Goal: Task Accomplishment & Management: Manage account settings

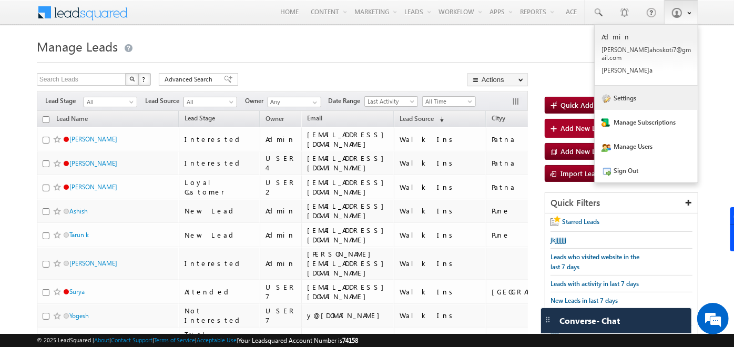
click at [611, 96] on link "Settings" at bounding box center [645, 98] width 103 height 24
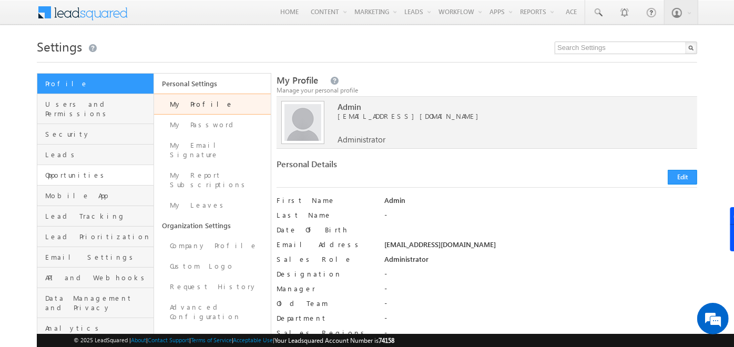
click at [83, 172] on link "Opportunities" at bounding box center [95, 175] width 116 height 20
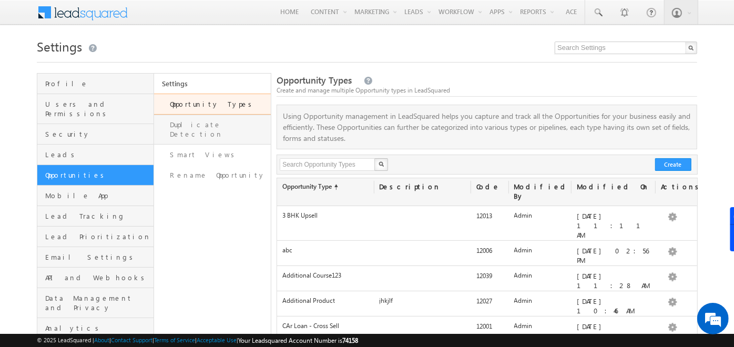
click at [222, 122] on link "Duplicate Detection" at bounding box center [212, 130] width 117 height 30
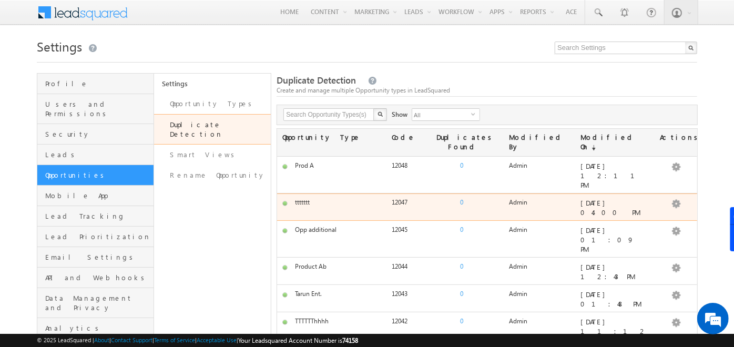
scroll to position [326, 0]
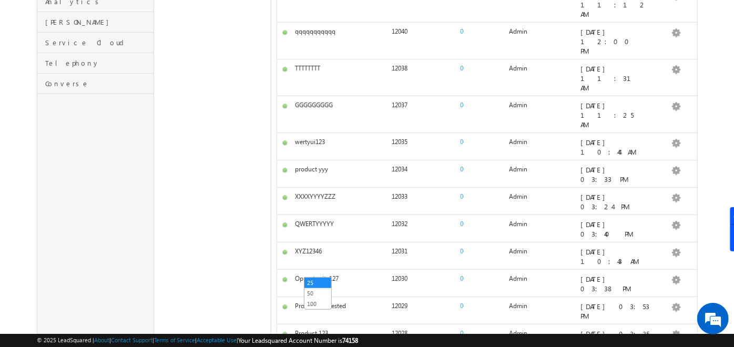
click at [319, 299] on link "100" at bounding box center [317, 303] width 27 height 9
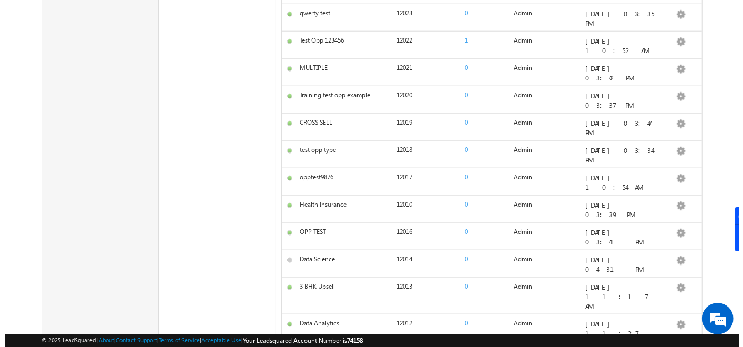
scroll to position [0, 0]
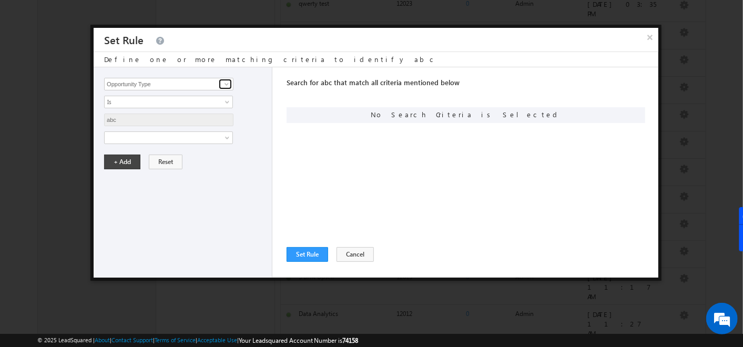
click at [225, 82] on span at bounding box center [226, 84] width 8 height 8
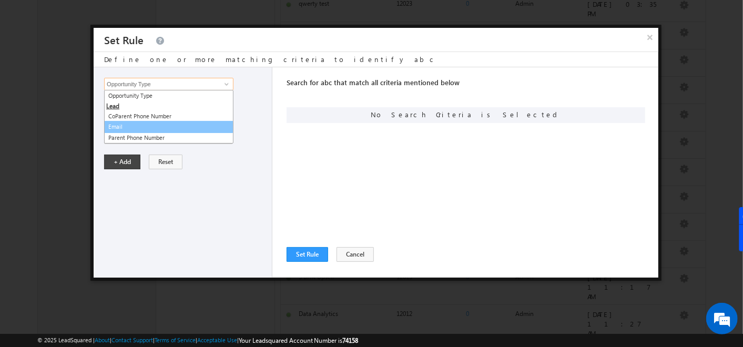
click at [125, 121] on link "Email" at bounding box center [168, 127] width 129 height 12
type input "Email"
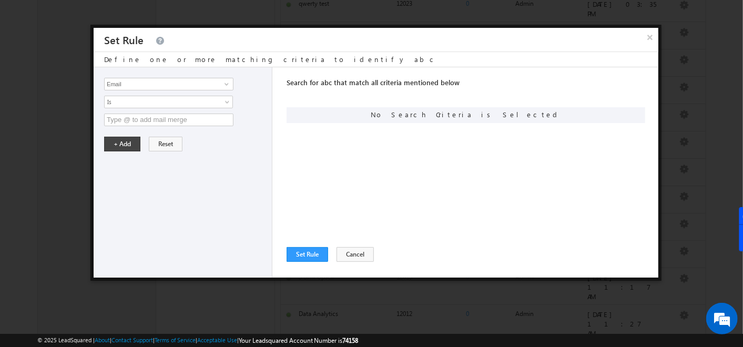
click at [124, 123] on input "text" at bounding box center [168, 120] width 129 height 13
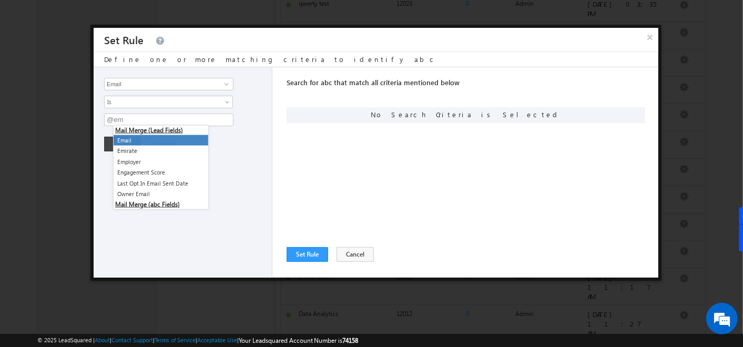
click at [132, 137] on li "Email" at bounding box center [161, 140] width 95 height 11
type input "@{Lead:EmailAddress,}"
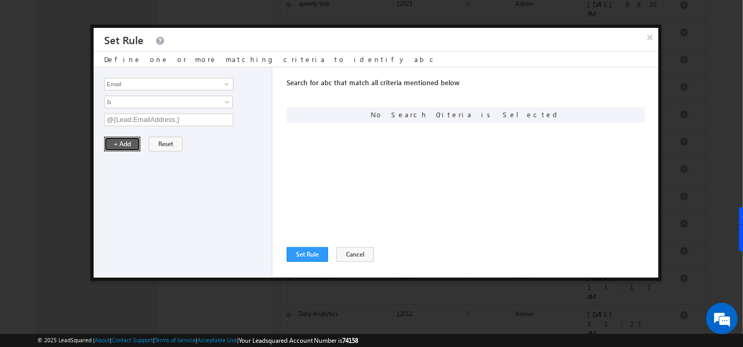
click at [118, 147] on button "+ Add" at bounding box center [122, 144] width 36 height 15
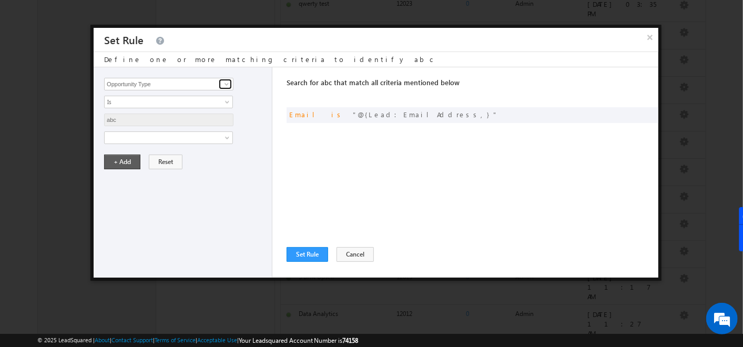
click at [220, 83] on link at bounding box center [225, 84] width 13 height 11
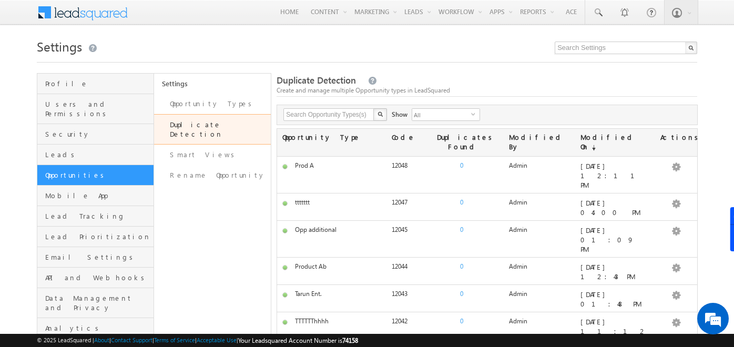
scroll to position [326, 0]
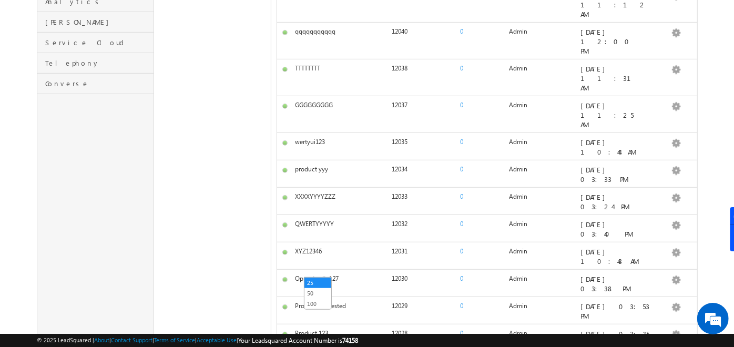
click at [314, 296] on link "50" at bounding box center [317, 293] width 27 height 9
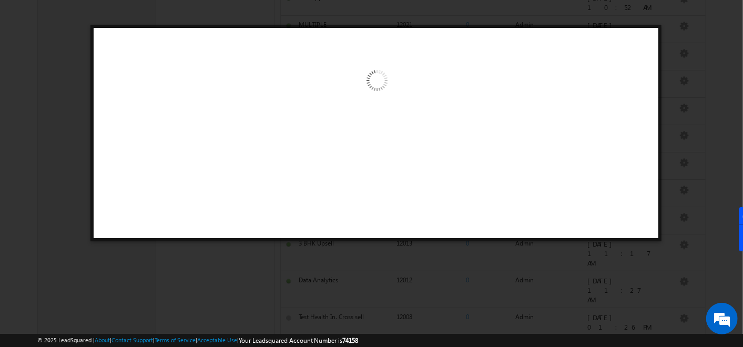
scroll to position [0, 0]
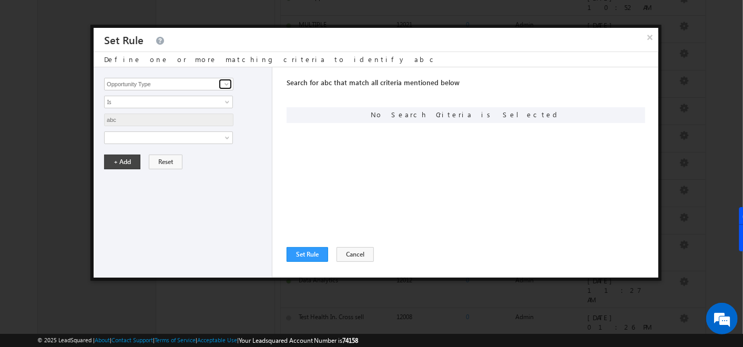
click at [223, 84] on span at bounding box center [226, 84] width 8 height 8
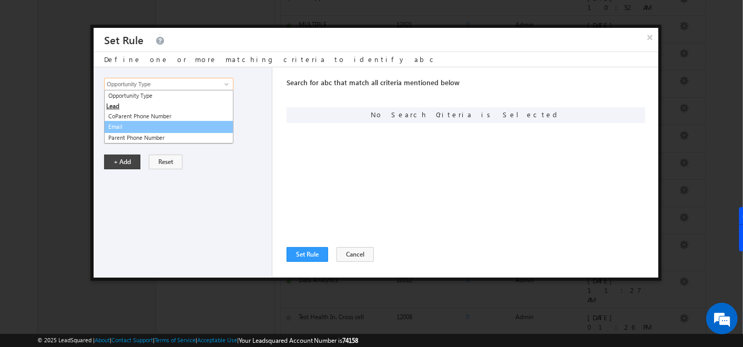
click at [176, 124] on link "Email" at bounding box center [168, 127] width 129 height 12
type input "Email"
checkbox input "true"
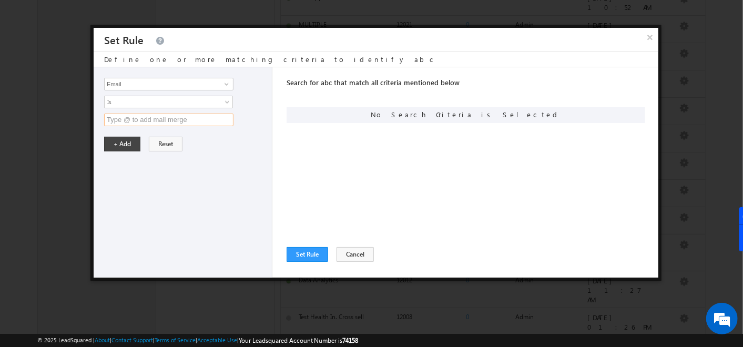
click at [117, 120] on input "text" at bounding box center [168, 120] width 129 height 13
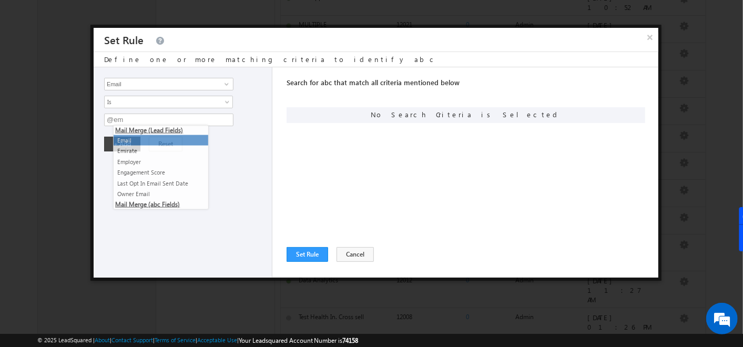
click at [124, 135] on li "Email" at bounding box center [161, 140] width 95 height 11
type input "@{Lead:EmailAddress,}"
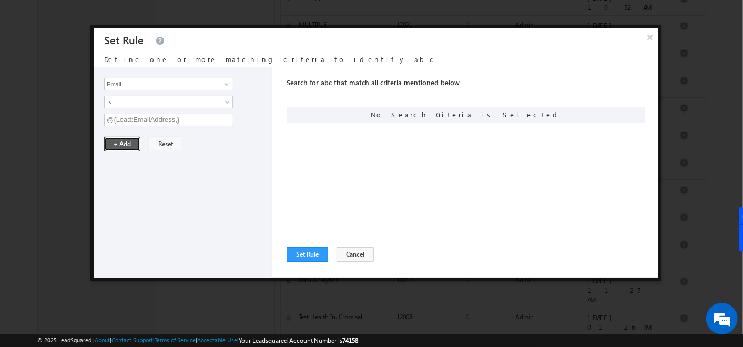
click at [122, 145] on button "+ Add" at bounding box center [122, 144] width 36 height 15
checkbox input "false"
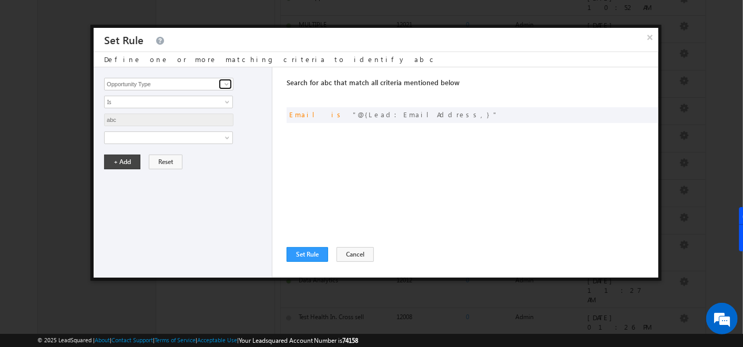
click at [222, 83] on span at bounding box center [226, 84] width 8 height 8
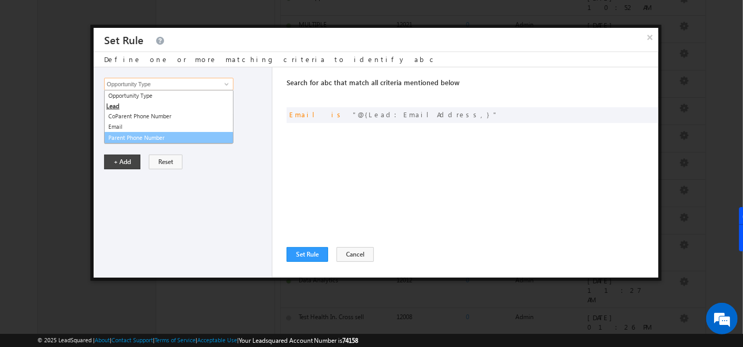
click at [150, 135] on link "Parent Phone Number" at bounding box center [168, 138] width 129 height 12
type input "Parent Phone Number"
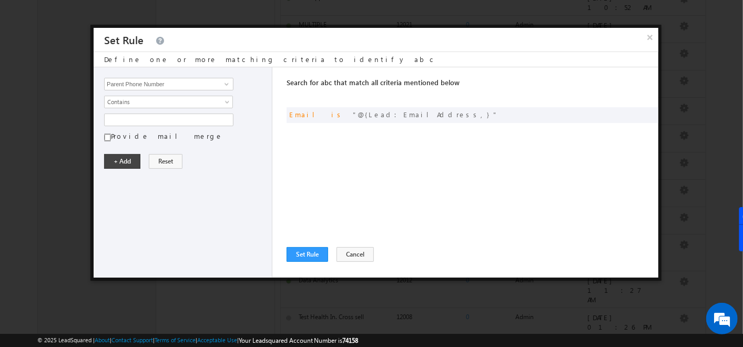
click at [106, 139] on input "Provide mail merge" at bounding box center [107, 137] width 7 height 9
checkbox input "true"
click at [127, 118] on input "text" at bounding box center [168, 120] width 129 height 13
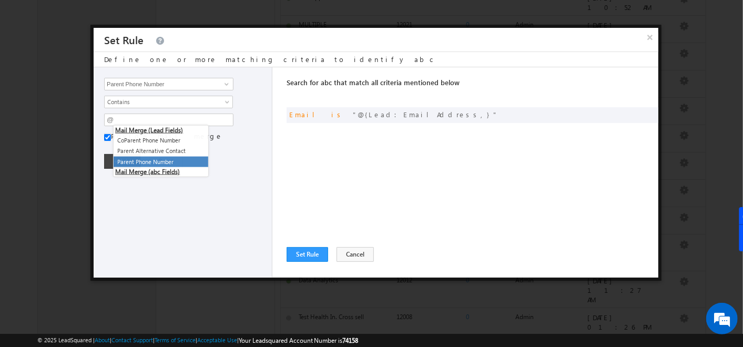
click at [142, 160] on li "Parent Phone Number" at bounding box center [161, 162] width 95 height 11
type input "@{Lead:Phone,}"
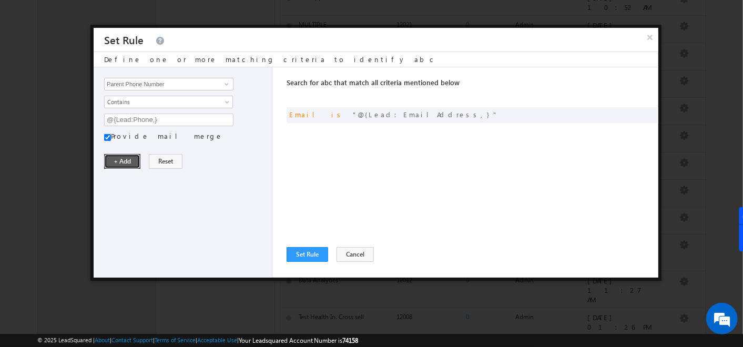
click at [133, 160] on button "+ Add" at bounding box center [122, 161] width 36 height 15
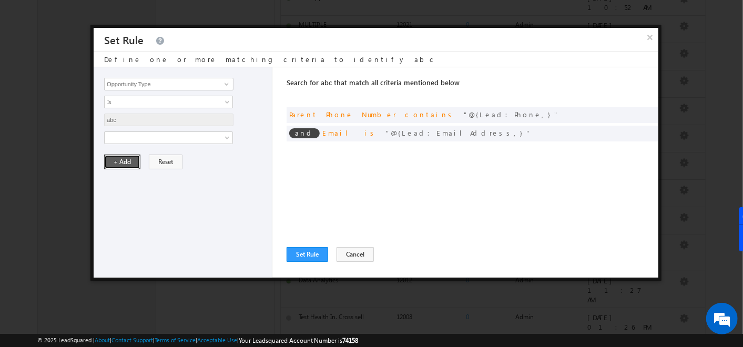
click at [121, 156] on button "+ Add" at bounding box center [122, 162] width 36 height 15
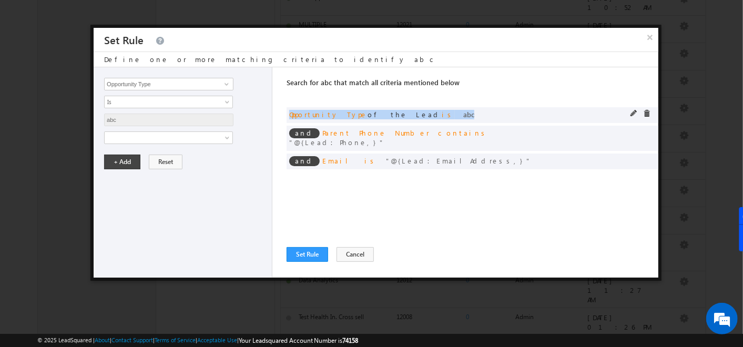
drag, startPoint x: 287, startPoint y: 114, endPoint x: 408, endPoint y: 111, distance: 120.4
click at [408, 111] on div "and Opportunity Type of the Lead is abc" at bounding box center [472, 115] width 372 height 16
click at [636, 111] on span at bounding box center [633, 113] width 7 height 7
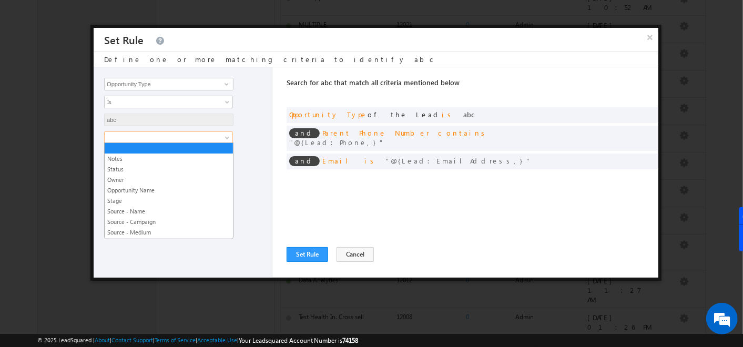
click at [226, 139] on span at bounding box center [228, 140] width 8 height 8
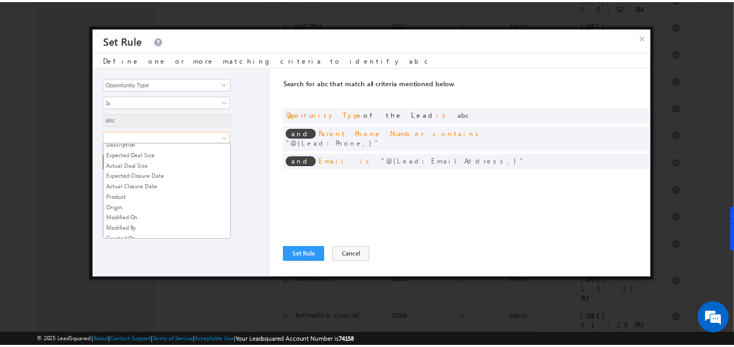
scroll to position [121, 0]
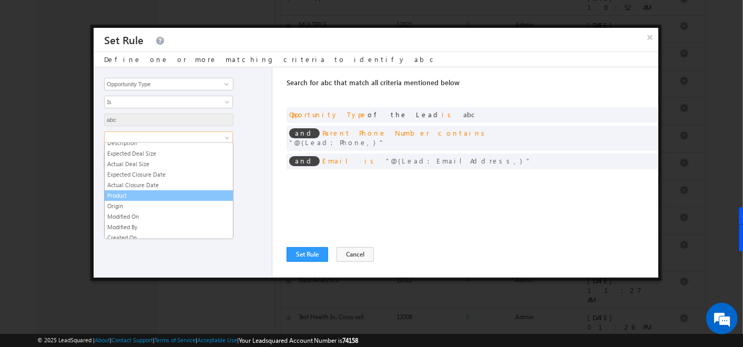
click at [137, 191] on link "Product" at bounding box center [169, 195] width 128 height 9
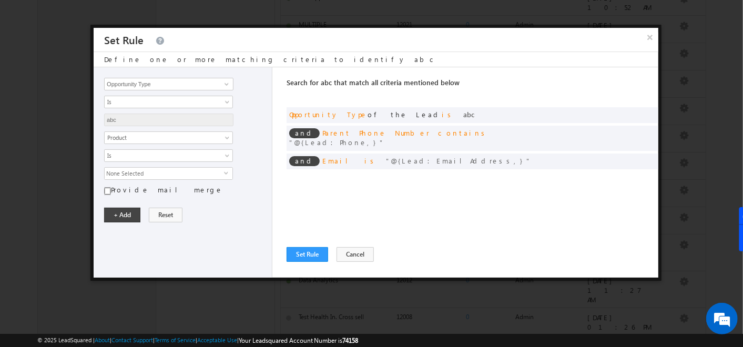
click at [108, 187] on input "Provide mail merge" at bounding box center [107, 191] width 7 height 9
checkbox input "true"
click at [126, 171] on input "text" at bounding box center [168, 173] width 129 height 13
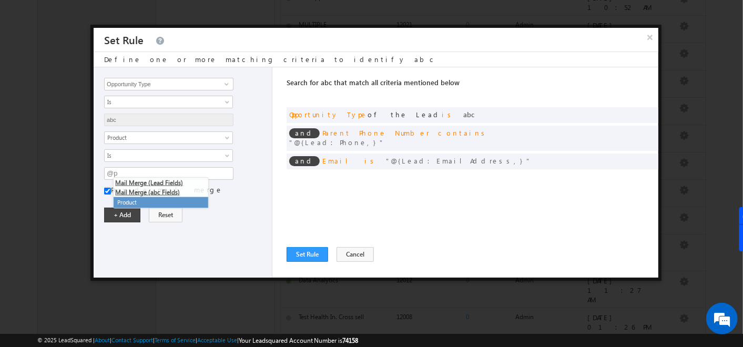
click at [126, 200] on li "Product" at bounding box center [161, 202] width 95 height 11
type input "@{Activity:mx_Custom_10,}"
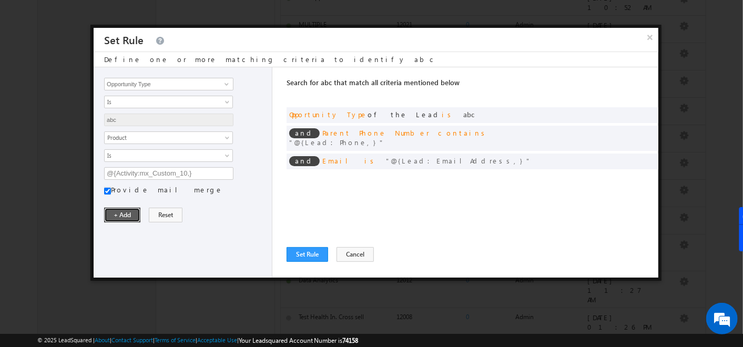
click at [121, 212] on button "+ Add" at bounding box center [122, 215] width 36 height 15
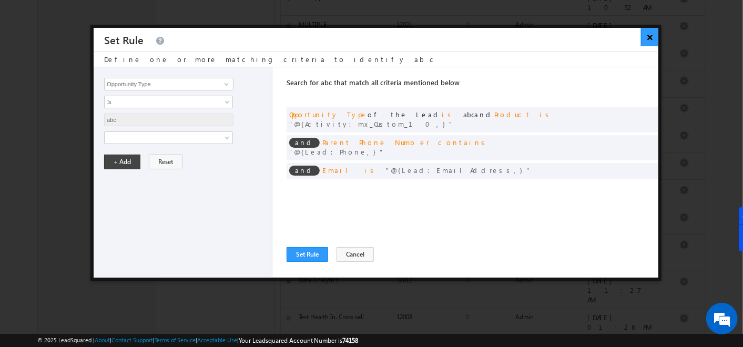
click at [653, 34] on button "×" at bounding box center [649, 37] width 17 height 18
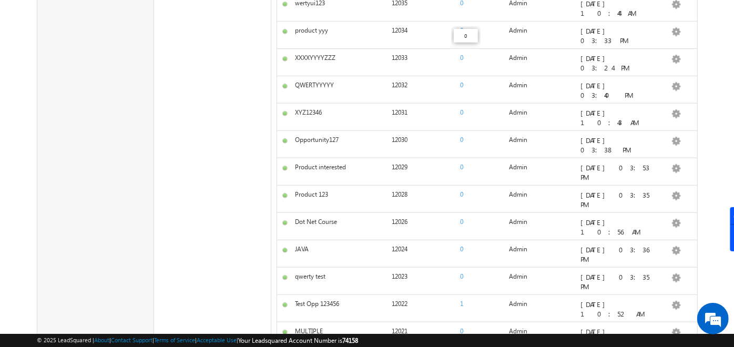
scroll to position [0, 0]
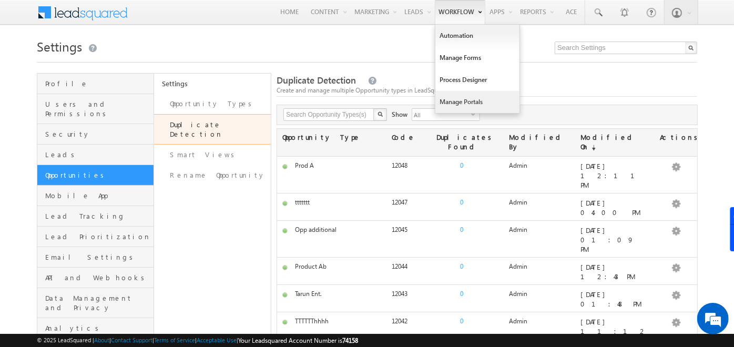
click at [452, 104] on link "Manage Portals" at bounding box center [477, 102] width 84 height 22
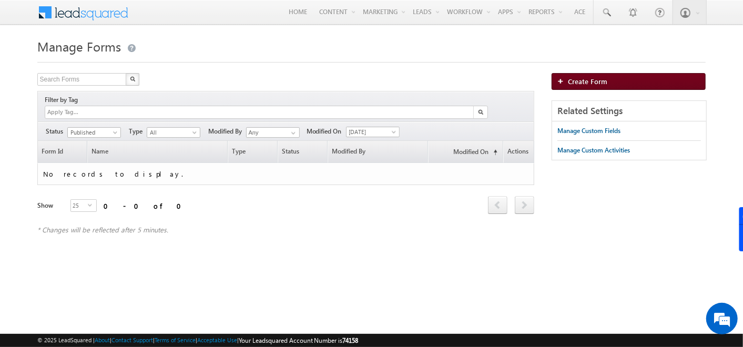
click at [578, 74] on link "Create Form" at bounding box center [628, 81] width 154 height 17
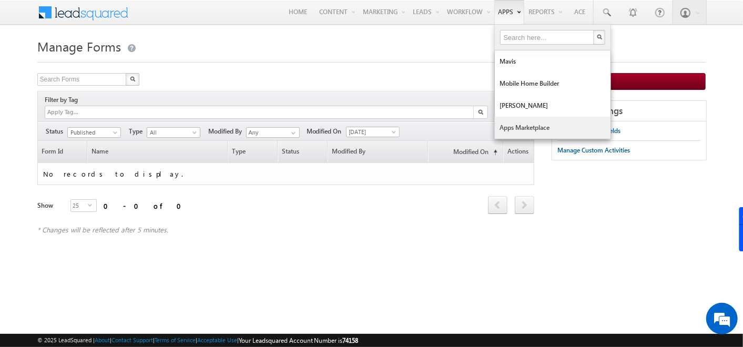
click at [498, 126] on link "Apps Marketplace" at bounding box center [553, 128] width 116 height 22
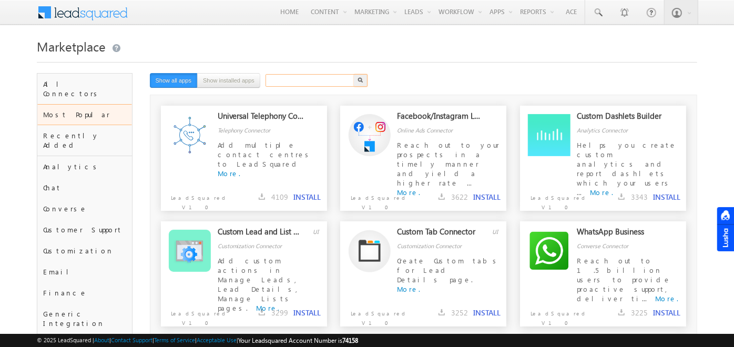
click at [285, 79] on input "text" at bounding box center [310, 80] width 90 height 13
click at [358, 82] on img "button" at bounding box center [360, 79] width 5 height 5
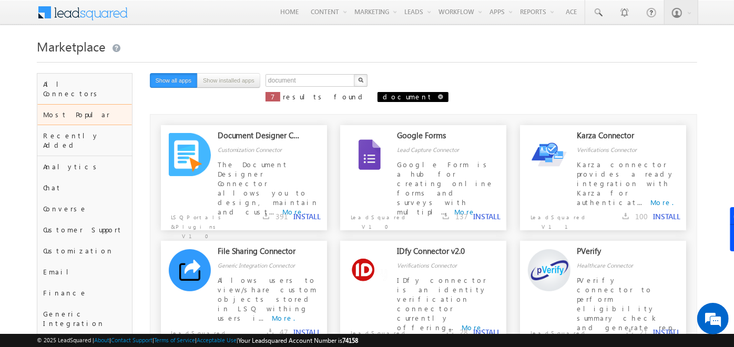
click at [438, 97] on span at bounding box center [440, 96] width 5 height 5
type input "Search"
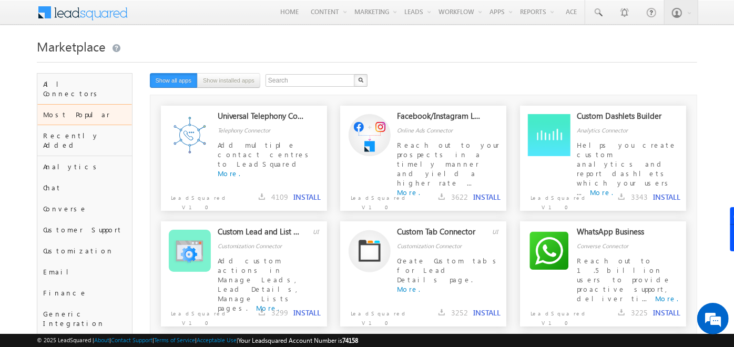
click at [393, 73] on div "Marketplace" at bounding box center [367, 54] width 660 height 38
click at [493, 67] on div "Marketplace" at bounding box center [367, 54] width 660 height 38
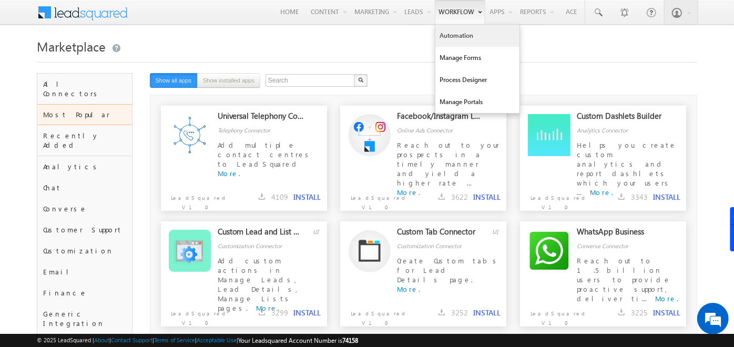
click at [457, 36] on link "Automation" at bounding box center [477, 36] width 84 height 22
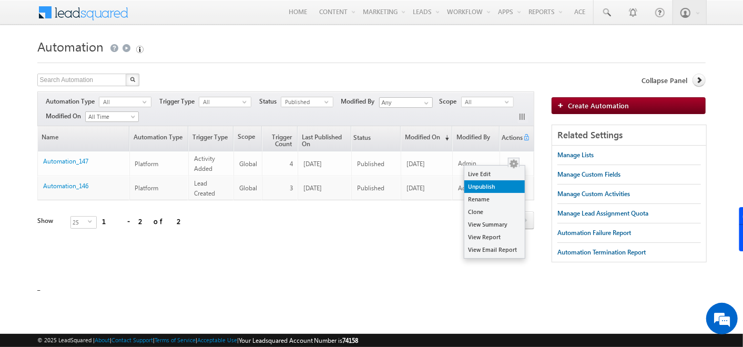
click at [504, 191] on link "Unpublish" at bounding box center [494, 186] width 60 height 13
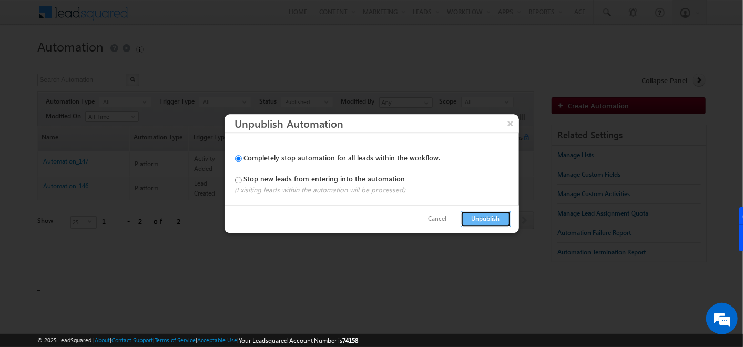
click at [481, 224] on button "Unpublish" at bounding box center [485, 219] width 50 height 16
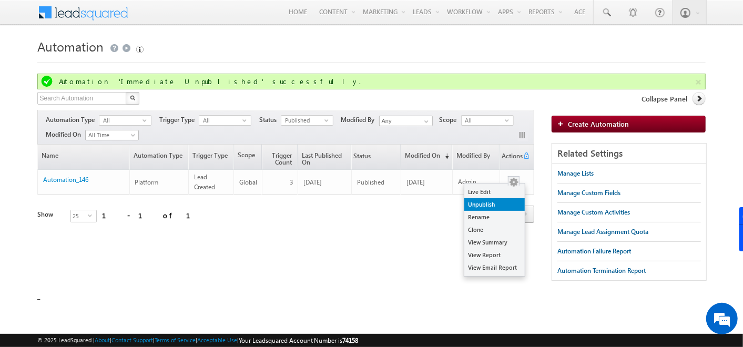
click at [499, 207] on link "Unpublish" at bounding box center [494, 204] width 60 height 13
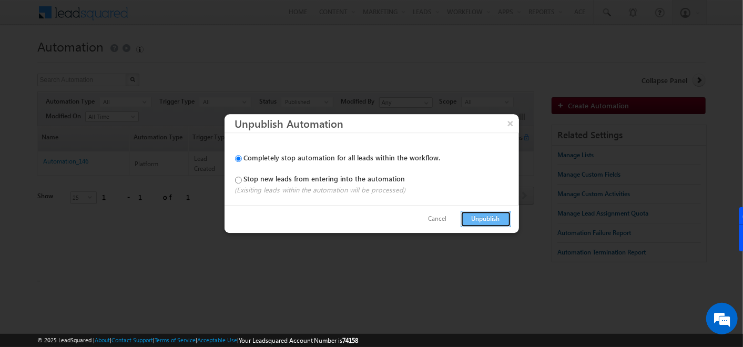
click at [490, 218] on button "Unpublish" at bounding box center [485, 219] width 50 height 16
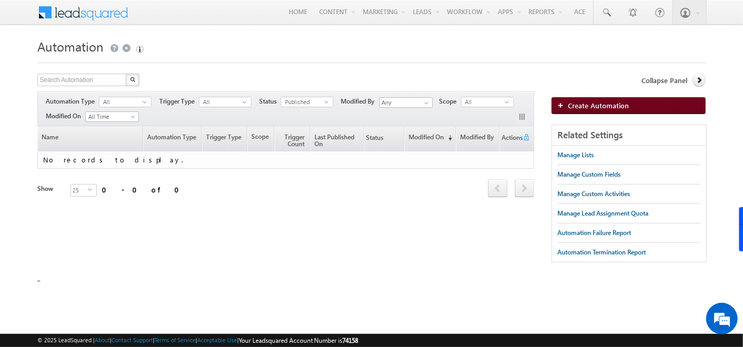
click at [578, 101] on span "Create Automation" at bounding box center [598, 105] width 61 height 9
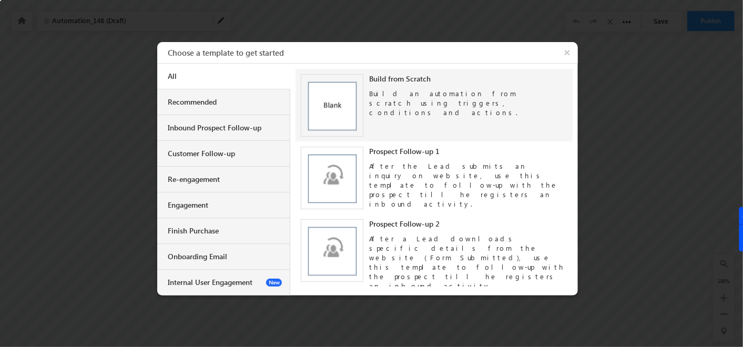
click at [327, 116] on img at bounding box center [332, 105] width 63 height 63
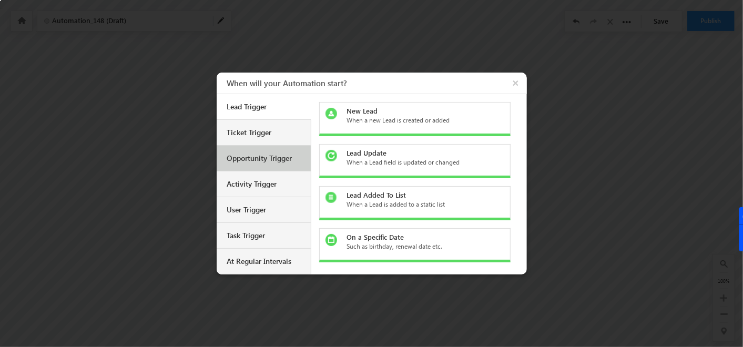
click at [282, 155] on div "Opportunity Trigger" at bounding box center [265, 157] width 76 height 9
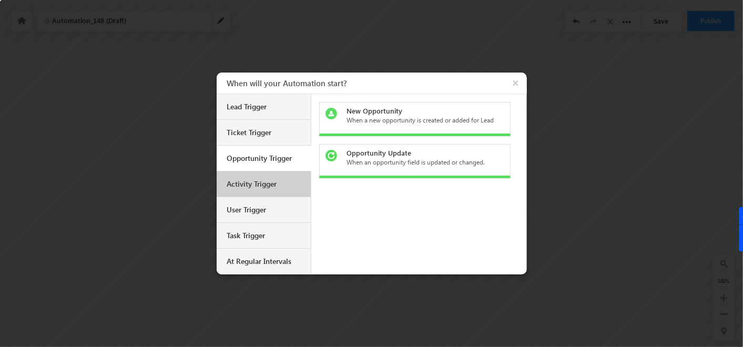
click at [278, 180] on div "Activity Trigger" at bounding box center [265, 183] width 76 height 9
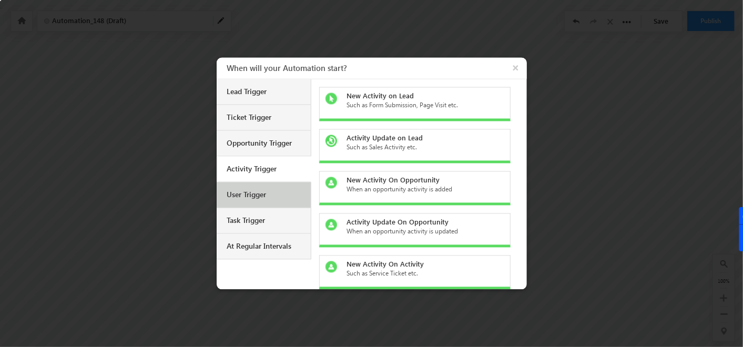
click at [276, 190] on div "User Trigger" at bounding box center [265, 194] width 76 height 9
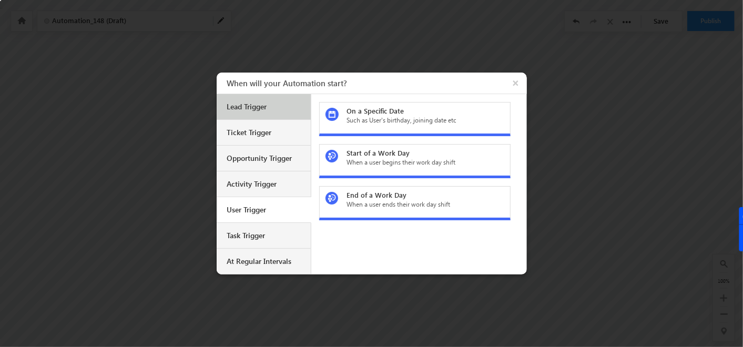
click at [265, 97] on div "Lead Trigger" at bounding box center [264, 107] width 94 height 26
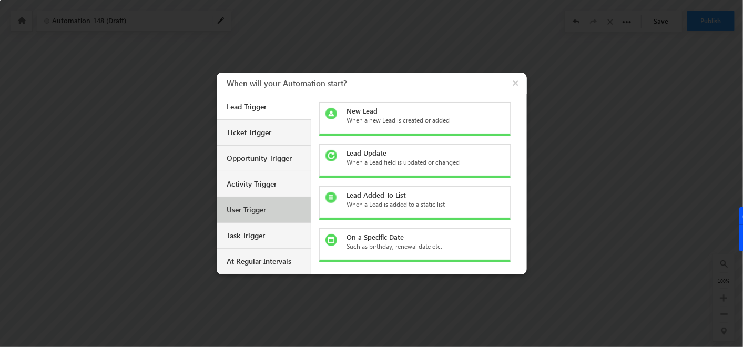
click at [246, 215] on div "User Trigger" at bounding box center [264, 210] width 94 height 26
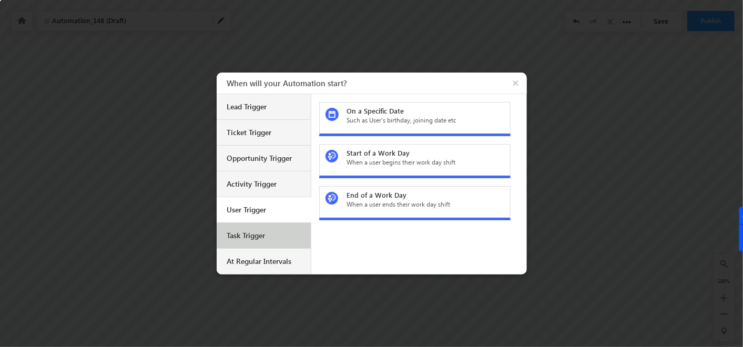
click at [258, 248] on div "Task Trigger" at bounding box center [264, 236] width 94 height 26
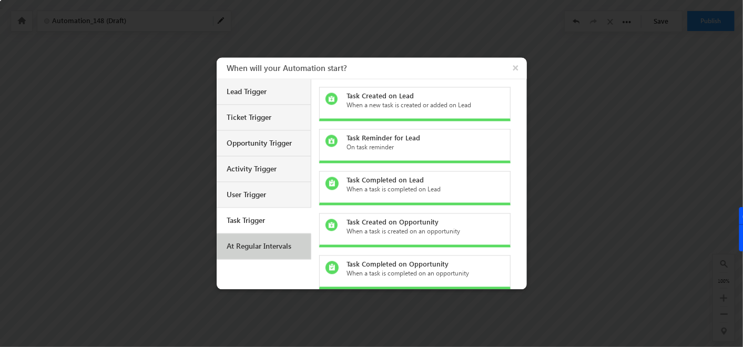
click at [251, 252] on div "At Regular Intervals" at bounding box center [264, 247] width 94 height 26
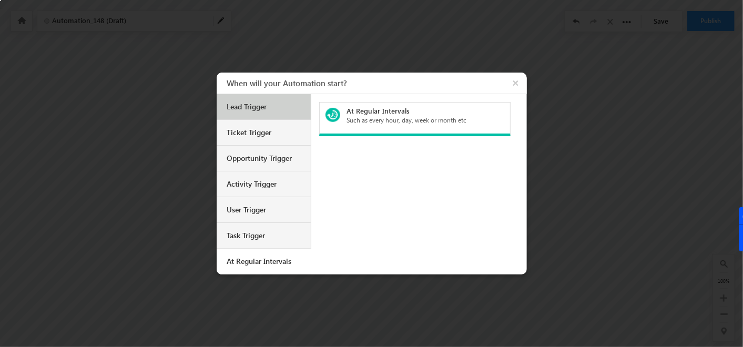
click at [249, 102] on div "Lead Trigger" at bounding box center [265, 106] width 76 height 9
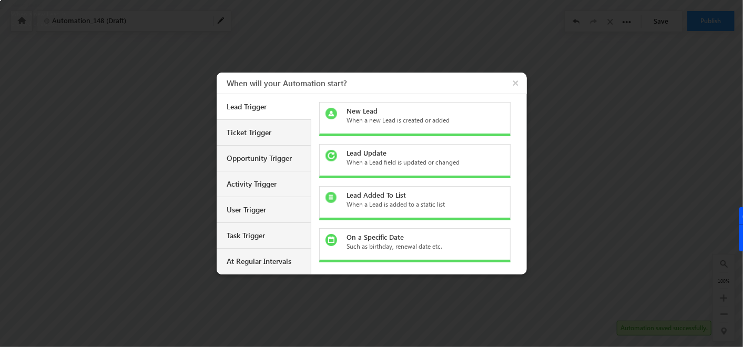
click at [389, 122] on div "When a new Lead is created or added" at bounding box center [420, 120] width 148 height 9
click at [0, 0] on div at bounding box center [0, 0] width 0 height 0
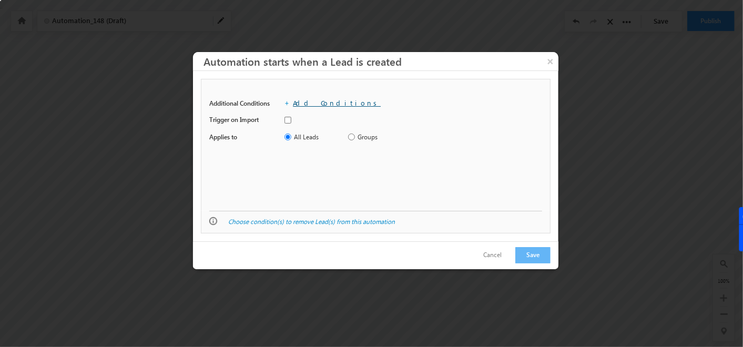
click at [311, 105] on link "Add Conditions" at bounding box center [337, 102] width 88 height 9
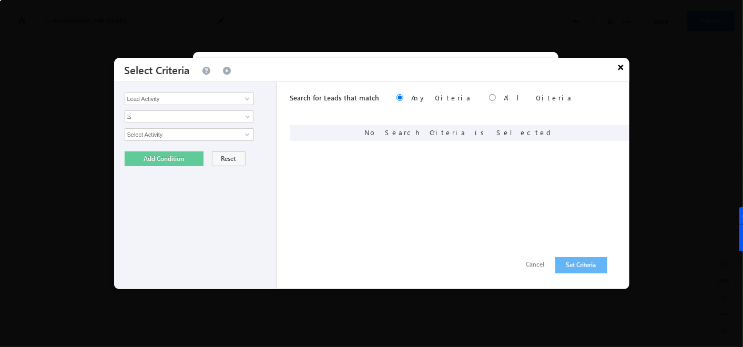
click at [619, 66] on button "×" at bounding box center [620, 67] width 17 height 18
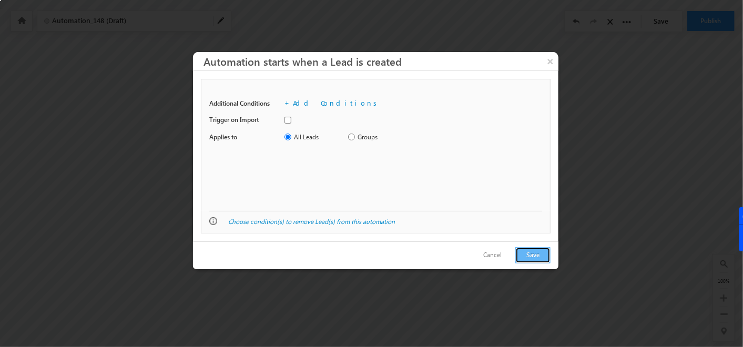
click at [525, 252] on button "Save" at bounding box center [532, 255] width 35 height 16
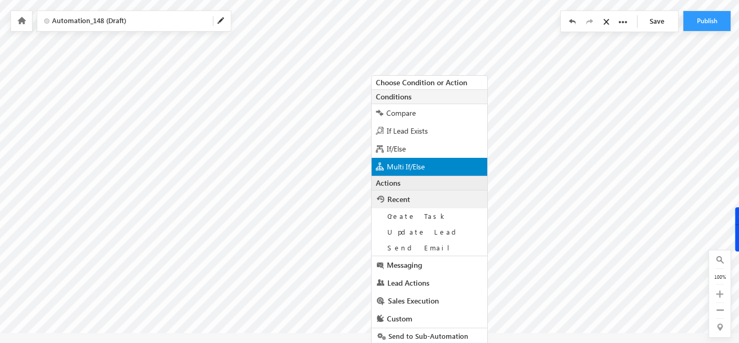
click at [417, 158] on div "Multi If/Else" at bounding box center [430, 167] width 116 height 18
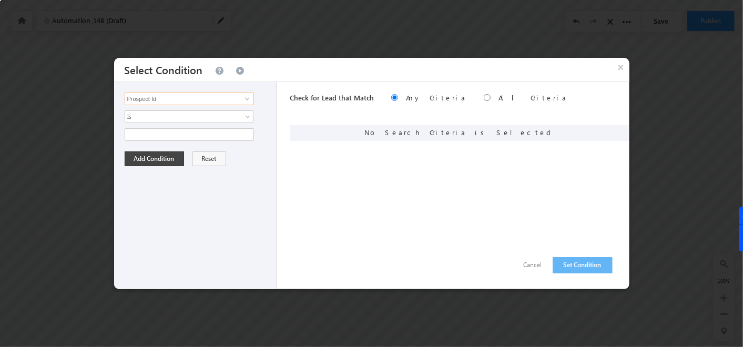
click at [235, 97] on input "Prospect Id" at bounding box center [189, 99] width 129 height 13
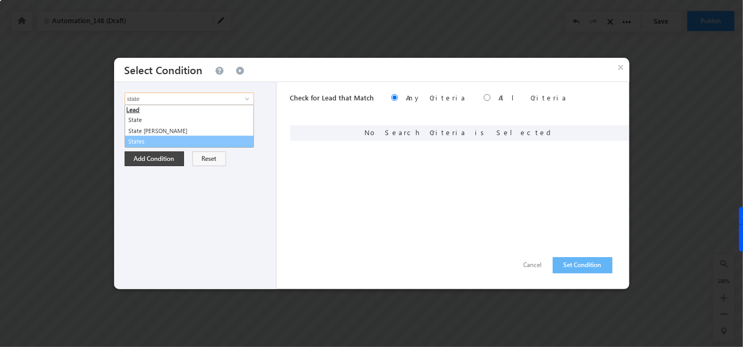
click at [131, 143] on link "States" at bounding box center [189, 142] width 129 height 12
type input "States"
click at [171, 132] on span "None Selected" at bounding box center [184, 135] width 119 height 12
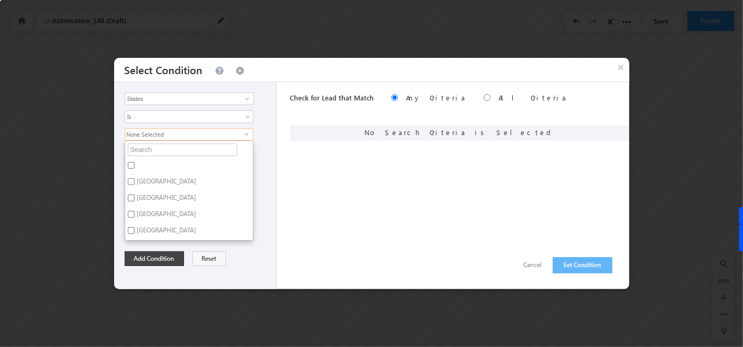
click at [134, 179] on label "Maharashtra" at bounding box center [166, 183] width 82 height 16
click at [134, 179] on input "Maharashtra" at bounding box center [131, 181] width 7 height 7
checkbox input "true"
click at [151, 255] on button "Add Condition" at bounding box center [154, 258] width 59 height 15
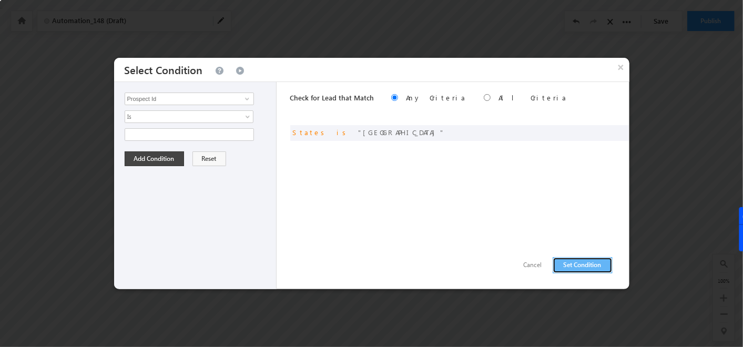
click at [568, 262] on button "Set Condition" at bounding box center [582, 265] width 60 height 16
click at [237, 100] on input "s" at bounding box center [189, 99] width 129 height 13
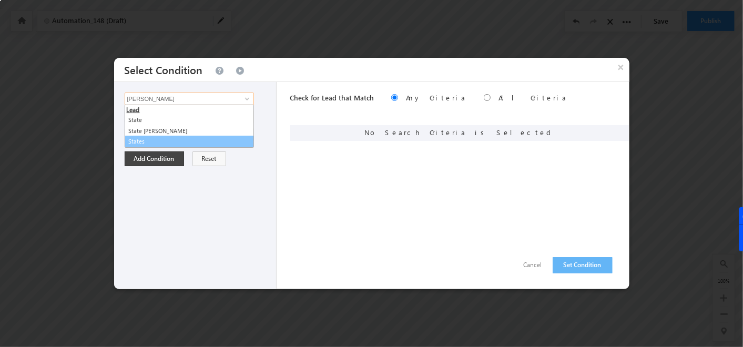
click at [145, 137] on link "States" at bounding box center [189, 142] width 129 height 12
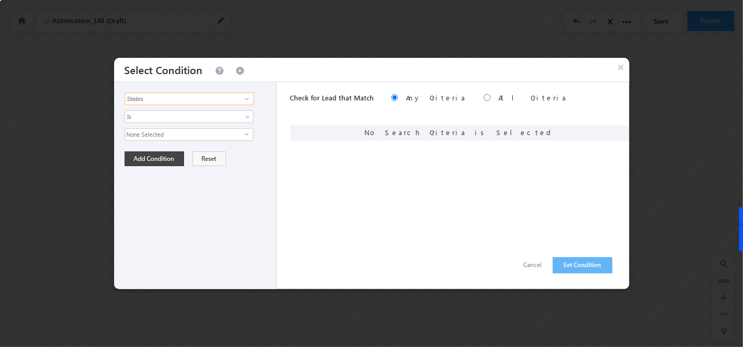
type input "States"
click at [145, 137] on span "None Selected" at bounding box center [184, 135] width 119 height 12
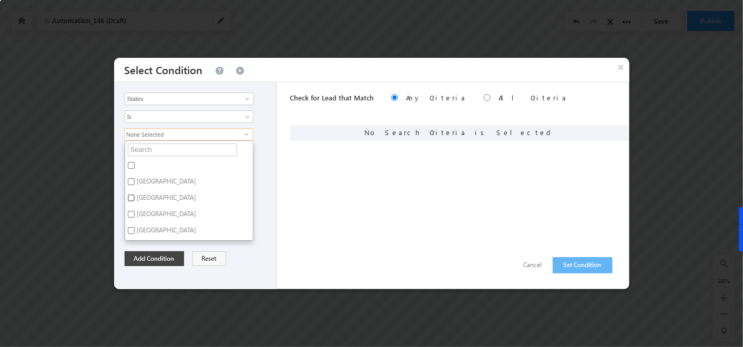
click at [132, 198] on input "Bihar" at bounding box center [131, 197] width 7 height 7
checkbox input "true"
click at [153, 260] on button "Add Condition" at bounding box center [154, 258] width 59 height 15
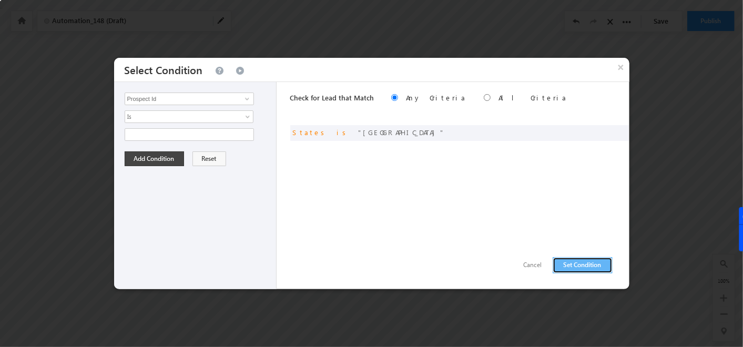
click at [580, 264] on button "Set Condition" at bounding box center [582, 265] width 60 height 16
click at [195, 99] on input "Prospect Id" at bounding box center [189, 99] width 129 height 13
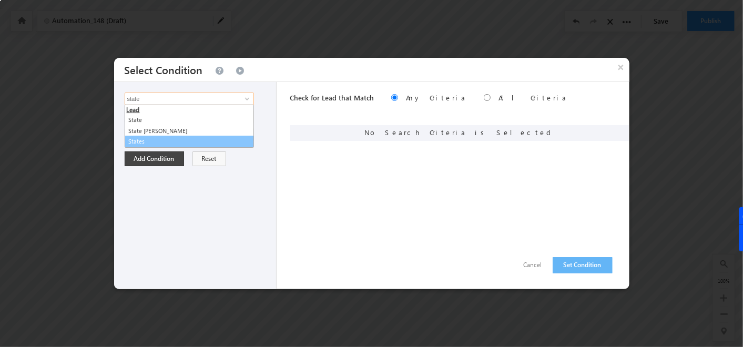
click at [134, 137] on link "States" at bounding box center [189, 142] width 129 height 12
type input "States"
click at [134, 137] on span "None Selected" at bounding box center [184, 135] width 119 height 12
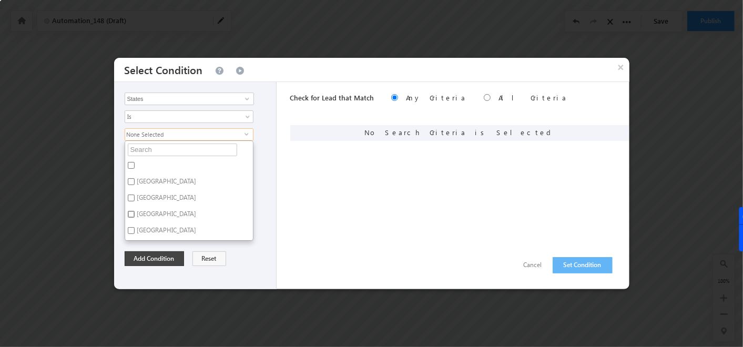
click at [132, 211] on input "Karnataka" at bounding box center [131, 214] width 7 height 7
checkbox input "true"
click at [156, 256] on button "Add Condition" at bounding box center [154, 258] width 59 height 15
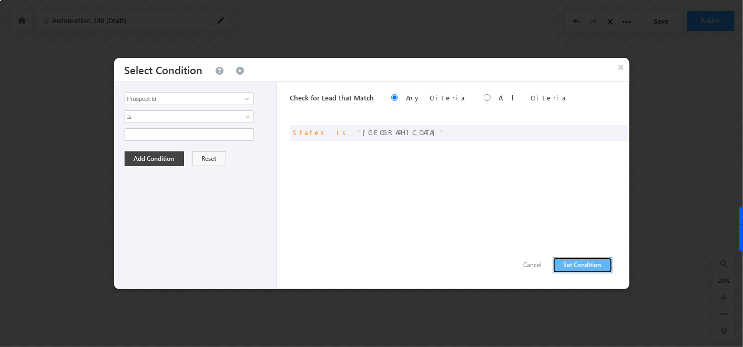
click at [561, 266] on button "Set Condition" at bounding box center [582, 265] width 60 height 16
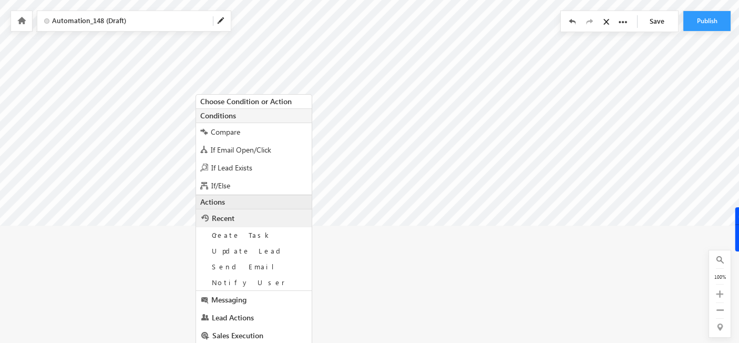
scroll to position [135, 0]
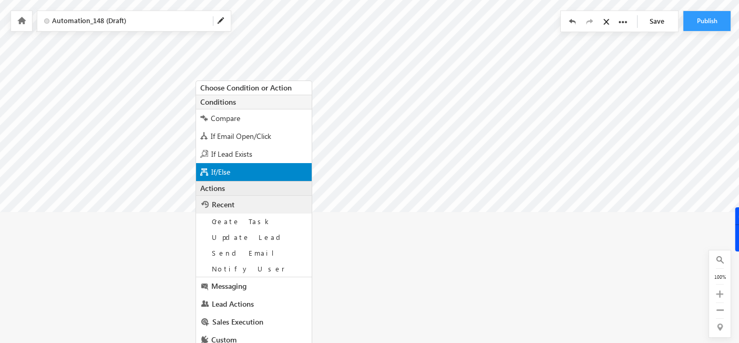
click at [213, 167] on span "If/Else" at bounding box center [220, 172] width 19 height 10
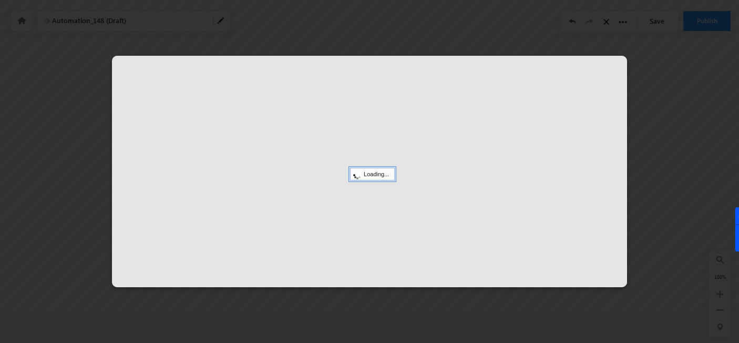
scroll to position [32, 0]
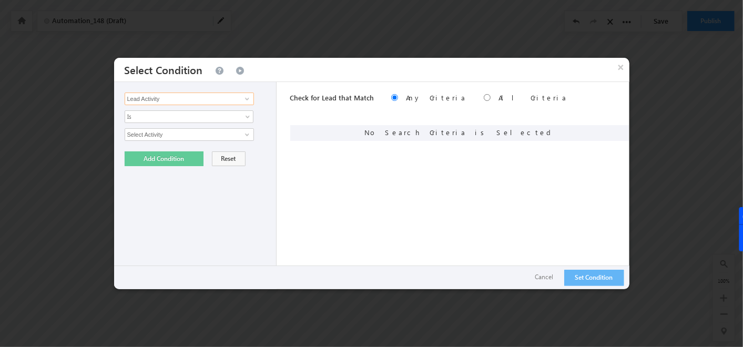
click at [232, 98] on input "Lead Activity" at bounding box center [189, 99] width 129 height 13
click at [135, 115] on link "Cityy" at bounding box center [189, 120] width 129 height 12
type input "Cityy"
click at [142, 133] on span "None Selected" at bounding box center [184, 135] width 119 height 12
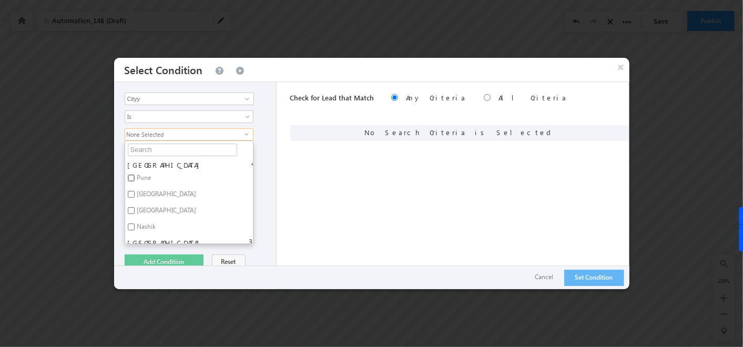
click at [130, 176] on input "Pune" at bounding box center [131, 177] width 7 height 7
checkbox input "true"
click at [130, 191] on input "Mumbai" at bounding box center [131, 194] width 7 height 7
checkbox input "true"
click at [160, 263] on button "Add Condition" at bounding box center [164, 261] width 79 height 15
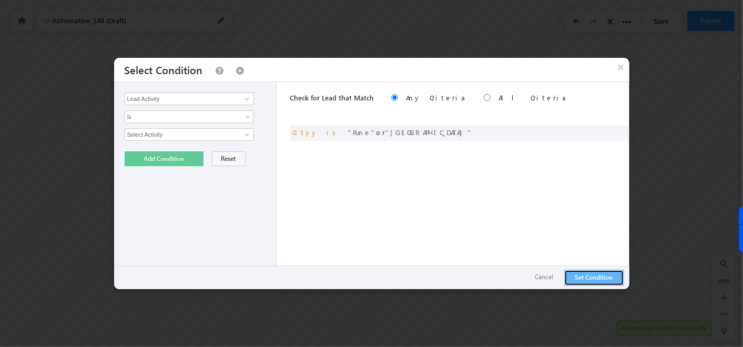
click at [582, 270] on button "Set Condition" at bounding box center [594, 278] width 60 height 16
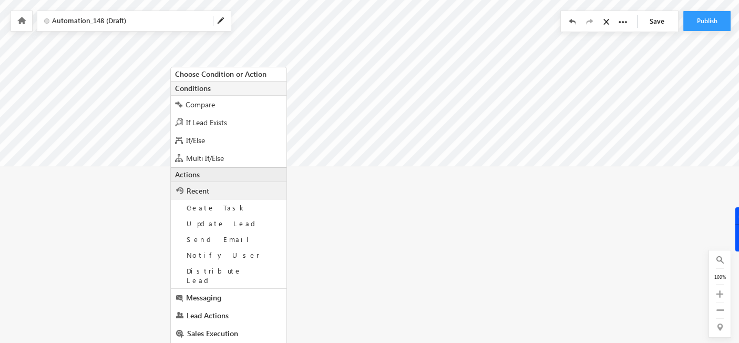
scroll to position [235, 0]
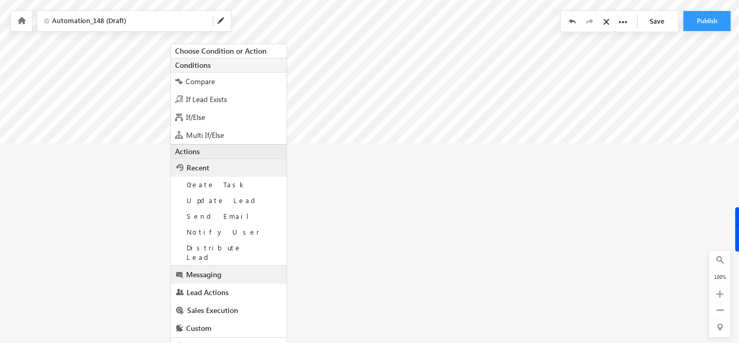
click at [215, 269] on span "Messaging" at bounding box center [203, 274] width 35 height 10
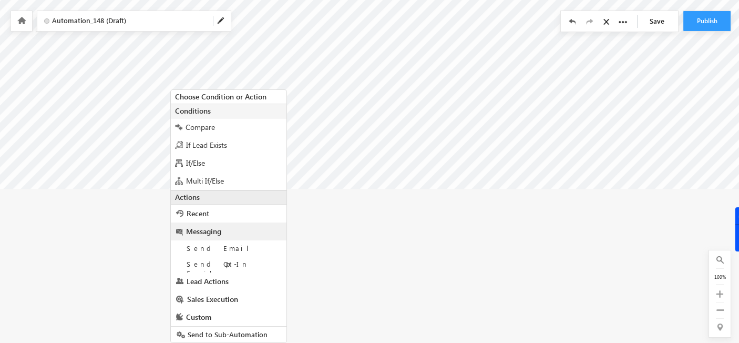
scroll to position [188, 0]
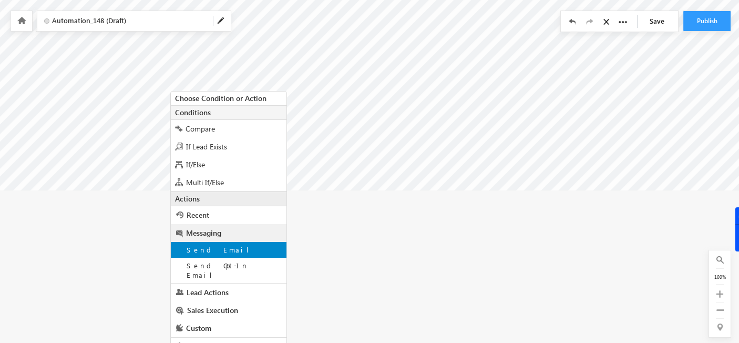
click at [215, 251] on span "Send Email" at bounding box center [222, 249] width 70 height 9
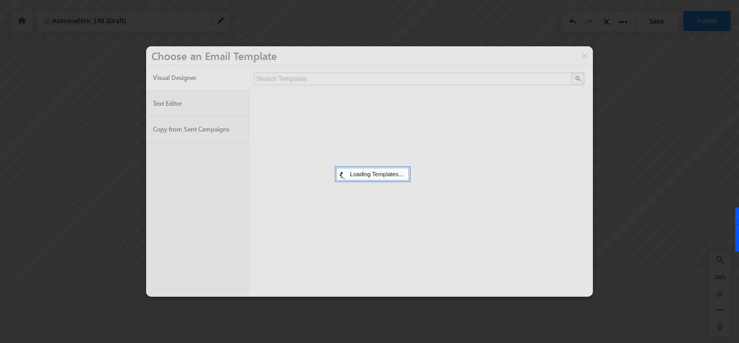
scroll to position [95, 0]
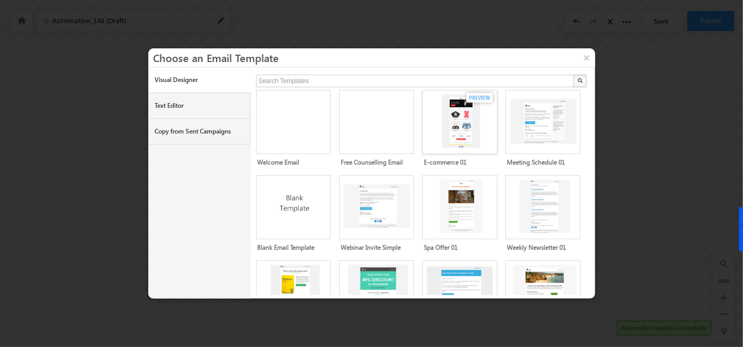
click at [453, 153] on div at bounding box center [459, 128] width 66 height 68
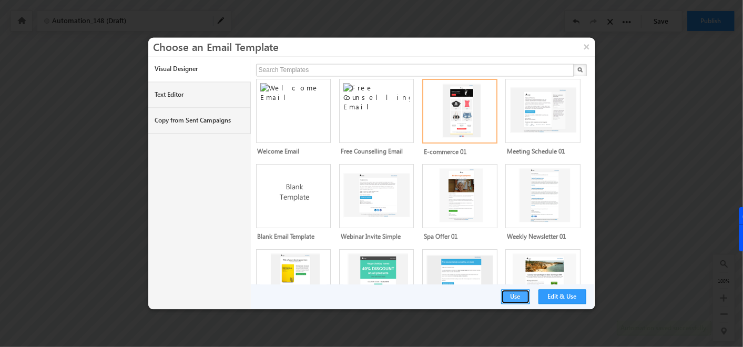
click at [526, 294] on button "Use" at bounding box center [515, 297] width 29 height 15
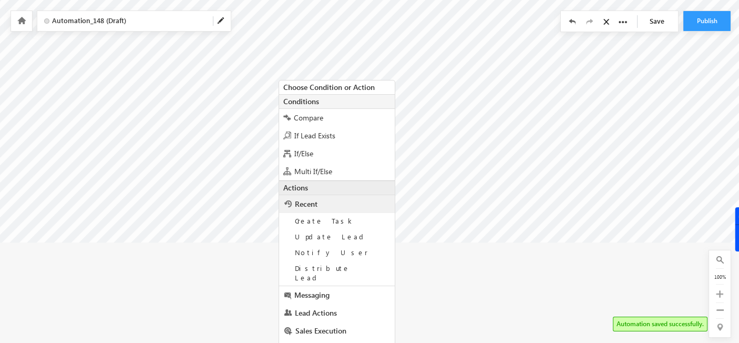
scroll to position [201, 0]
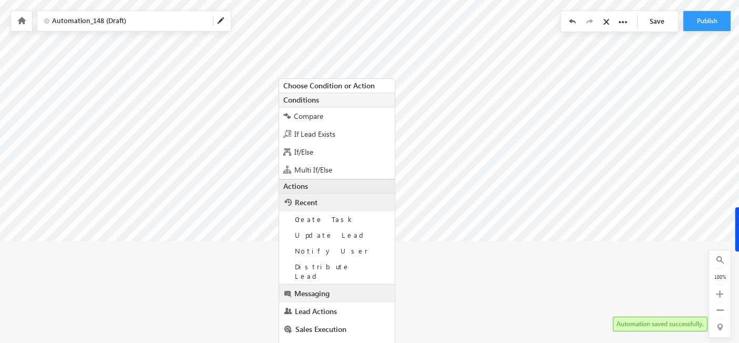
click at [354, 285] on link "Messaging" at bounding box center [337, 293] width 116 height 18
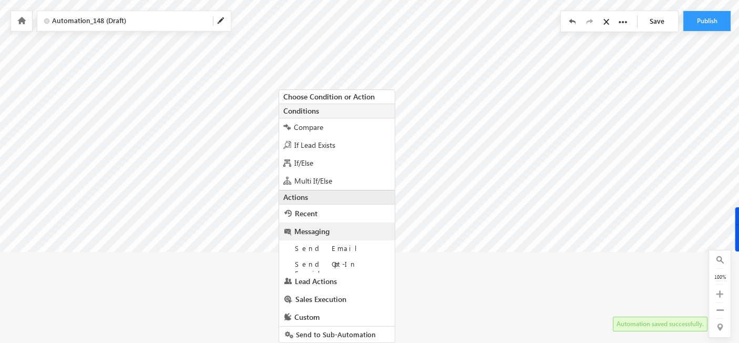
scroll to position [188, 0]
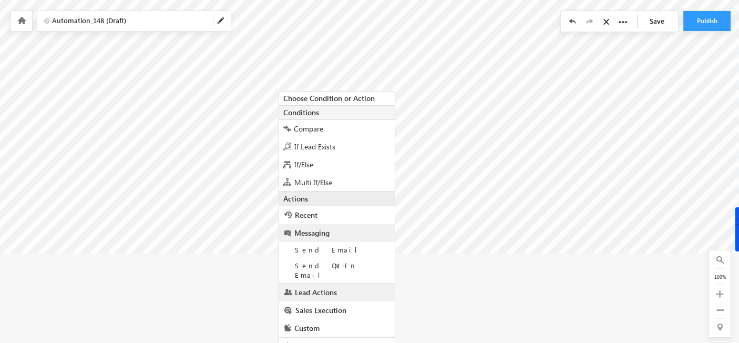
click at [321, 287] on span "Lead Actions" at bounding box center [316, 292] width 42 height 10
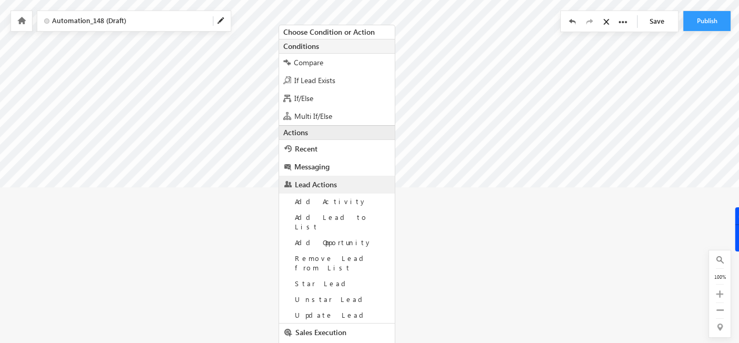
scroll to position [267, 0]
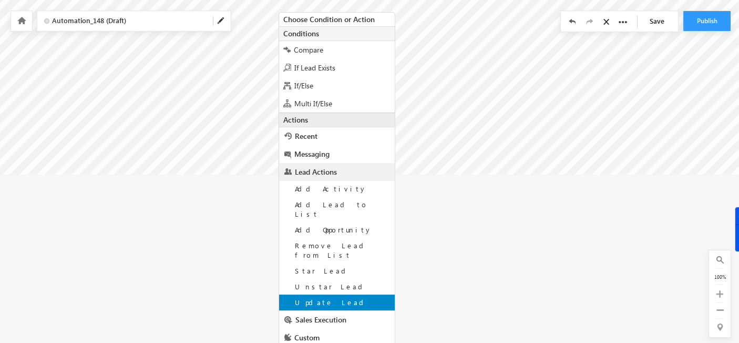
click at [332, 297] on span "Update Lead" at bounding box center [331, 301] width 73 height 9
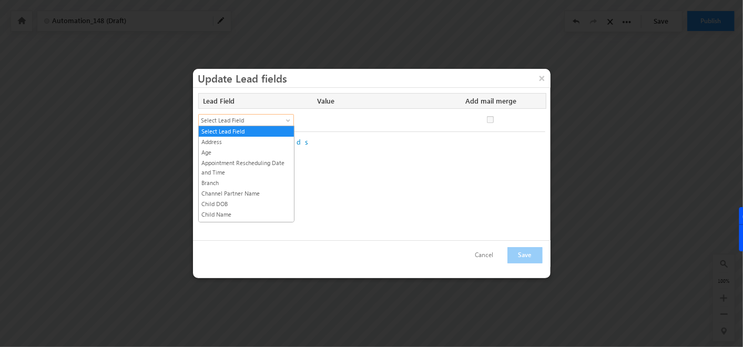
click at [288, 121] on span at bounding box center [289, 122] width 8 height 8
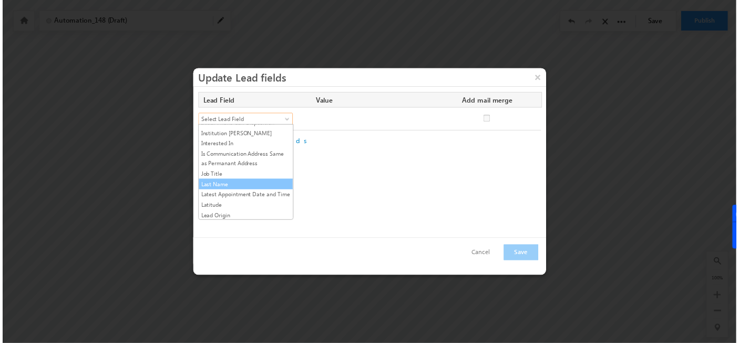
scroll to position [486, 0]
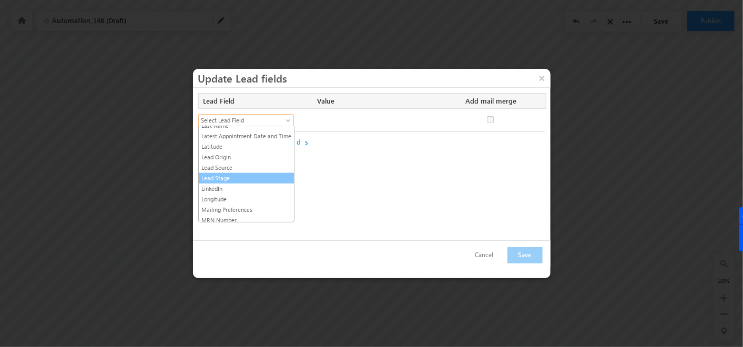
click at [235, 173] on link "Lead Stage" at bounding box center [246, 177] width 95 height 9
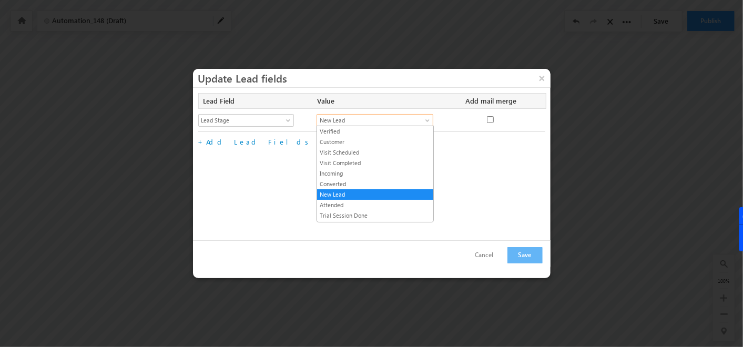
click at [371, 120] on span "New Lead" at bounding box center [369, 120] width 104 height 9
click at [358, 155] on link "Visit Scheduled" at bounding box center [375, 152] width 116 height 9
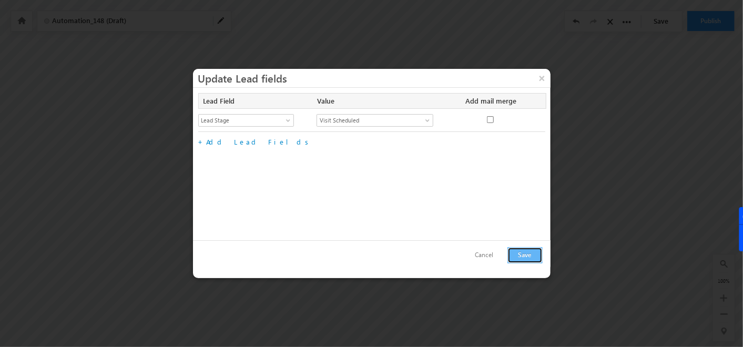
click at [531, 249] on button "Save" at bounding box center [524, 255] width 35 height 16
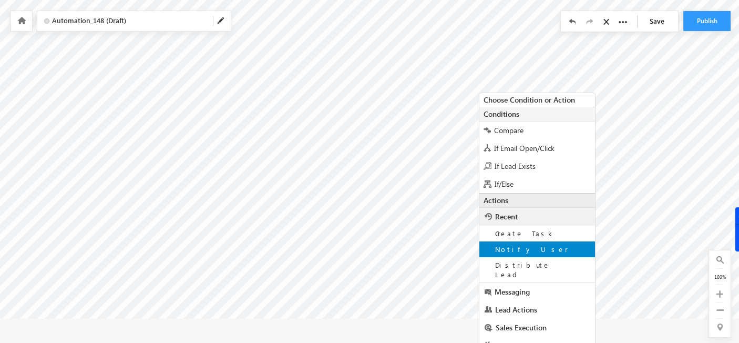
scroll to position [140, 0]
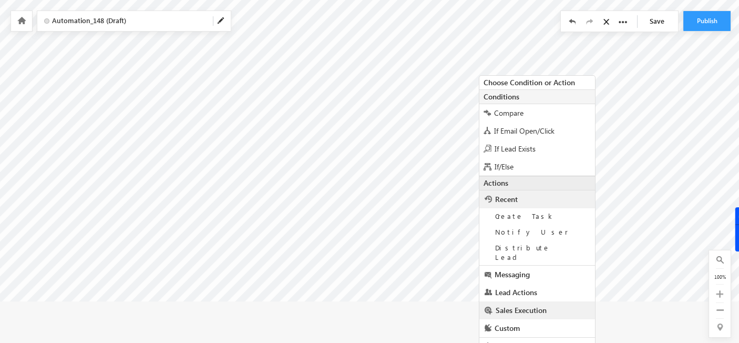
click at [510, 305] on span "Sales Execution" at bounding box center [521, 310] width 51 height 10
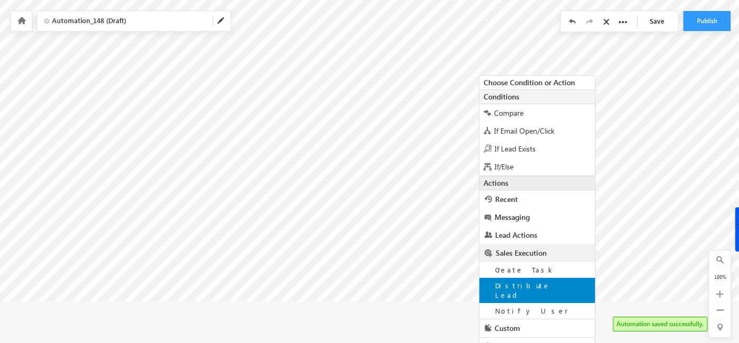
click at [521, 281] on span "Distribute Lead" at bounding box center [522, 290] width 55 height 18
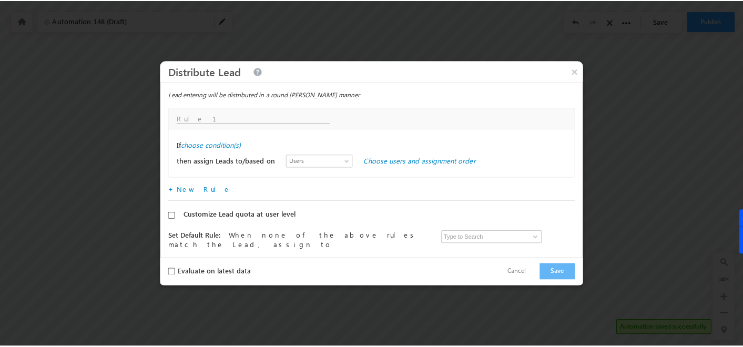
scroll to position [95, 0]
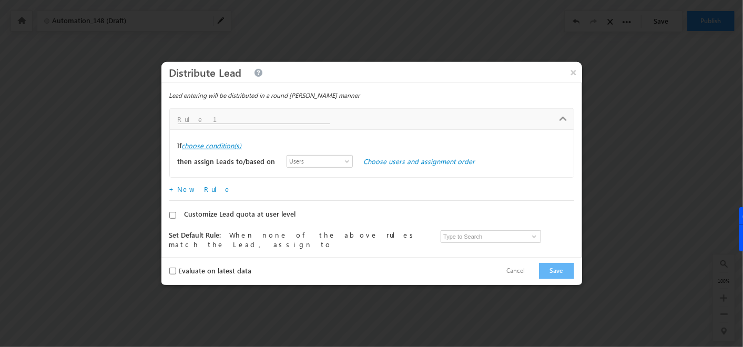
click at [211, 147] on label "choose condition(s)" at bounding box center [212, 145] width 60 height 9
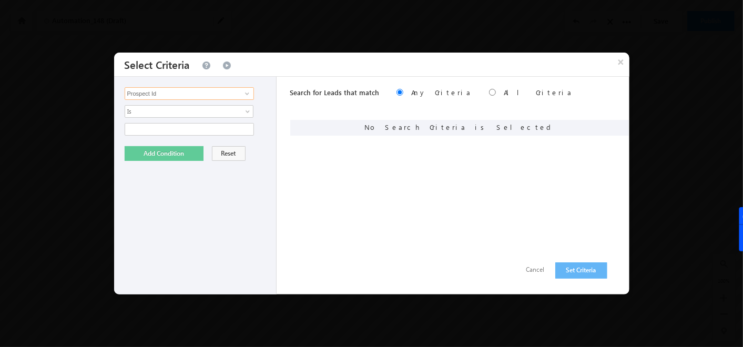
click at [190, 94] on input "Prospect Id" at bounding box center [189, 93] width 129 height 13
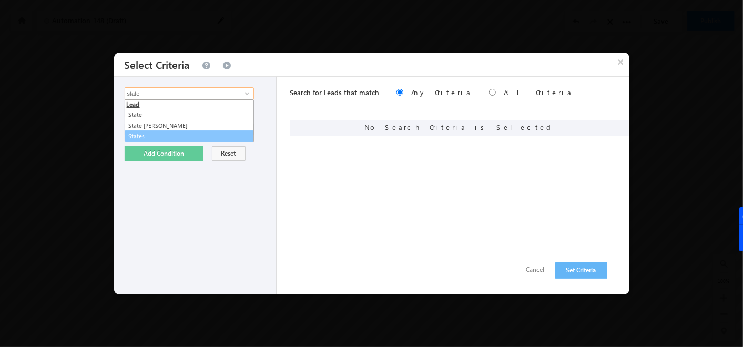
click at [134, 137] on link "States" at bounding box center [189, 136] width 129 height 12
type input "States"
click at [147, 128] on span "None Selected" at bounding box center [184, 130] width 119 height 12
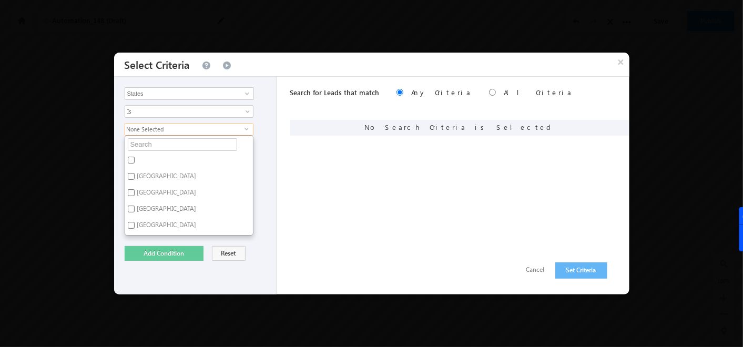
click at [130, 197] on label "Bihar" at bounding box center [166, 194] width 82 height 16
click at [130, 196] on input "Bihar" at bounding box center [131, 192] width 7 height 7
checkbox input "true"
click at [157, 246] on button "Add Condition" at bounding box center [164, 253] width 79 height 15
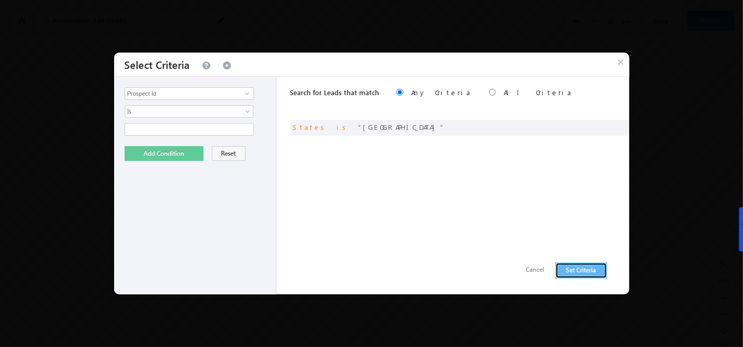
click at [570, 268] on button "Set Criteria" at bounding box center [581, 270] width 52 height 16
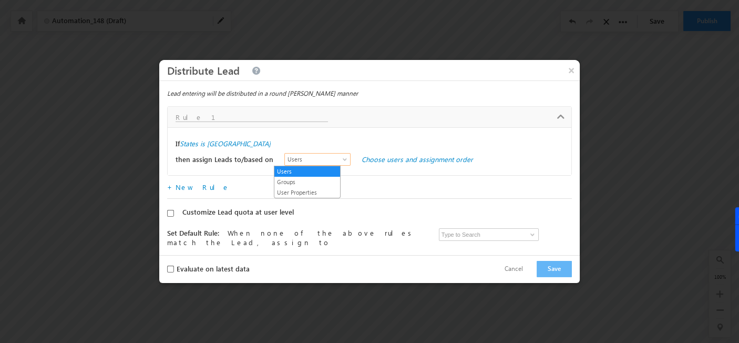
click at [324, 158] on span "Users" at bounding box center [315, 159] width 60 height 9
click at [387, 158] on link "Choose users and assignment order" at bounding box center [417, 159] width 111 height 9
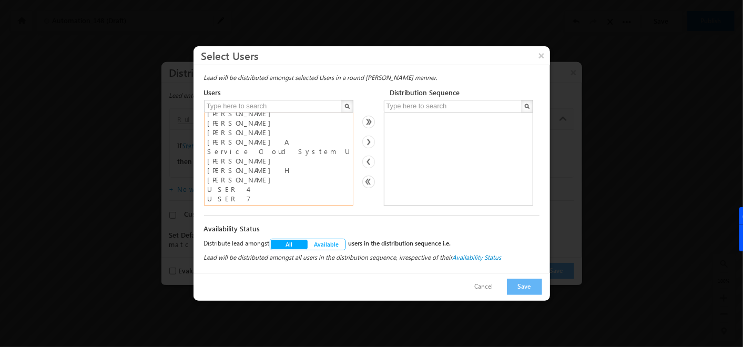
scroll to position [16, 0]
drag, startPoint x: 228, startPoint y: 186, endPoint x: 228, endPoint y: 196, distance: 10.0
select select "1f1fa499-11eb-11ef-807d-02e22ea38447"
click at [228, 196] on select "Admin Neil Sanghavi Nimit Sanghavi Prathamesh M Priya Sri Bharathi A Service Cl…" at bounding box center [278, 158] width 149 height 93
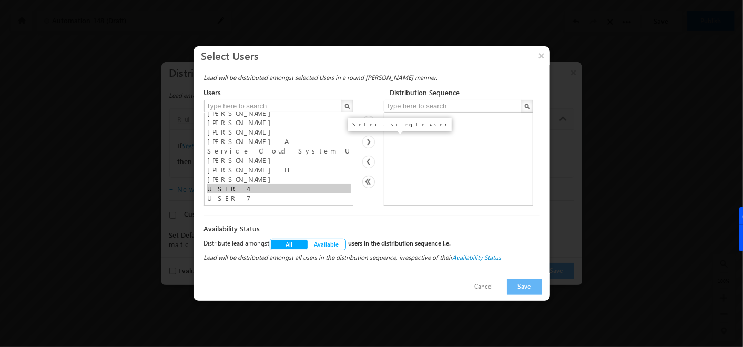
scroll to position [16, 0]
click at [369, 140] on img at bounding box center [368, 142] width 13 height 13
select select
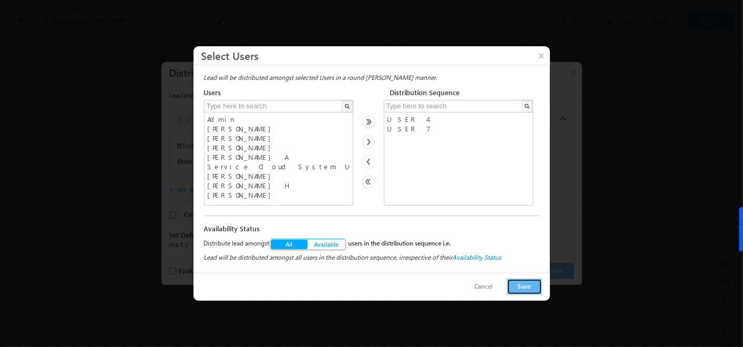
click at [524, 284] on button "Save" at bounding box center [524, 287] width 35 height 16
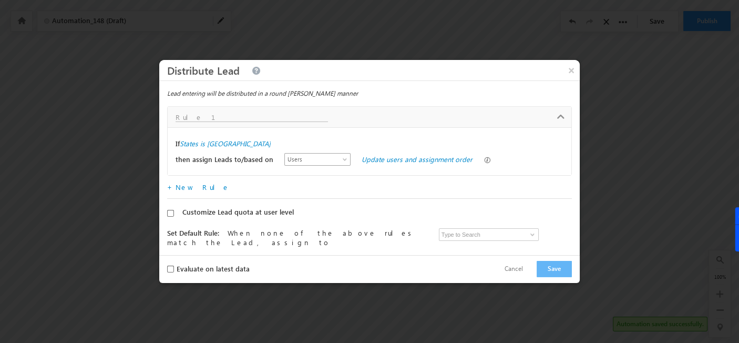
click at [323, 160] on span "Users" at bounding box center [315, 159] width 60 height 9
click at [299, 180] on link "Groups" at bounding box center [307, 181] width 66 height 9
click at [364, 159] on link "Choose groups and assignment order" at bounding box center [420, 159] width 117 height 9
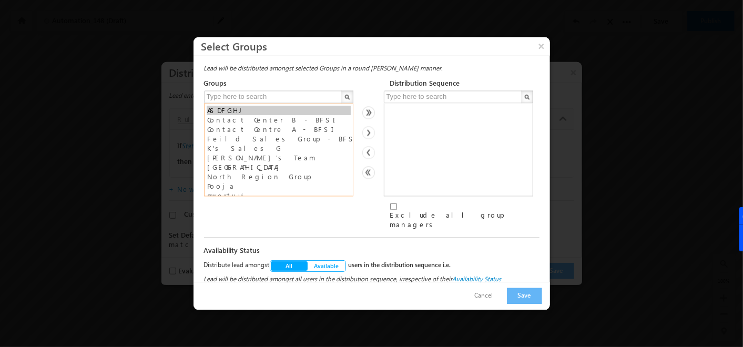
select select "6af90017-b877-11ef-be59-0259d35f5843"
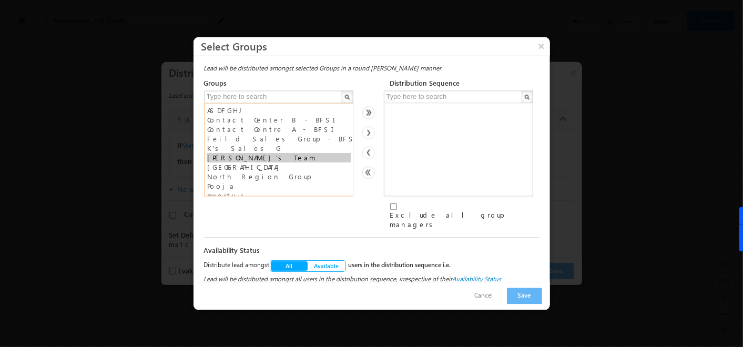
click at [229, 157] on option "[PERSON_NAME]'s Team" at bounding box center [279, 157] width 144 height 9
click at [369, 132] on img at bounding box center [368, 133] width 13 height 13
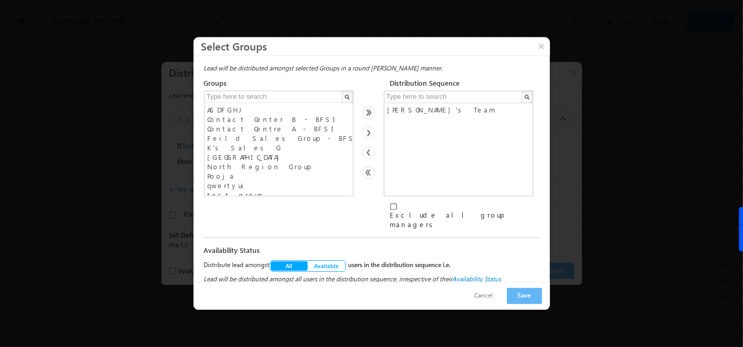
click at [394, 210] on input "Exclude all group managers" at bounding box center [393, 206] width 7 height 7
checkbox input "true"
click at [514, 292] on button "Save" at bounding box center [524, 296] width 35 height 16
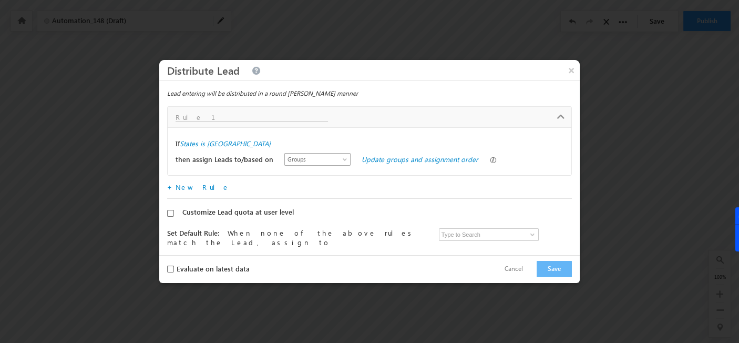
click at [312, 153] on link "Groups" at bounding box center [317, 159] width 66 height 13
click at [305, 193] on link "User Properties" at bounding box center [307, 192] width 66 height 9
click at [373, 161] on link "Choose user properties" at bounding box center [398, 159] width 73 height 9
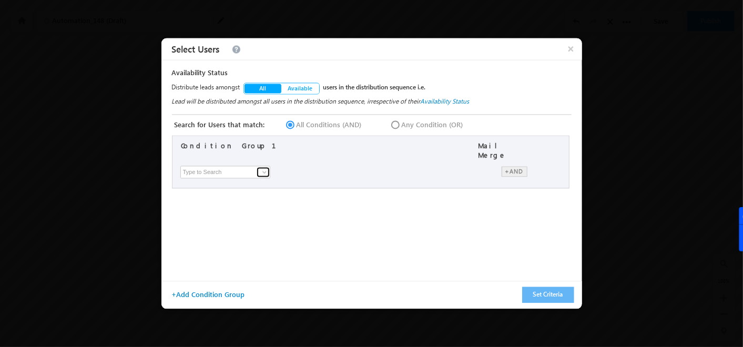
click at [260, 168] on span at bounding box center [264, 172] width 8 height 8
click at [228, 188] on link "Sales Groups" at bounding box center [227, 194] width 91 height 12
type input "Sales Groups"
drag, startPoint x: 380, startPoint y: 158, endPoint x: 382, endPoint y: 164, distance: 6.5
click at [382, 164] on div "First Name Last Name Email Address User Type Role Status Phone (Main) Phone (Mo…" at bounding box center [373, 173] width 391 height 20
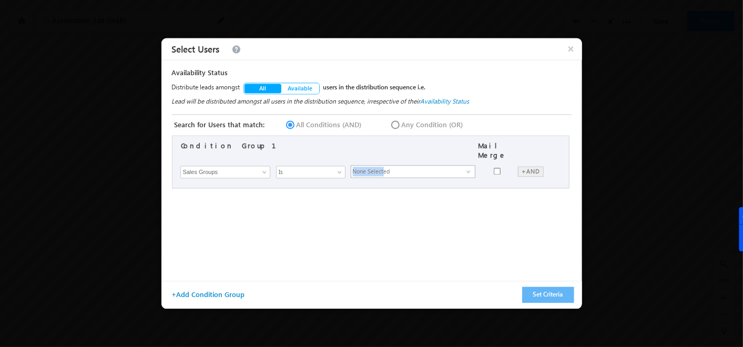
click at [382, 166] on span "None Selected" at bounding box center [408, 172] width 115 height 12
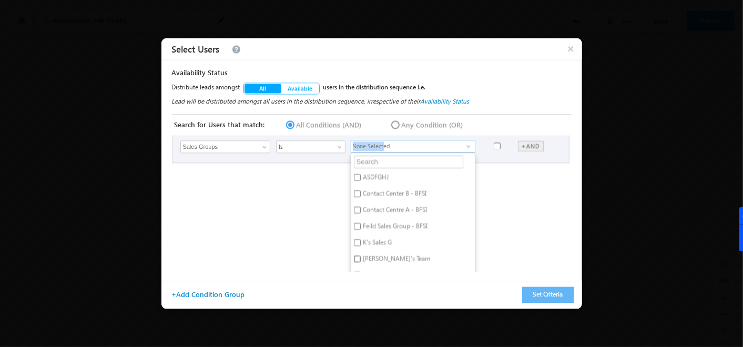
click at [356, 255] on input "[PERSON_NAME]'s Team" at bounding box center [357, 258] width 7 height 7
checkbox input "true"
click at [508, 200] on div "Condition Group 1 Mail Merge × First Name Last Name Email Address User Type Rol…" at bounding box center [373, 204] width 402 height 137
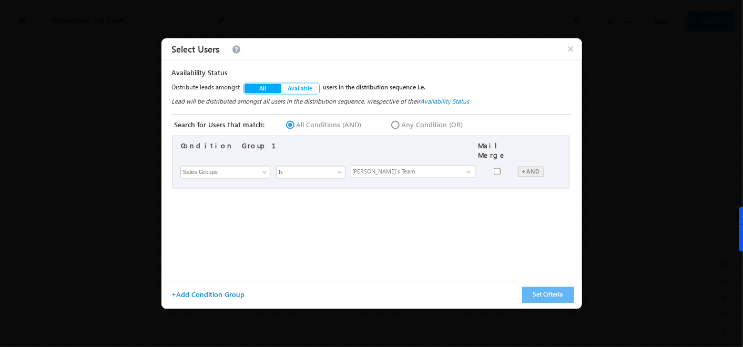
scroll to position [0, 0]
click at [533, 167] on div "+AND" at bounding box center [531, 172] width 26 height 11
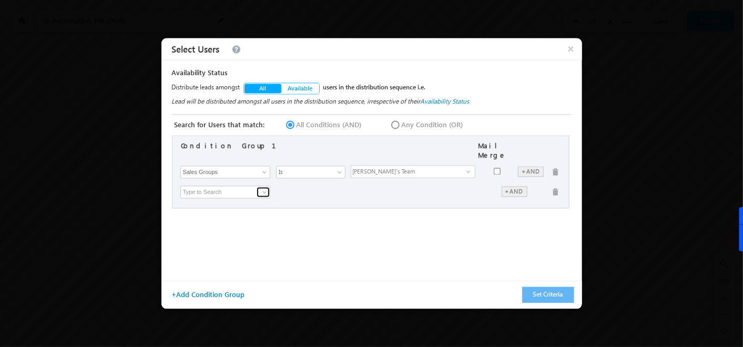
click at [258, 188] on link at bounding box center [262, 192] width 13 height 11
click at [199, 209] on link "City" at bounding box center [227, 214] width 91 height 12
type input "City"
click at [391, 186] on input "text" at bounding box center [413, 192] width 125 height 13
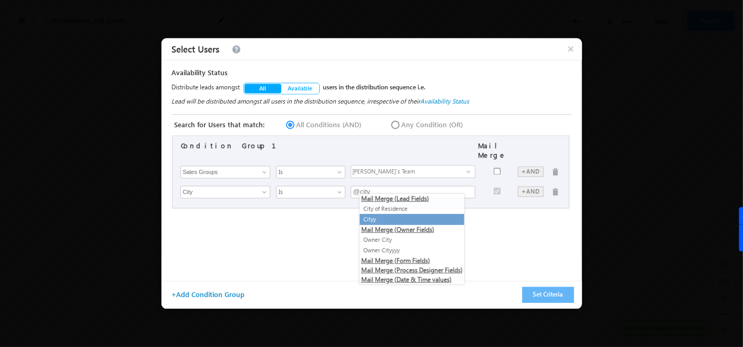
click at [379, 222] on li "Cityy" at bounding box center [411, 219] width 105 height 11
type input "@{Lead:mx_Cityy,}"
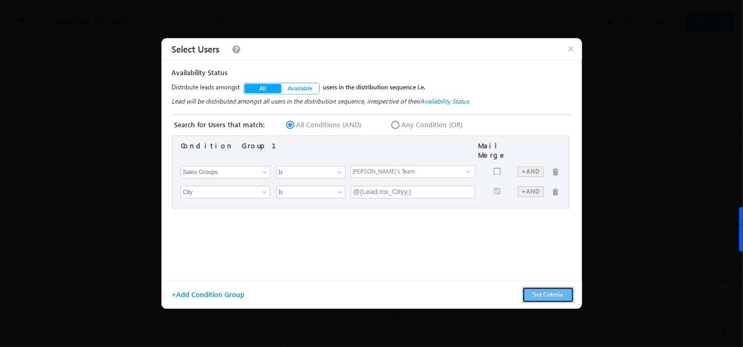
click at [556, 297] on button "Set Criteria" at bounding box center [548, 295] width 52 height 16
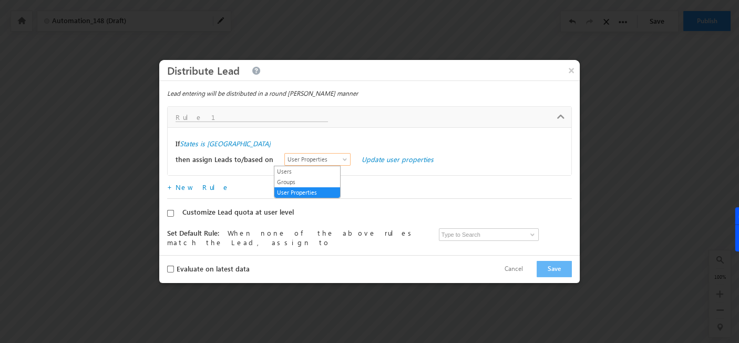
click at [330, 162] on span "User Properties" at bounding box center [315, 159] width 60 height 9
click at [310, 171] on link "Users" at bounding box center [307, 171] width 66 height 9
click at [529, 232] on span at bounding box center [532, 234] width 8 height 8
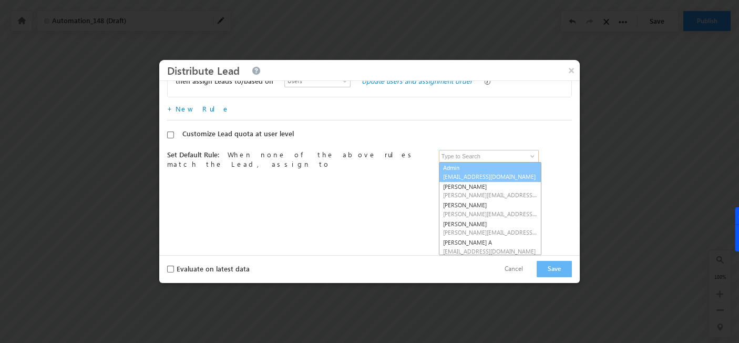
click at [465, 172] on span "soumyahoskoti7@gmail.com" at bounding box center [490, 176] width 95 height 8
type input "Admin"
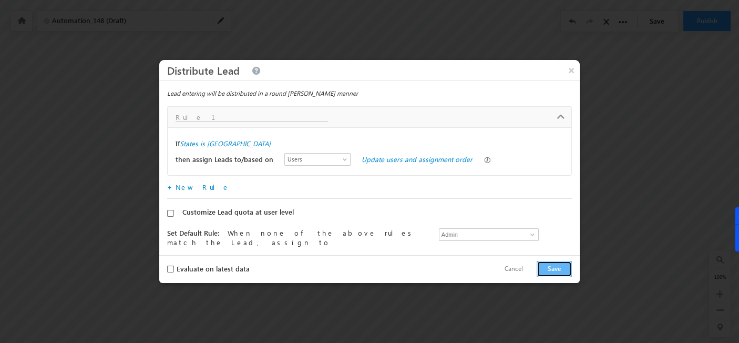
click at [566, 265] on button "Save" at bounding box center [554, 269] width 35 height 16
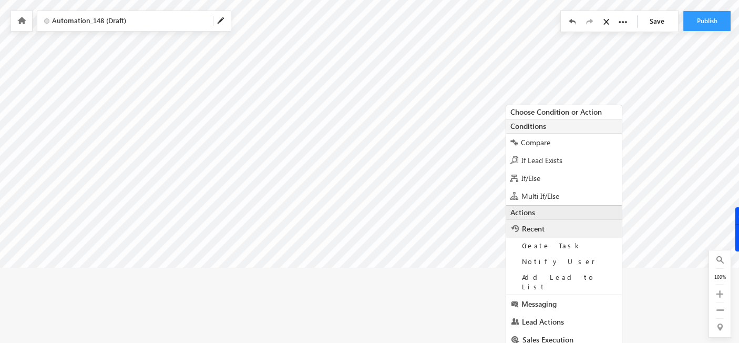
scroll to position [184, 0]
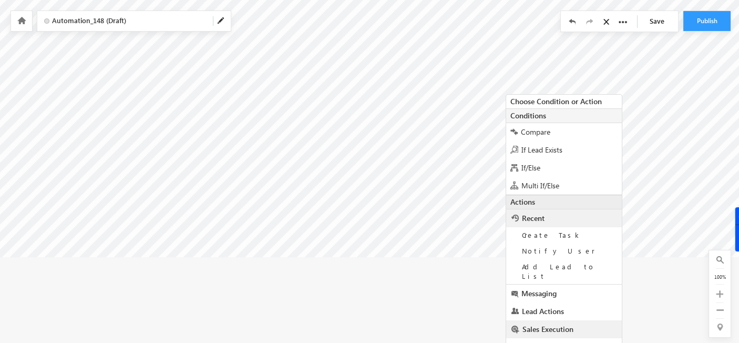
click at [568, 320] on link "Sales Execution" at bounding box center [564, 329] width 116 height 18
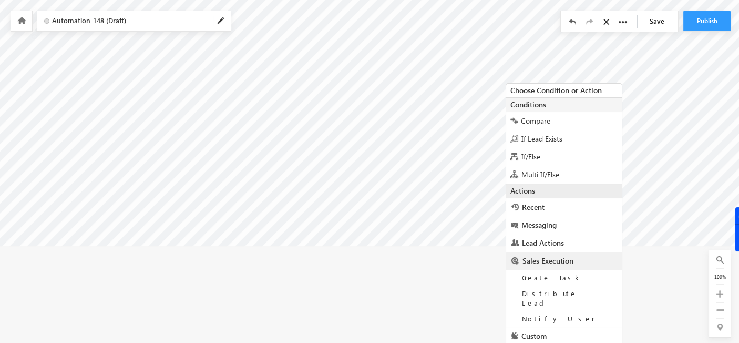
scroll to position [203, 0]
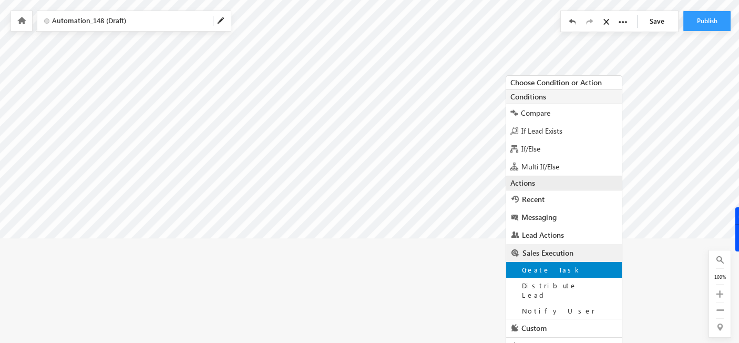
click at [556, 268] on div "Create Task" at bounding box center [564, 270] width 116 height 16
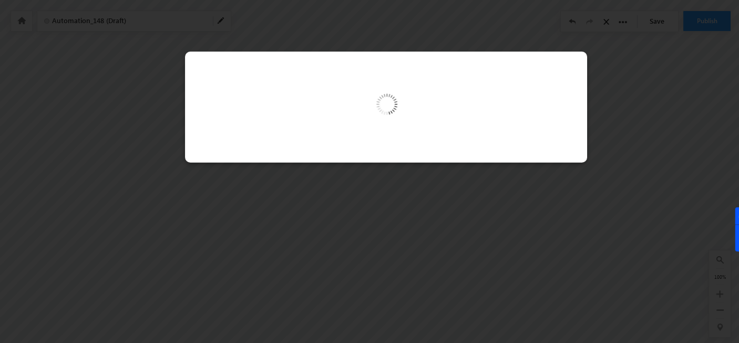
scroll to position [95, 0]
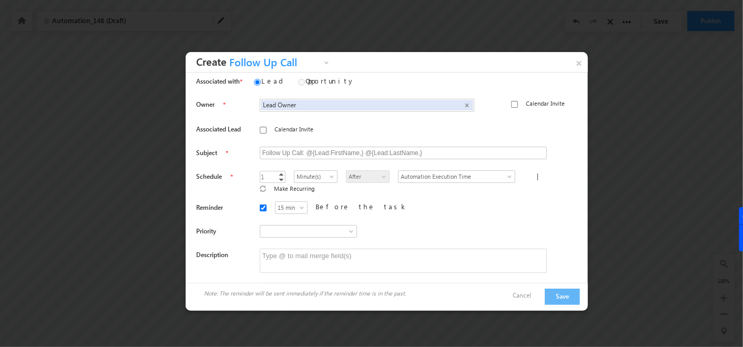
click at [306, 62] on span "Follow Up Call" at bounding box center [274, 65] width 95 height 16
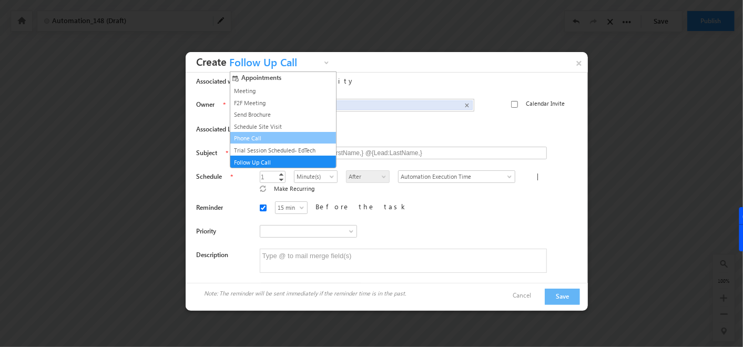
click at [275, 136] on link "Phone Call" at bounding box center [278, 137] width 95 height 9
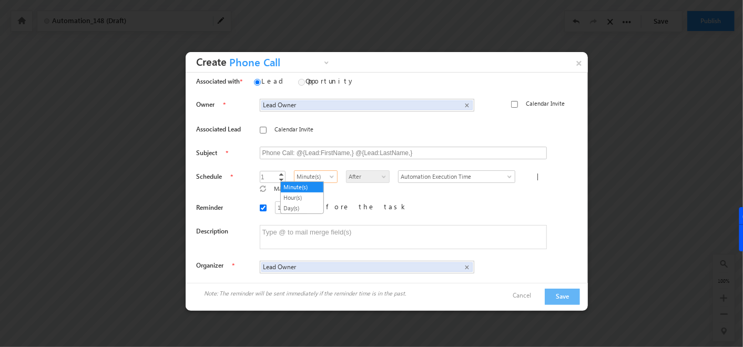
click at [300, 174] on span "Minute(s)" at bounding box center [315, 176] width 42 height 9
click at [295, 193] on link "Hour(s)" at bounding box center [302, 197] width 43 height 9
type input "2"
click at [277, 172] on link "Increment" at bounding box center [281, 173] width 8 height 5
click at [398, 201] on div "15 min 30 min 45 min 1 hr 15 min Before the task" at bounding box center [412, 209] width 305 height 16
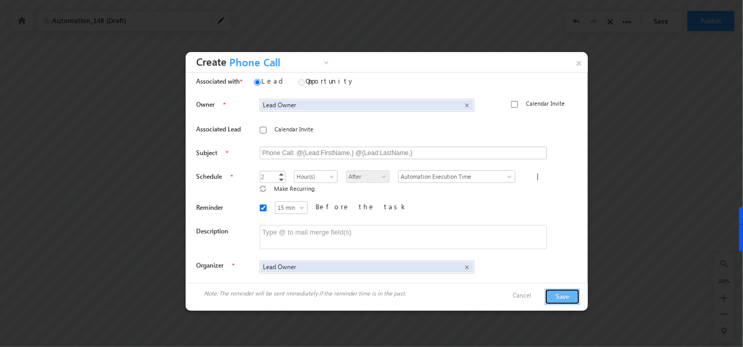
click at [563, 289] on button "Save" at bounding box center [561, 297] width 35 height 16
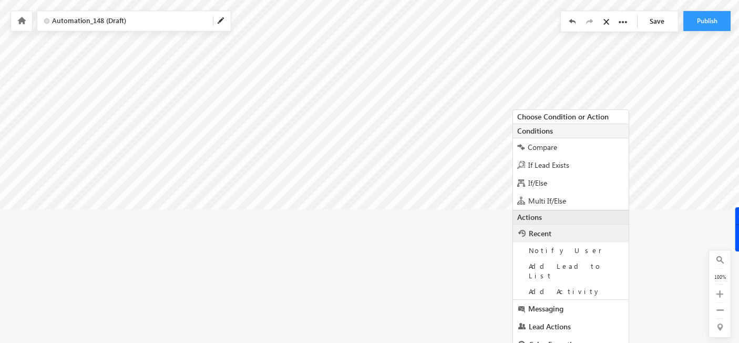
scroll to position [245, 0]
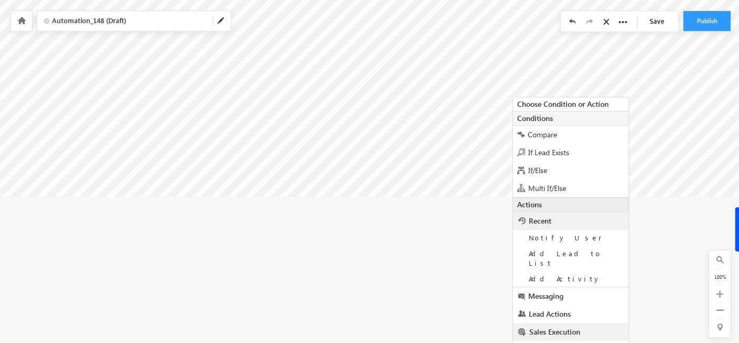
click at [553, 326] on span "Sales Execution" at bounding box center [554, 331] width 51 height 10
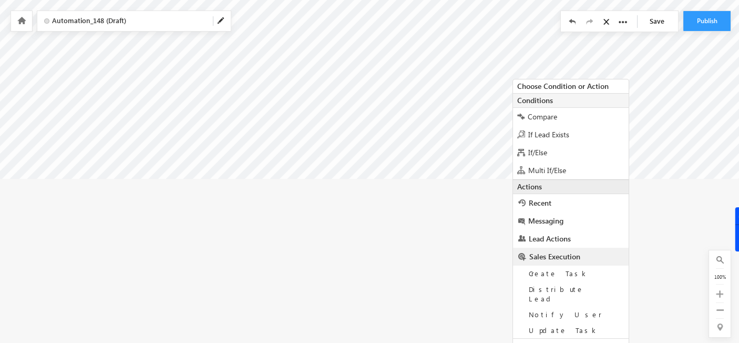
scroll to position [282, 0]
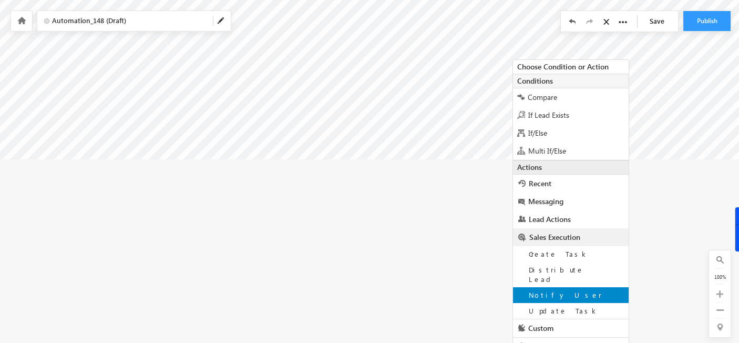
click at [547, 287] on div "Notify User" at bounding box center [571, 295] width 116 height 16
type input "Admin <soumyahoskoti7@gmail.com>"
type input "About @{Lead:FirstName,}"
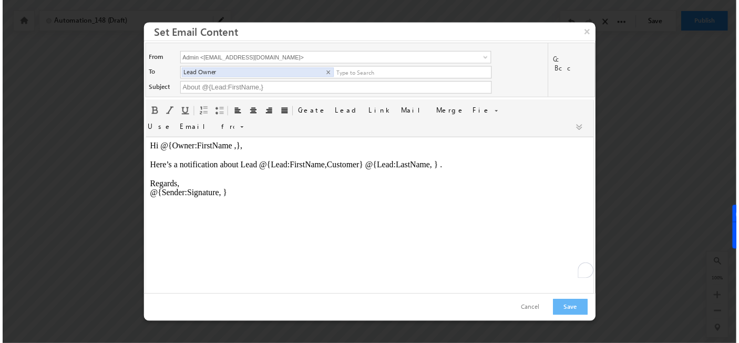
scroll to position [0, 0]
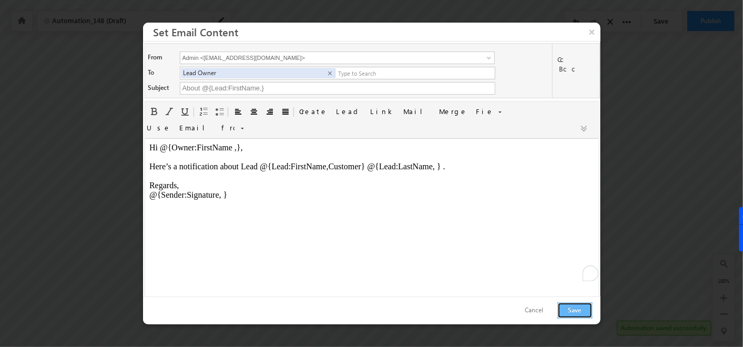
click at [576, 310] on button "Save" at bounding box center [574, 310] width 35 height 16
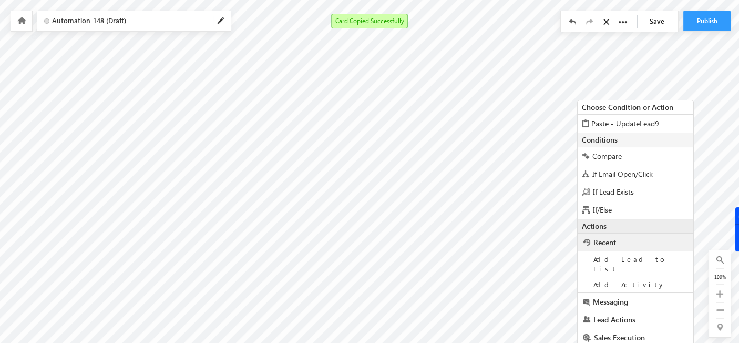
scroll to position [125, 79]
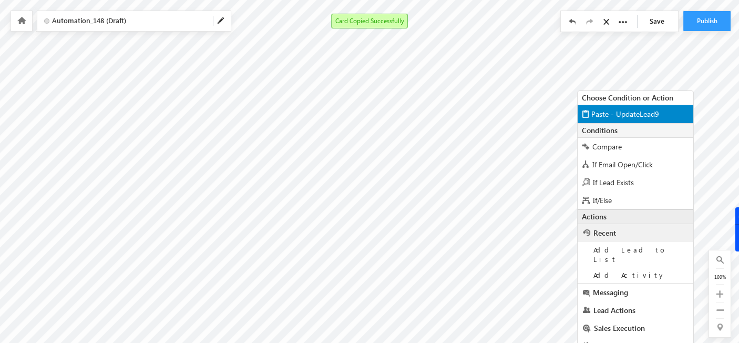
click at [605, 117] on span "Paste - UpdateLead9" at bounding box center [625, 114] width 68 height 10
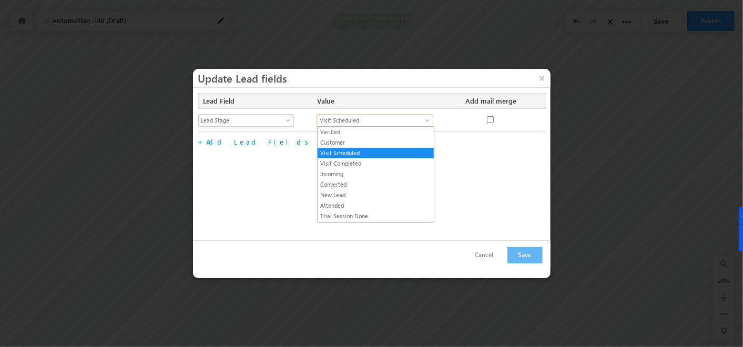
click at [381, 120] on span "Visit Scheduled" at bounding box center [369, 120] width 104 height 9
click at [353, 173] on link "Incoming" at bounding box center [375, 173] width 116 height 9
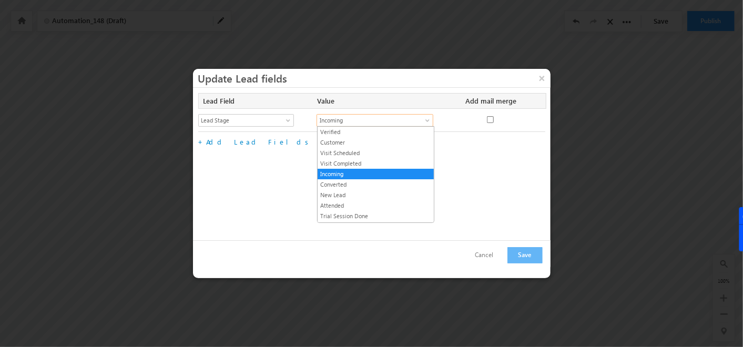
click at [383, 117] on span "Incoming" at bounding box center [369, 120] width 104 height 9
click at [336, 138] on link "Customer" at bounding box center [375, 142] width 116 height 9
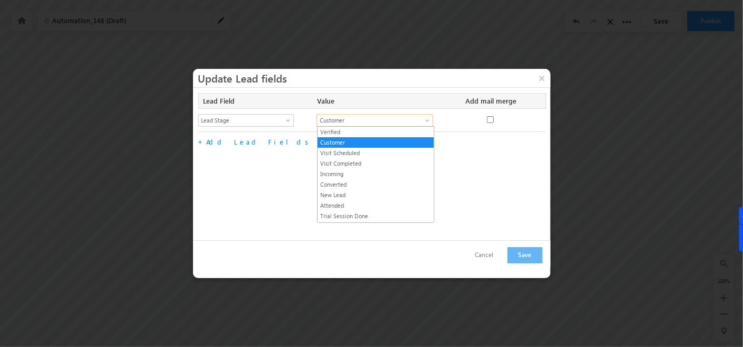
click at [356, 117] on span "Customer" at bounding box center [369, 120] width 104 height 9
click at [343, 127] on li "Verified" at bounding box center [375, 132] width 116 height 11
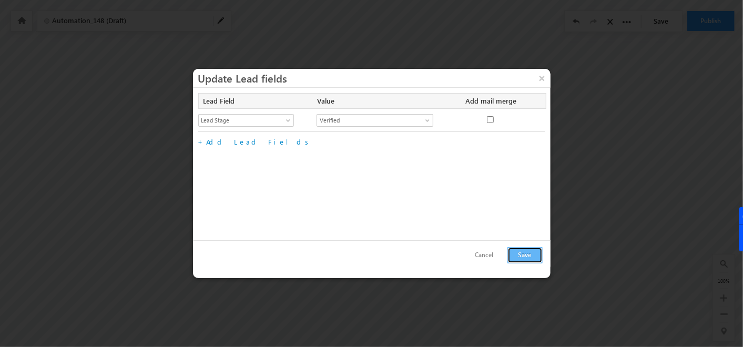
click at [532, 256] on button "Save" at bounding box center [524, 255] width 35 height 16
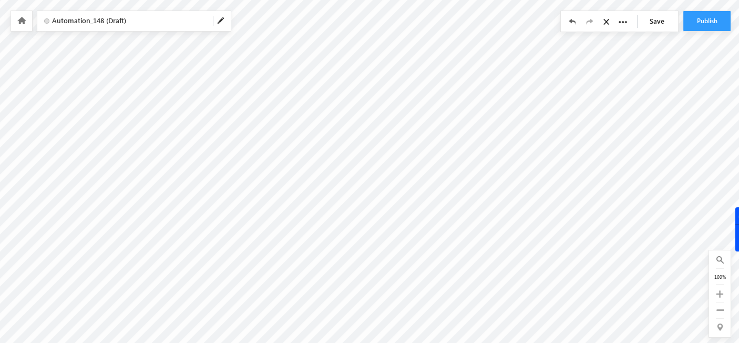
scroll to position [88, 183]
click at [720, 309] on icon at bounding box center [719, 309] width 7 height 7
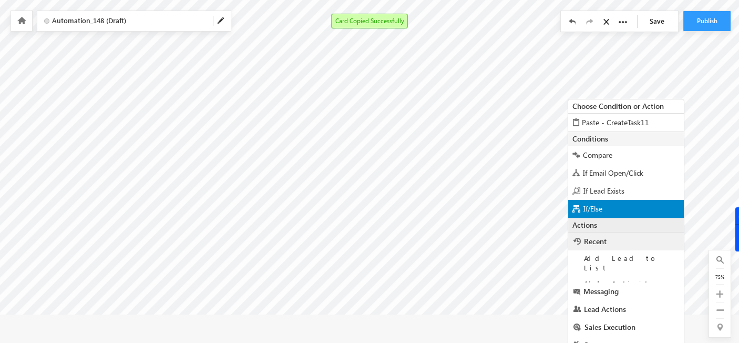
scroll to position [90, 33]
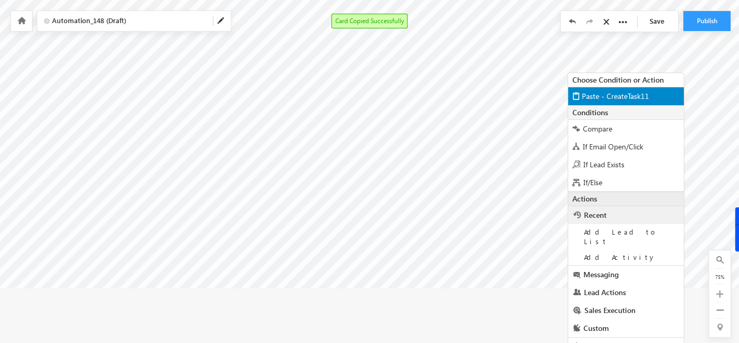
click at [598, 95] on span "Paste - CreateTask11" at bounding box center [615, 96] width 67 height 10
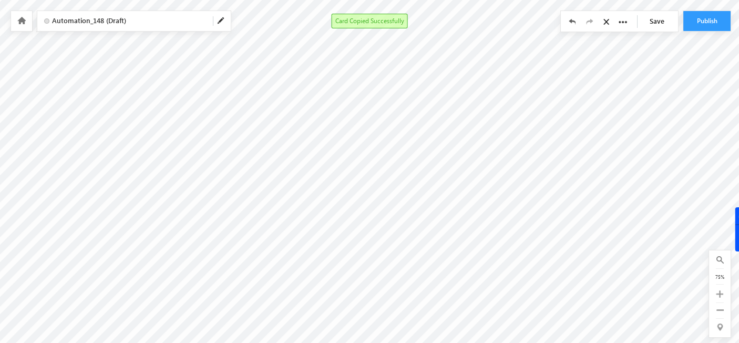
scroll to position [0, 33]
click at [708, 16] on button "Publish" at bounding box center [706, 21] width 47 height 20
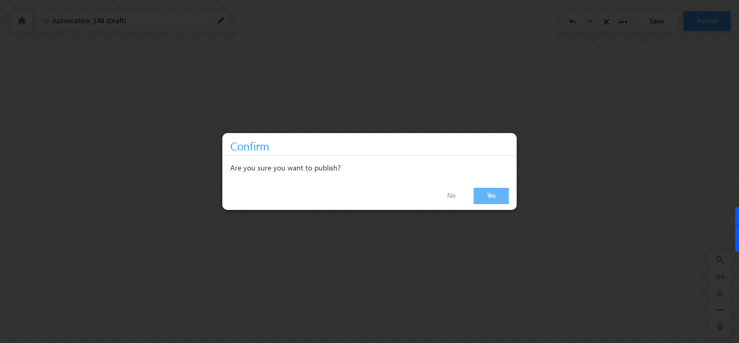
scroll to position [0, 29]
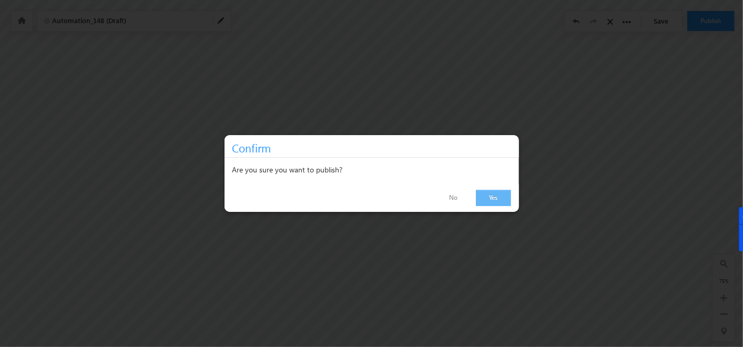
click at [494, 194] on link "Yes" at bounding box center [493, 198] width 35 height 16
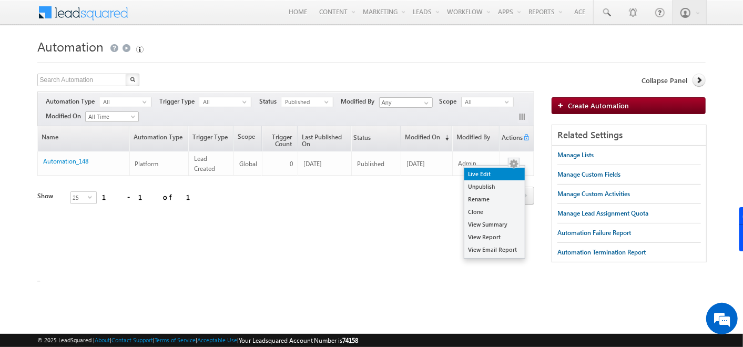
click at [494, 170] on link "Live Edit" at bounding box center [494, 174] width 60 height 13
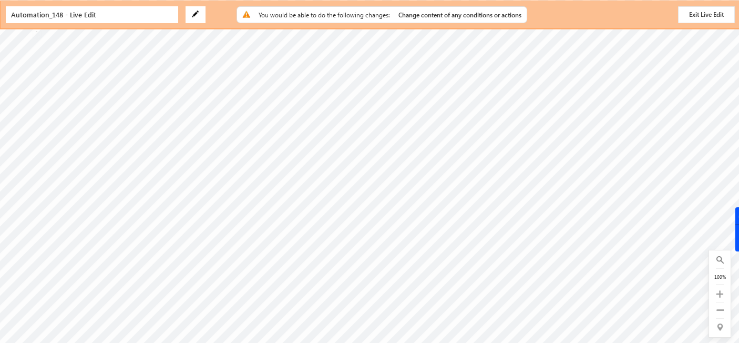
scroll to position [50, 55]
click at [710, 14] on button "Exit Live Edit" at bounding box center [706, 14] width 57 height 17
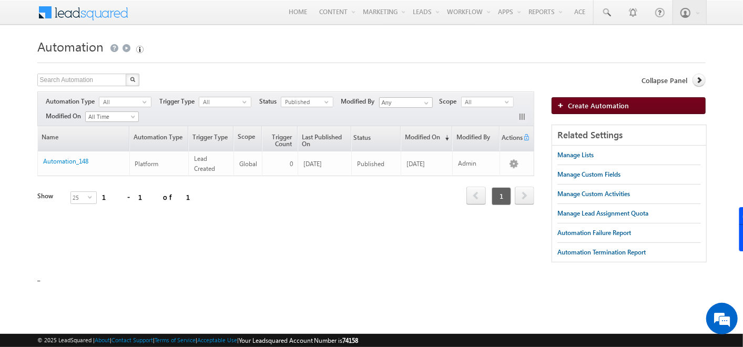
click at [571, 106] on span "Create Automation" at bounding box center [598, 105] width 61 height 9
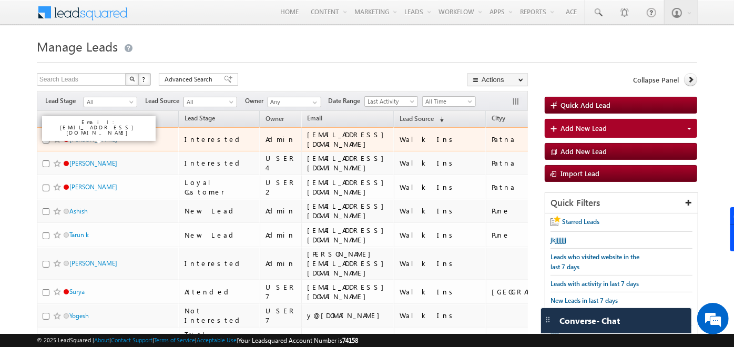
click at [75, 139] on link "[PERSON_NAME]" at bounding box center [93, 139] width 48 height 8
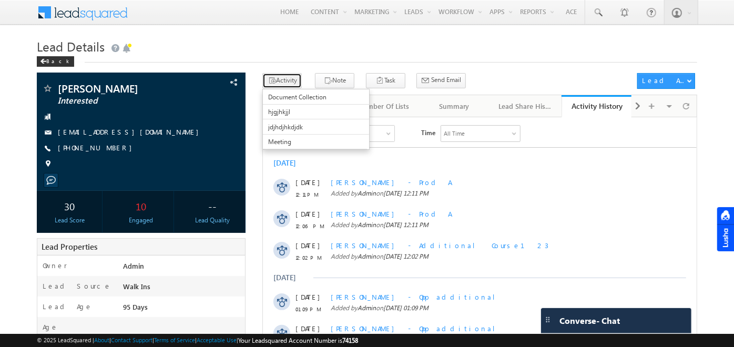
click at [292, 74] on button "Activity" at bounding box center [281, 80] width 39 height 15
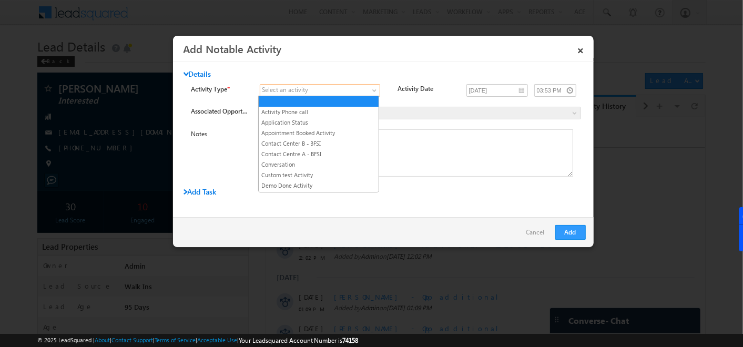
click at [328, 87] on span at bounding box center [313, 90] width 107 height 9
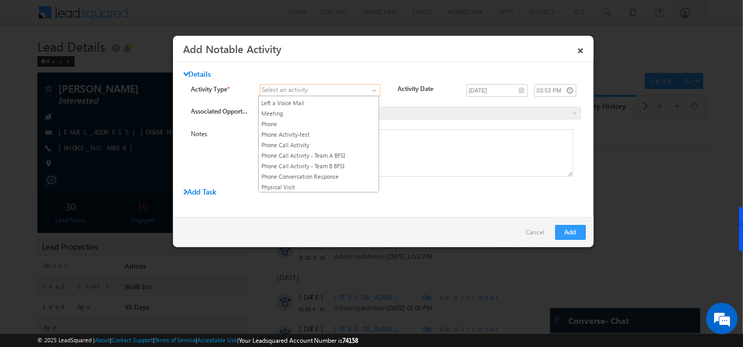
scroll to position [428, 0]
click at [294, 142] on link "Phone Call Activity" at bounding box center [319, 146] width 120 height 9
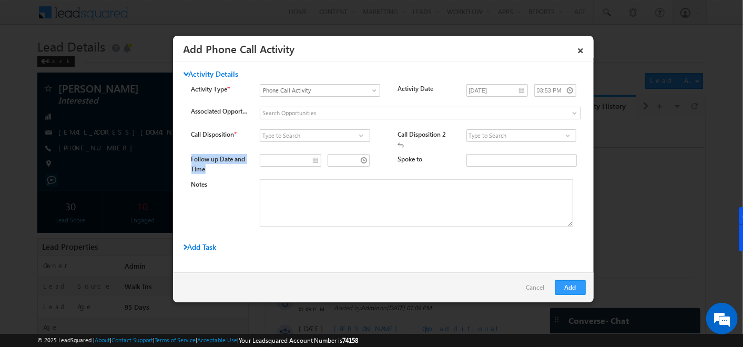
drag, startPoint x: 211, startPoint y: 167, endPoint x: 188, endPoint y: 154, distance: 26.8
click at [188, 154] on div "Call Disposition * Connected Not Connected" at bounding box center [384, 183] width 402 height 108
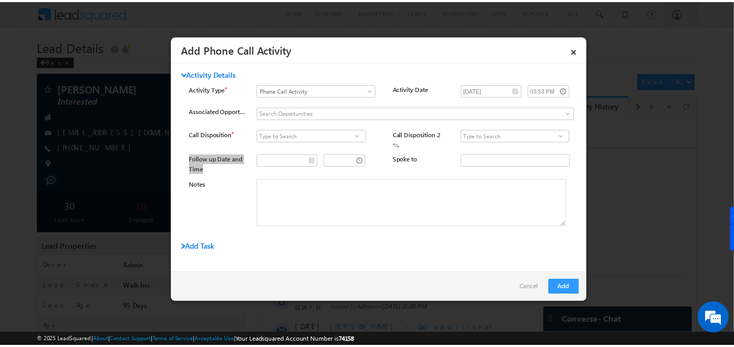
scroll to position [0, 0]
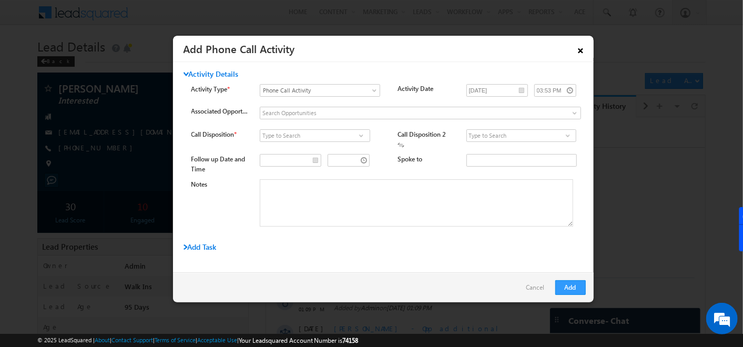
click at [582, 49] on link "×" at bounding box center [581, 48] width 18 height 18
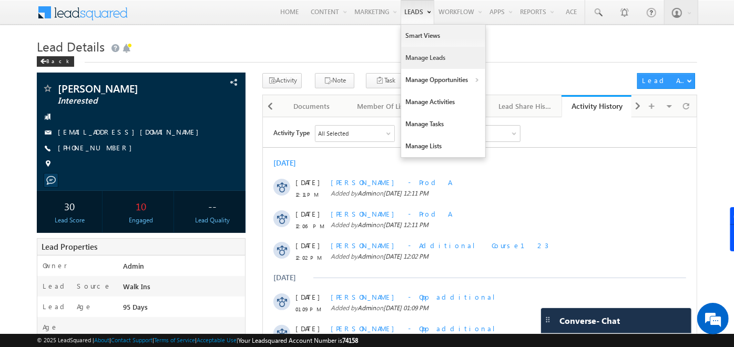
click at [426, 54] on link "Manage Leads" at bounding box center [443, 58] width 84 height 22
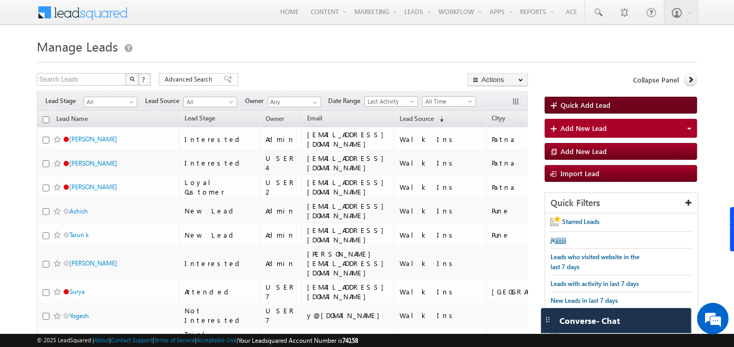
click at [565, 110] on link "Quick Add Lead" at bounding box center [620, 105] width 152 height 17
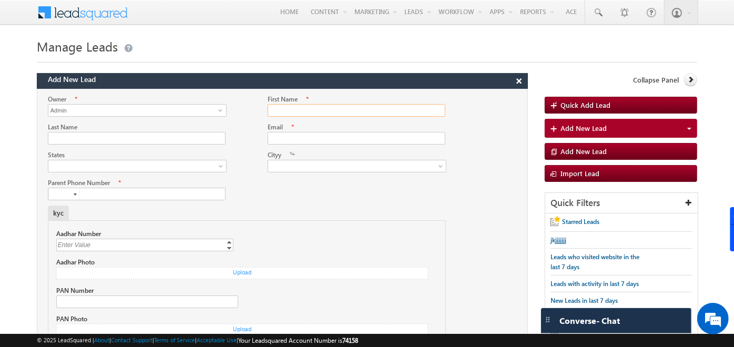
click at [305, 108] on input "First Name" at bounding box center [357, 110] width 178 height 13
type input "[PERSON_NAME]"
click at [128, 139] on input "Last Name" at bounding box center [137, 138] width 178 height 13
click at [69, 137] on input "[DOMAIN_NAME]" at bounding box center [137, 138] width 178 height 13
type input "[EMAIL_ADDRESS][DOMAIN_NAME]"
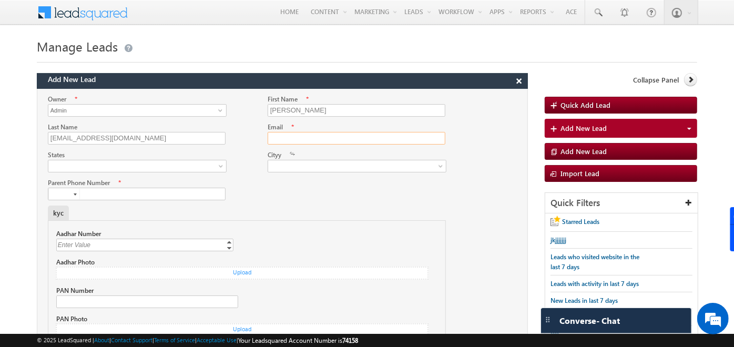
click at [281, 137] on input "Email" at bounding box center [357, 138] width 178 height 13
drag, startPoint x: 122, startPoint y: 133, endPoint x: -3, endPoint y: 155, distance: 126.9
click at [364, 135] on input "Email" at bounding box center [357, 138] width 178 height 13
paste input "Ansh2@gmail.com"
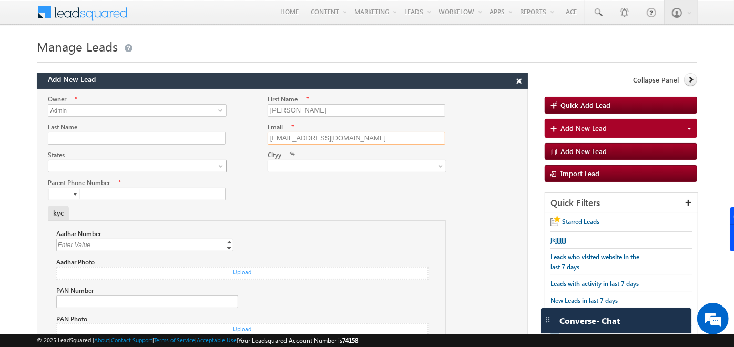
type input "[EMAIL_ADDRESS][DOMAIN_NAME]"
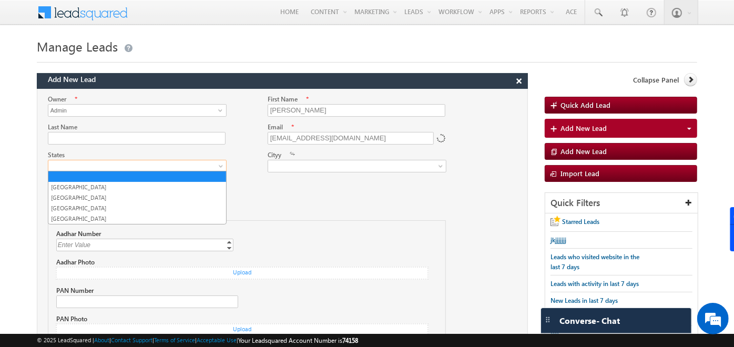
click at [219, 164] on span at bounding box center [222, 168] width 8 height 8
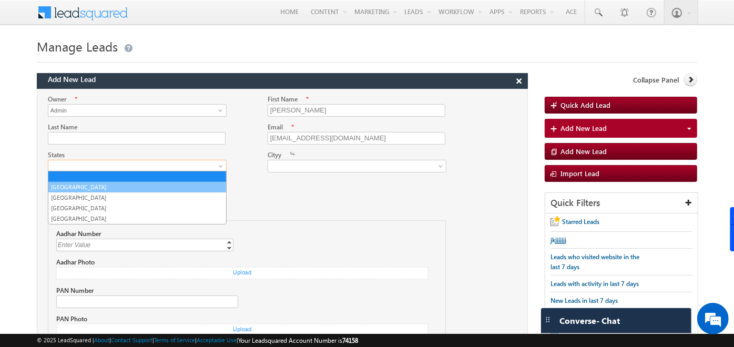
click at [127, 188] on link "Maharashtra" at bounding box center [137, 186] width 178 height 9
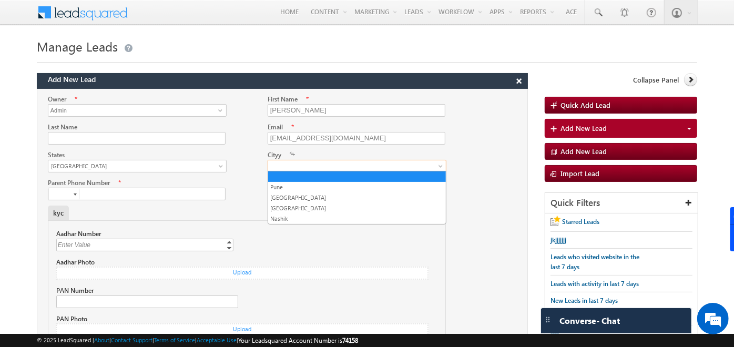
click at [281, 161] on span at bounding box center [354, 165] width 172 height 9
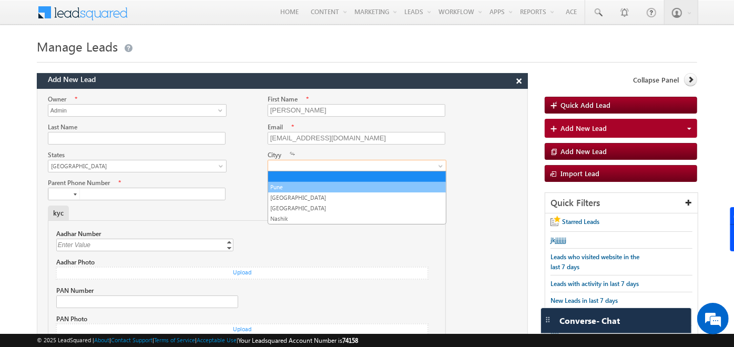
click at [285, 184] on link "Pune" at bounding box center [357, 186] width 178 height 9
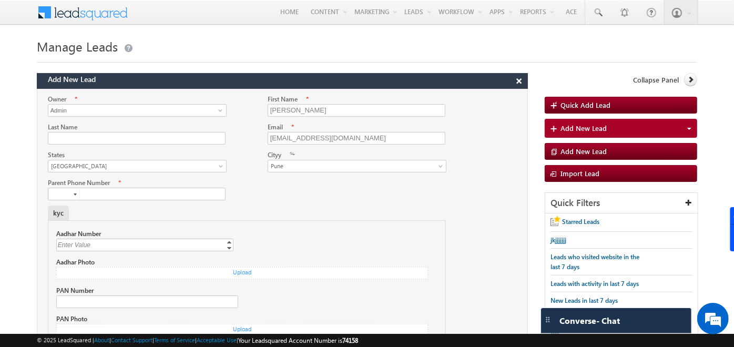
click at [74, 193] on div at bounding box center [75, 194] width 3 height 2
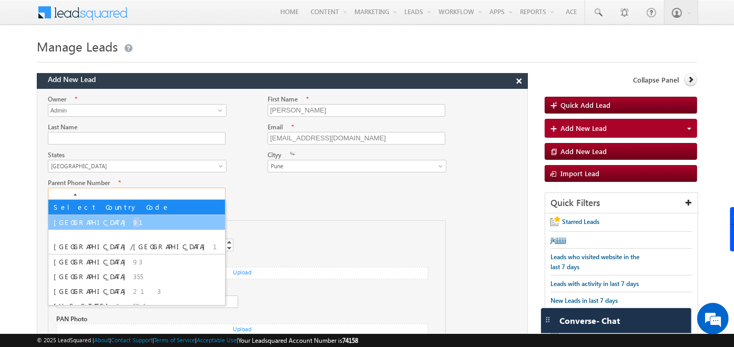
click at [74, 224] on li "India 91" at bounding box center [136, 222] width 177 height 15
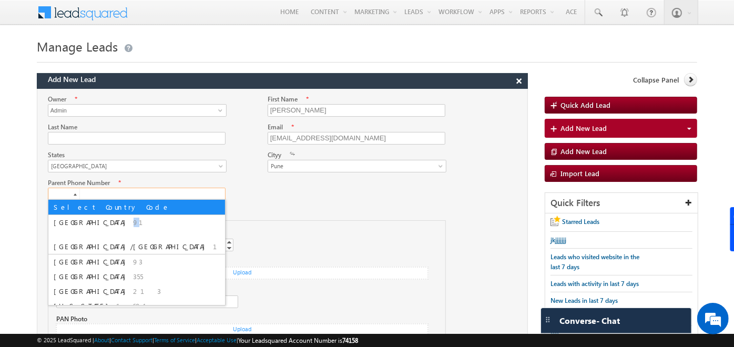
type input "+91"
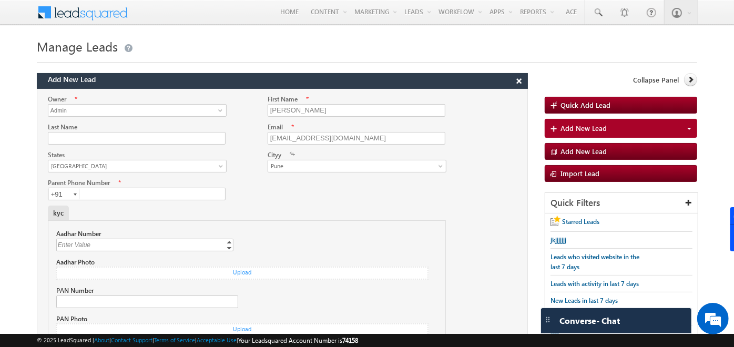
click at [74, 224] on div "Aadhar Number Enter Value Increment Decrement Aadhar Photo Upload × Cancel Brow…" at bounding box center [247, 299] width 398 height 159
click at [111, 188] on input "text" at bounding box center [137, 194] width 178 height 13
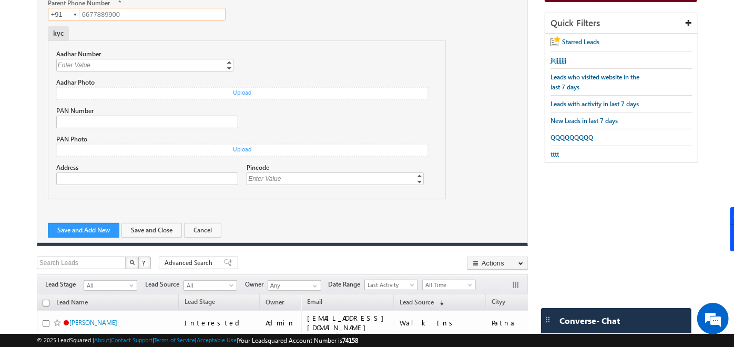
scroll to position [214, 0]
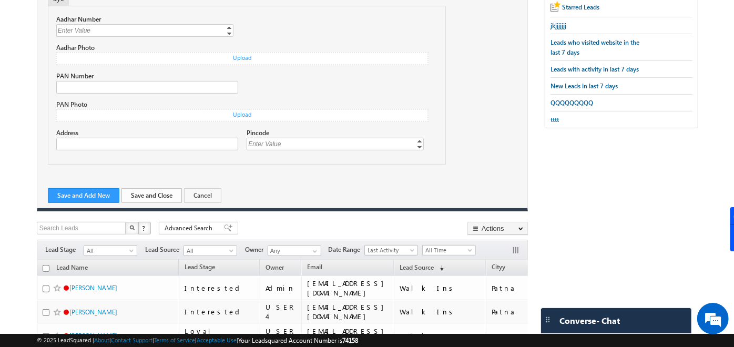
type input "6677889900"
click at [153, 195] on button "Save and Close" at bounding box center [151, 195] width 60 height 15
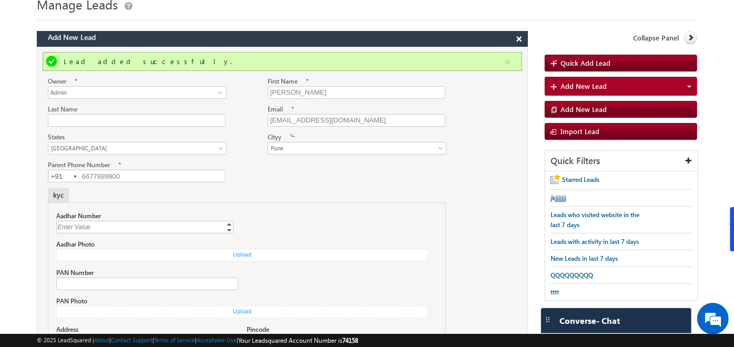
scroll to position [40, 0]
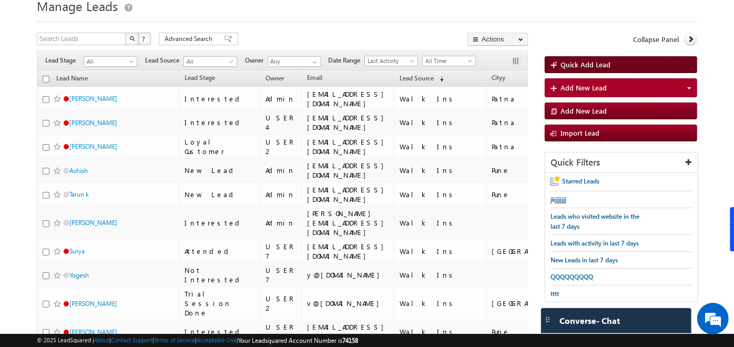
click at [574, 67] on span "Quick Add Lead" at bounding box center [585, 64] width 50 height 9
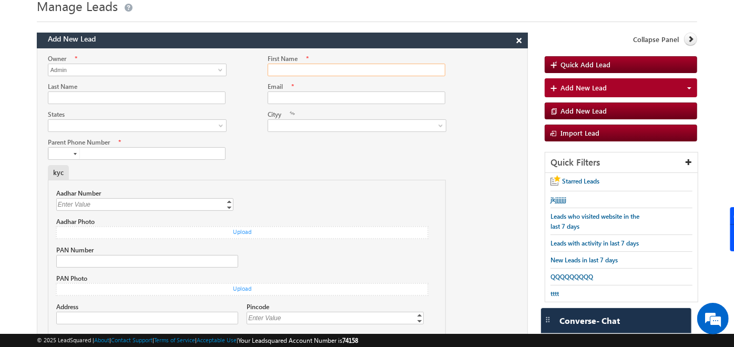
click at [285, 68] on input "First Name" at bounding box center [357, 70] width 178 height 13
type input "Shaheed"
click at [288, 93] on input "Email" at bounding box center [357, 97] width 178 height 13
paste input "Shaheed"
type input "[EMAIL_ADDRESS][DOMAIN_NAME]"
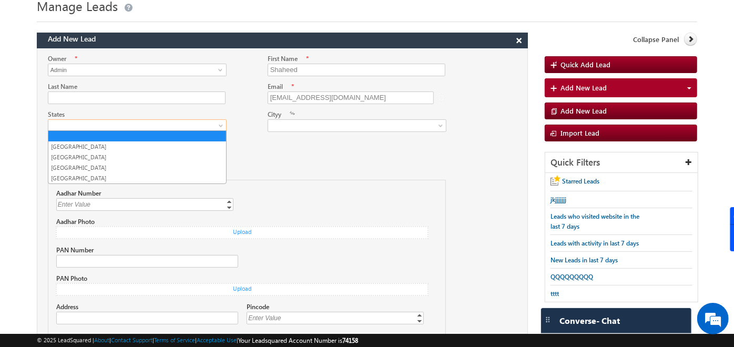
click at [218, 129] on span at bounding box center [222, 128] width 8 height 8
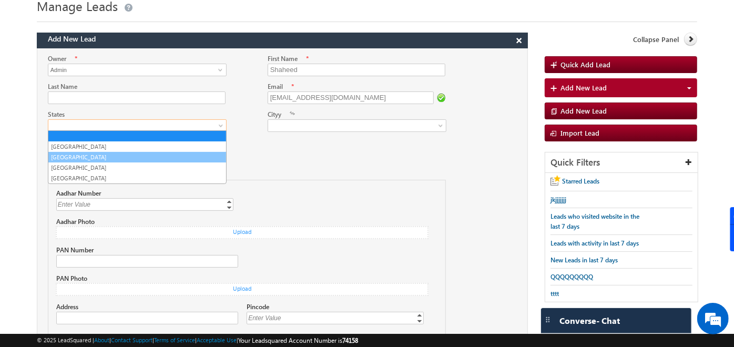
click at [159, 160] on link "Bihar" at bounding box center [137, 156] width 178 height 9
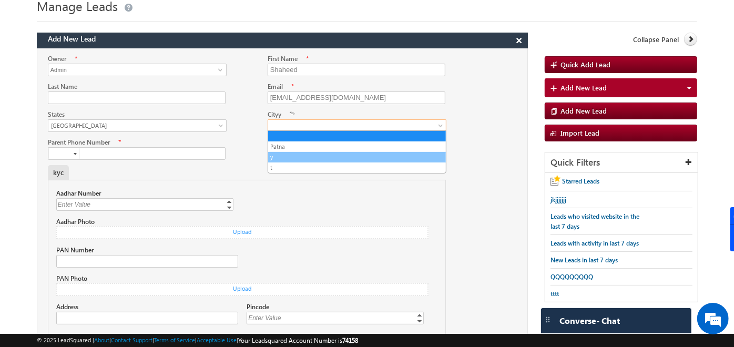
drag, startPoint x: 345, startPoint y: 122, endPoint x: 284, endPoint y: 156, distance: 69.8
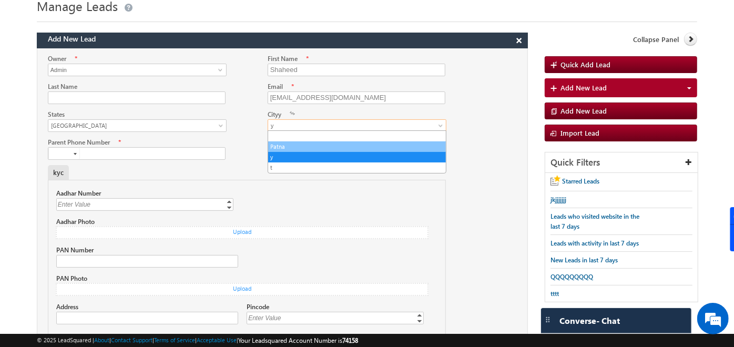
drag, startPoint x: 297, startPoint y: 120, endPoint x: 286, endPoint y: 142, distance: 24.0
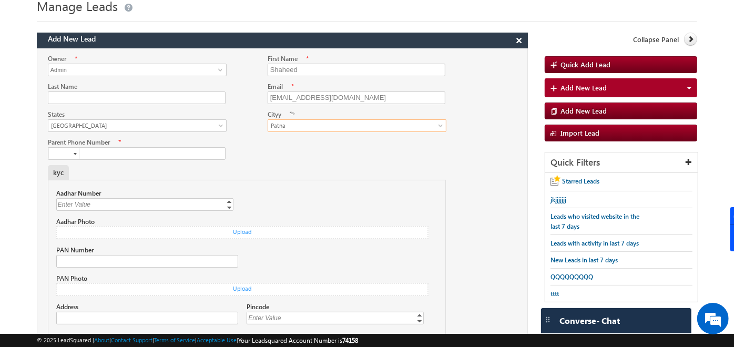
click at [286, 142] on div at bounding box center [282, 151] width 490 height 28
click at [75, 153] on div at bounding box center [75, 154] width 3 height 2
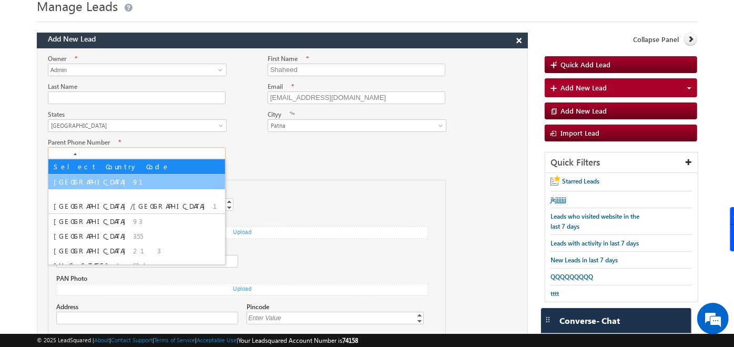
click at [69, 177] on li "India 91" at bounding box center [136, 181] width 177 height 15
type input "+91"
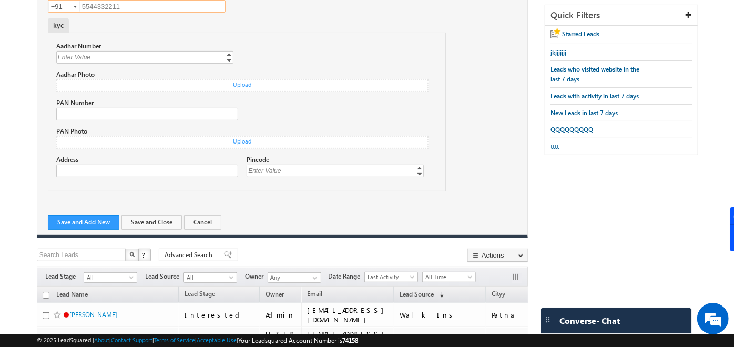
scroll to position [207, 0]
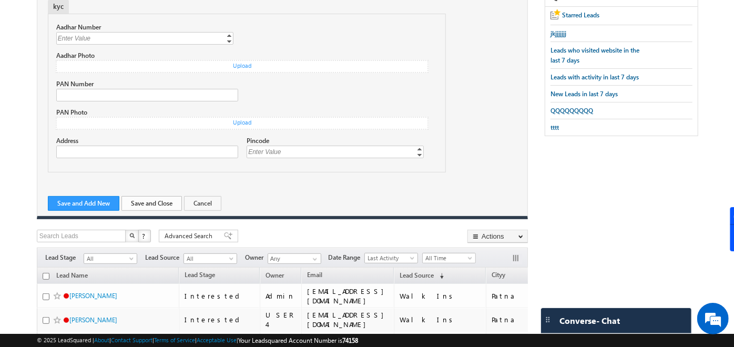
type input "5544332211"
click at [148, 196] on button "Save and Close" at bounding box center [151, 203] width 60 height 15
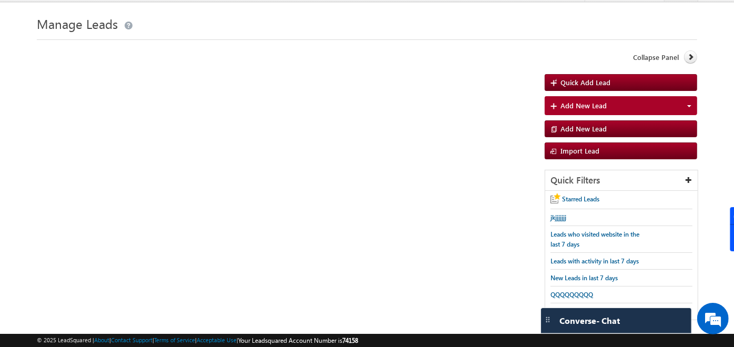
scroll to position [22, 0]
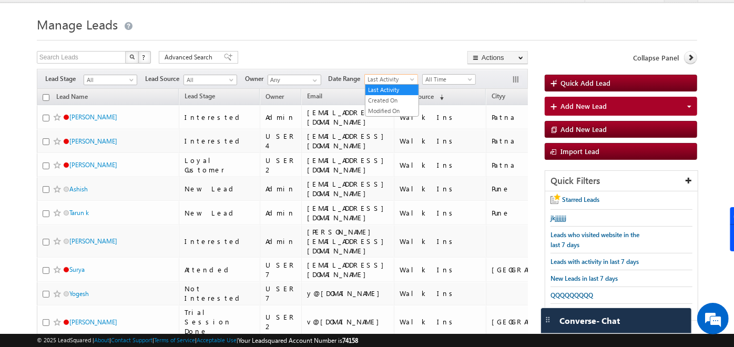
click at [400, 82] on span "Last Activity" at bounding box center [390, 79] width 50 height 9
drag, startPoint x: 392, startPoint y: 92, endPoint x: 392, endPoint y: 99, distance: 6.8
click at [392, 99] on ul "Last Activity Created On Modified On" at bounding box center [392, 100] width 54 height 33
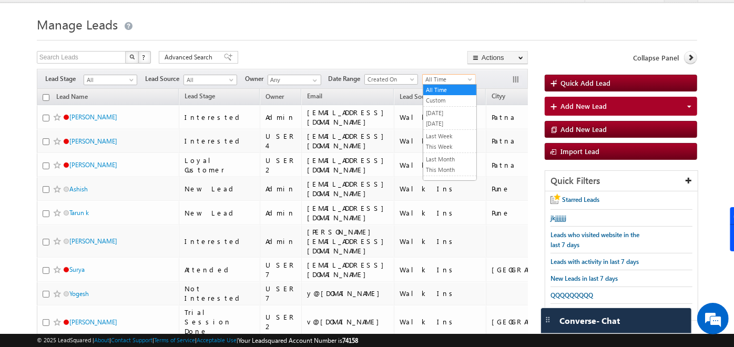
click at [446, 76] on span "All Time" at bounding box center [448, 79] width 50 height 9
click at [444, 119] on link "[DATE]" at bounding box center [449, 123] width 53 height 9
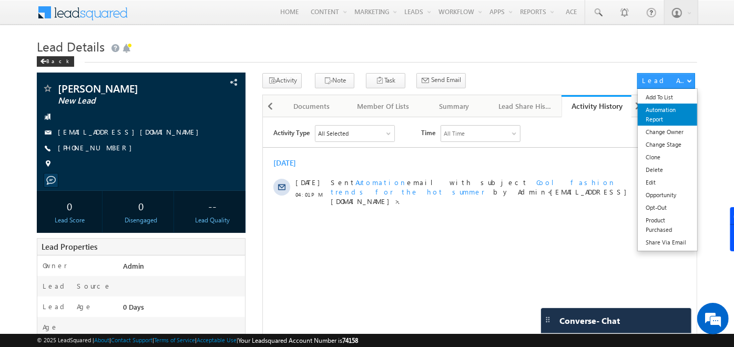
click at [665, 114] on link "Automation Report" at bounding box center [667, 115] width 59 height 22
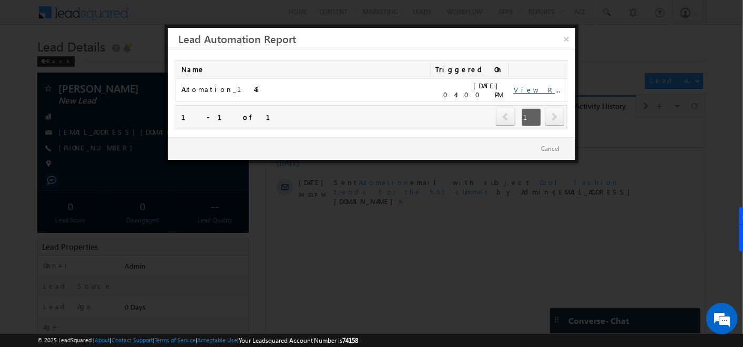
click at [526, 90] on link "View Report" at bounding box center [545, 89] width 65 height 9
click at [566, 39] on link "×" at bounding box center [566, 37] width 18 height 18
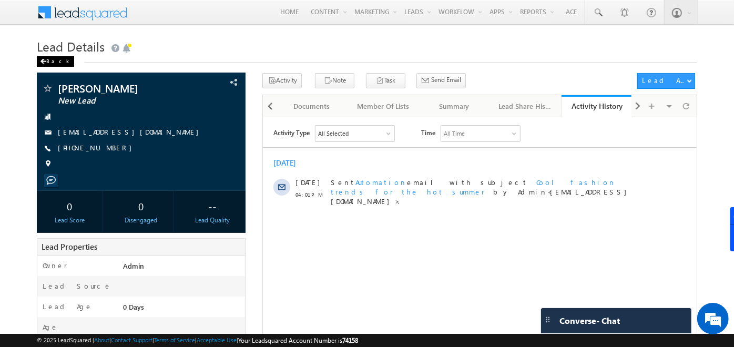
click at [48, 61] on div "Back" at bounding box center [55, 61] width 37 height 11
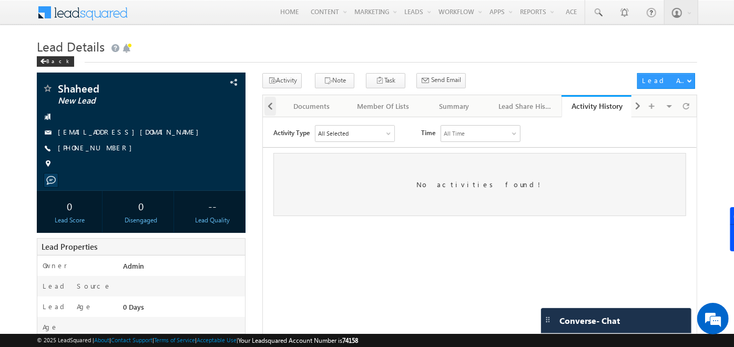
click at [267, 109] on span at bounding box center [270, 106] width 6 height 19
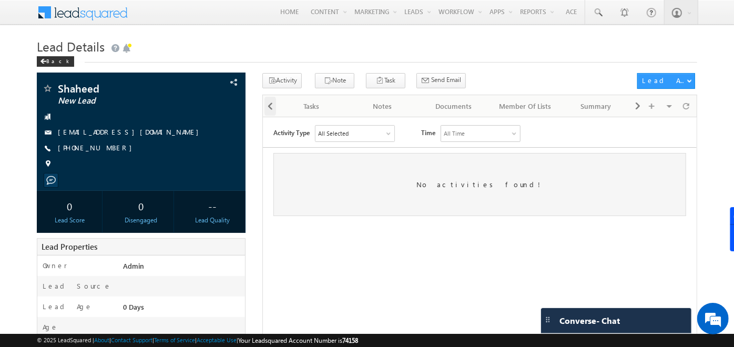
click at [267, 109] on span at bounding box center [270, 106] width 6 height 19
click at [395, 108] on div "Tasks" at bounding box center [381, 106] width 53 height 13
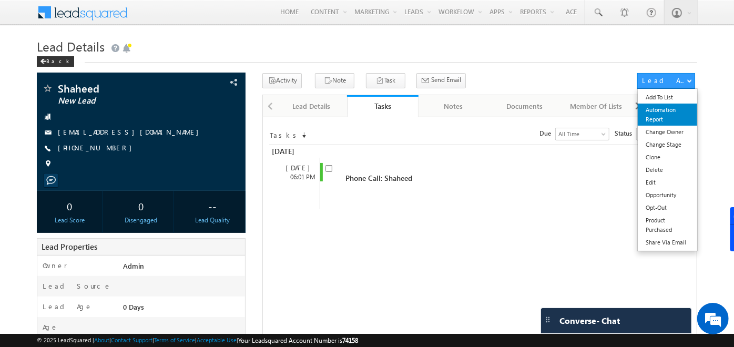
click at [669, 109] on link "Automation Report" at bounding box center [667, 115] width 59 height 22
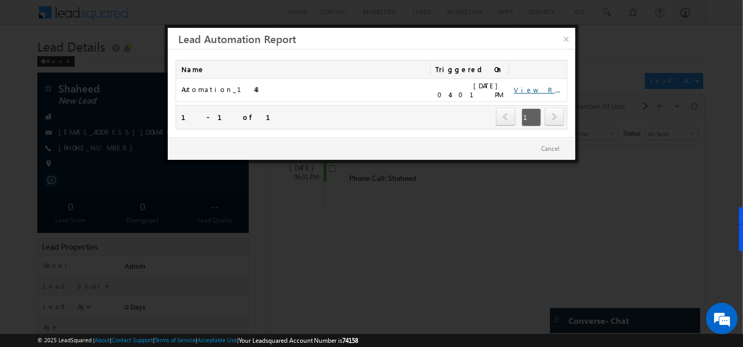
click at [533, 85] on link "View Report" at bounding box center [545, 89] width 65 height 9
click at [570, 42] on link "×" at bounding box center [566, 37] width 18 height 18
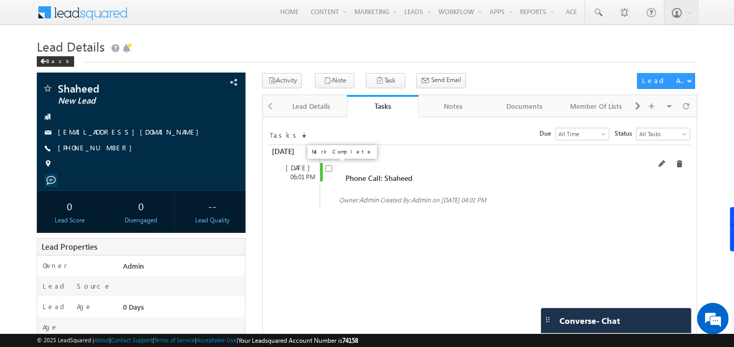
click at [328, 169] on input "checkbox" at bounding box center [328, 168] width 7 height 7
checkbox input "false"
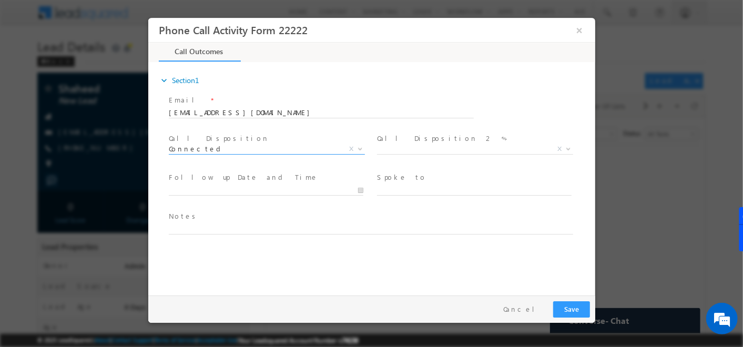
click at [321, 147] on span "Connected" at bounding box center [253, 148] width 171 height 9
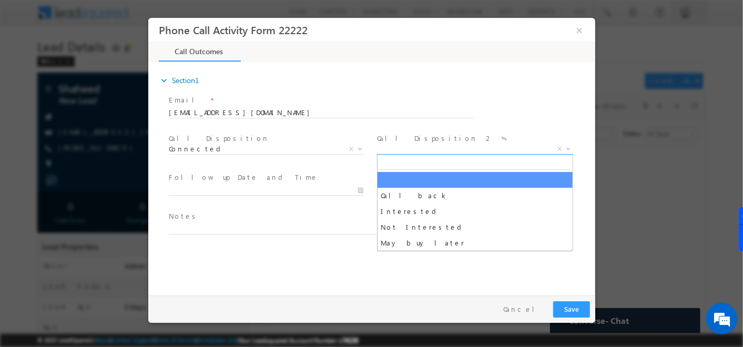
click at [431, 146] on span "X" at bounding box center [474, 149] width 196 height 11
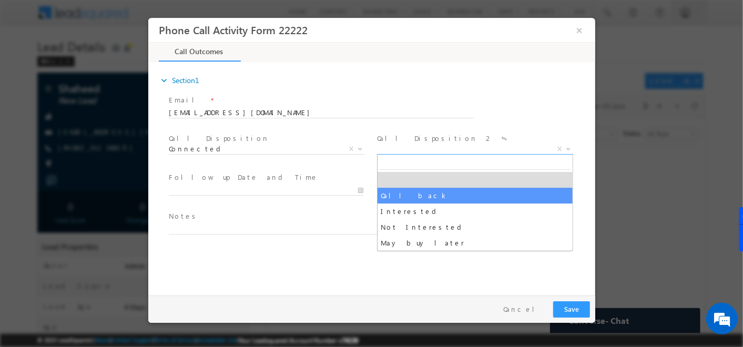
select select "Call back"
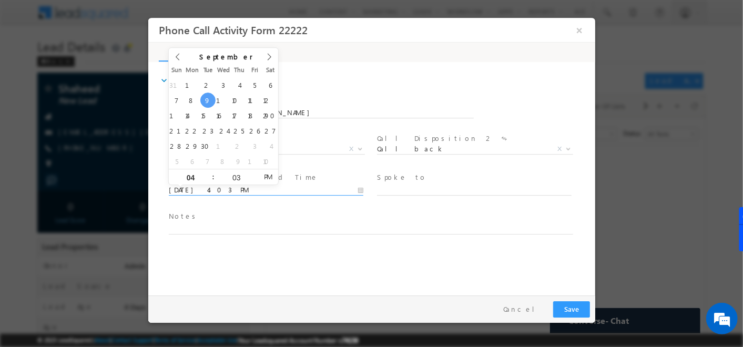
click at [354, 188] on input "09/09/25 4:03 PM" at bounding box center [265, 190] width 194 height 11
type input "09/12/25 4:03 PM"
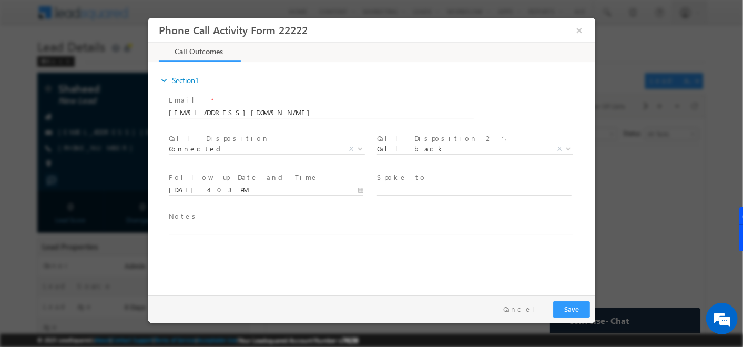
click at [310, 256] on div "expand_more Section1 Email *" at bounding box center [373, 177] width 441 height 227
click at [348, 221] on span "Notes *" at bounding box center [364, 217] width 393 height 12
click at [346, 230] on textarea at bounding box center [370, 228] width 404 height 12
type textarea "jbnmnmn,mm,"
click at [577, 305] on button "Save" at bounding box center [570, 309] width 37 height 16
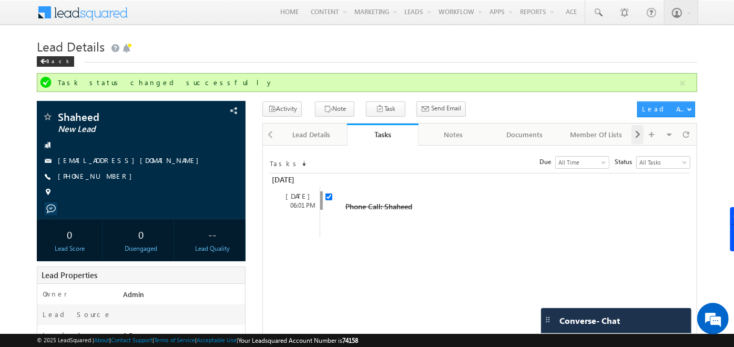
click at [636, 132] on span at bounding box center [637, 134] width 6 height 19
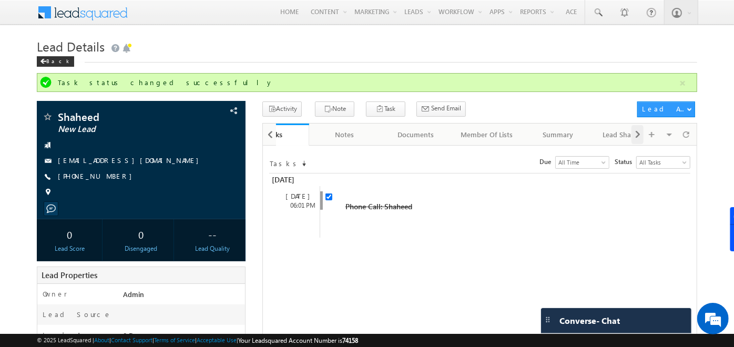
click at [636, 132] on span at bounding box center [637, 134] width 6 height 19
click at [593, 132] on div "Activity History" at bounding box center [596, 134] width 53 height 13
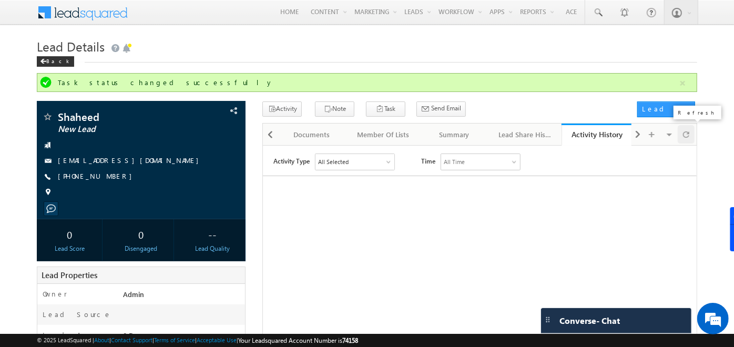
click at [690, 133] on div at bounding box center [685, 134] width 17 height 18
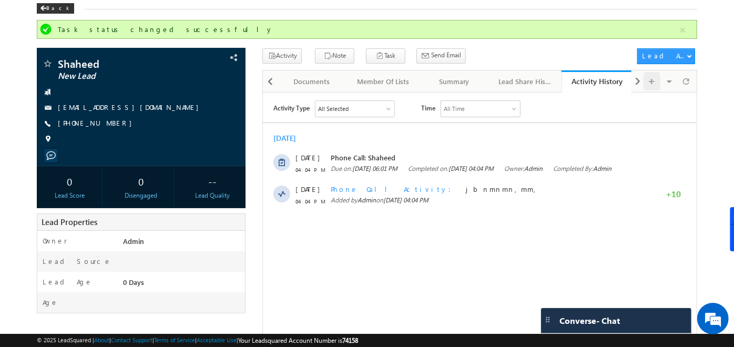
scroll to position [54, 0]
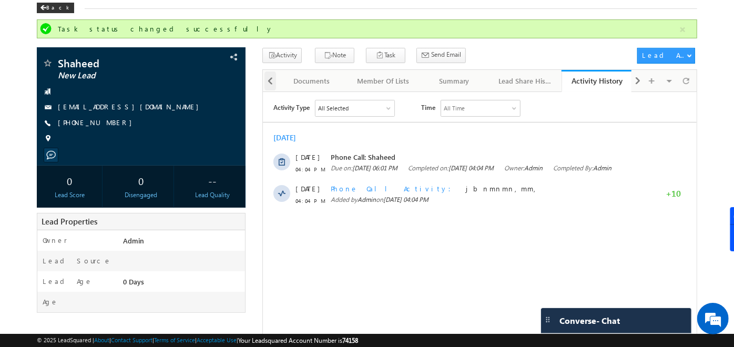
click at [265, 82] on div at bounding box center [270, 80] width 12 height 19
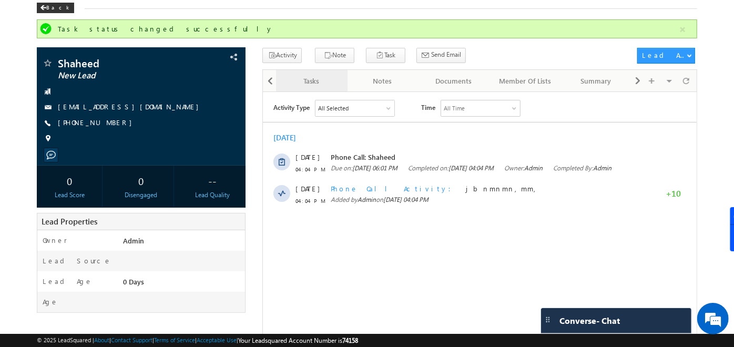
click at [327, 79] on div "Tasks" at bounding box center [310, 81] width 53 height 13
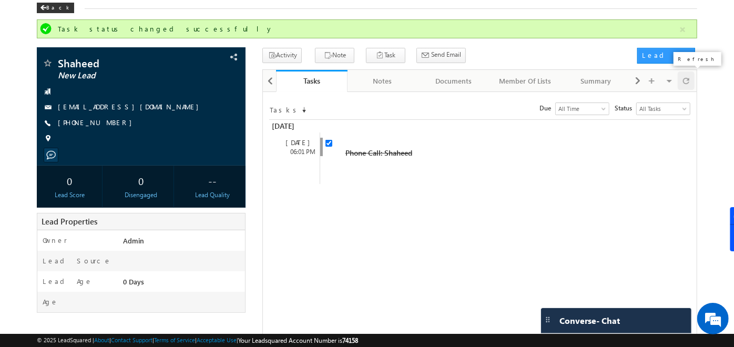
click at [682, 83] on div at bounding box center [685, 80] width 17 height 18
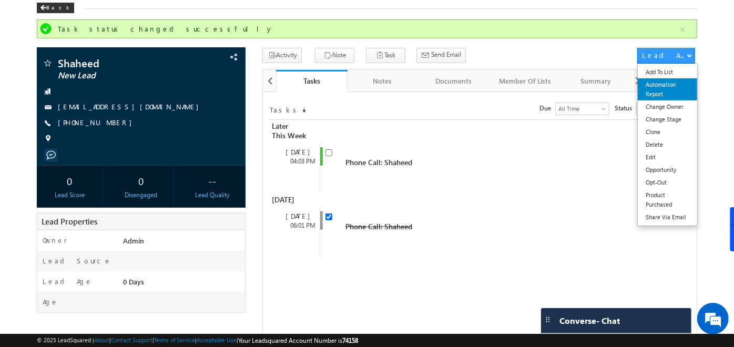
click at [667, 87] on link "Automation Report" at bounding box center [667, 89] width 59 height 22
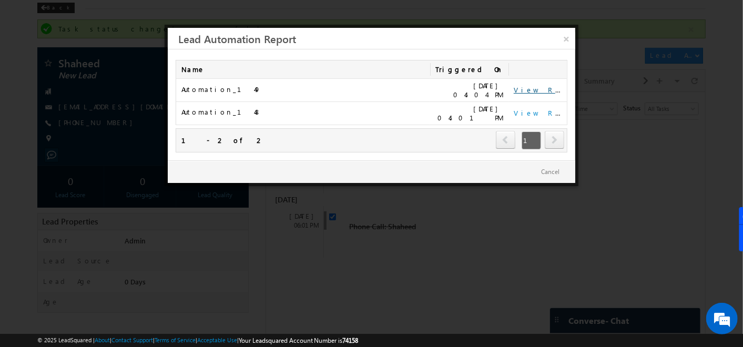
click at [533, 85] on link "View Report" at bounding box center [545, 89] width 65 height 9
click at [565, 42] on link "×" at bounding box center [566, 37] width 18 height 18
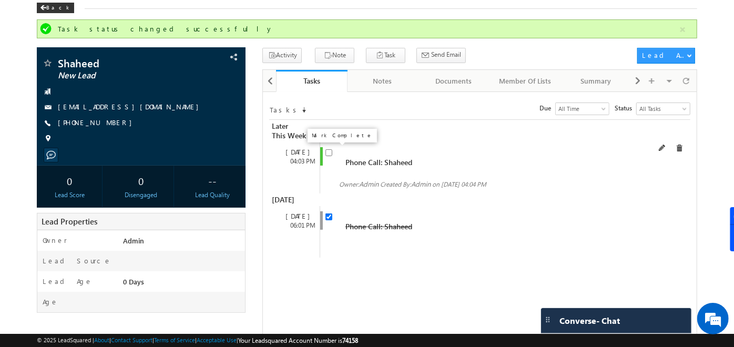
click at [330, 152] on input "checkbox" at bounding box center [328, 152] width 7 height 7
checkbox input "false"
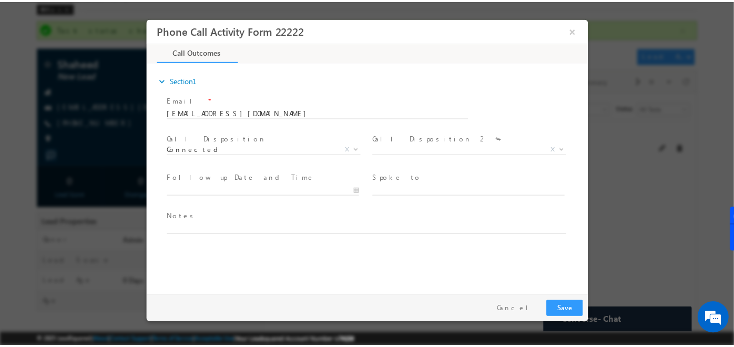
scroll to position [0, 0]
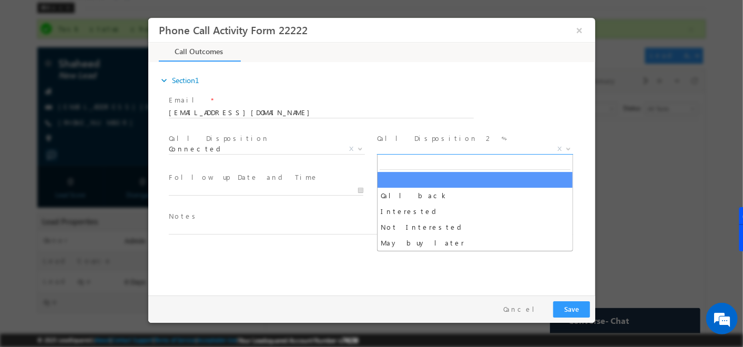
click at [408, 146] on span "X" at bounding box center [474, 149] width 196 height 11
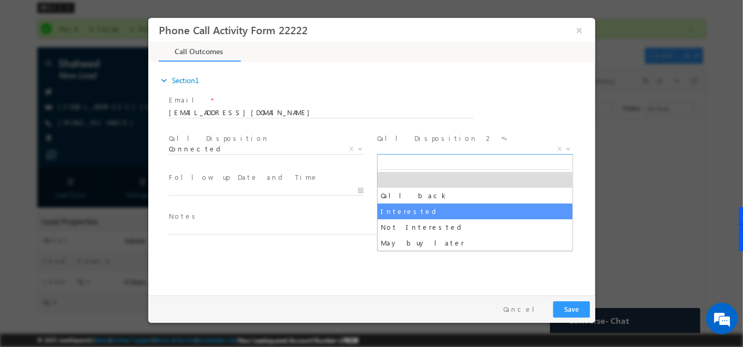
select select "Interested"
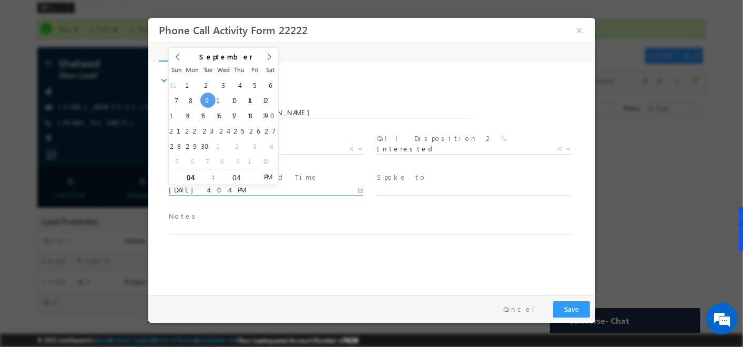
click at [348, 188] on input "09/09/25 4:04 PM" at bounding box center [265, 190] width 194 height 11
type input "09/18/25 4:04 PM"
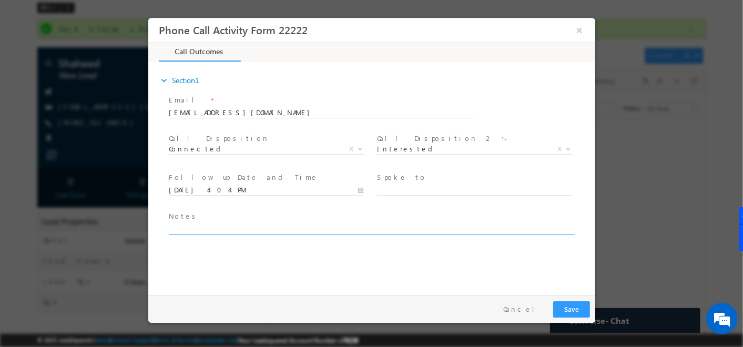
click at [267, 224] on textarea at bounding box center [370, 228] width 404 height 12
type textarea "hjhjh"
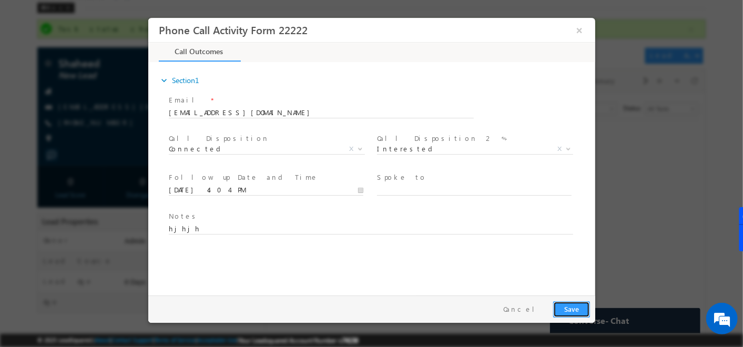
click at [572, 306] on button "Save" at bounding box center [570, 309] width 37 height 16
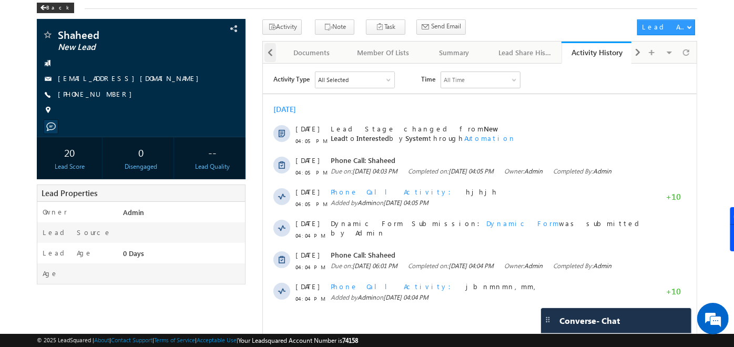
click at [269, 57] on span at bounding box center [270, 52] width 6 height 19
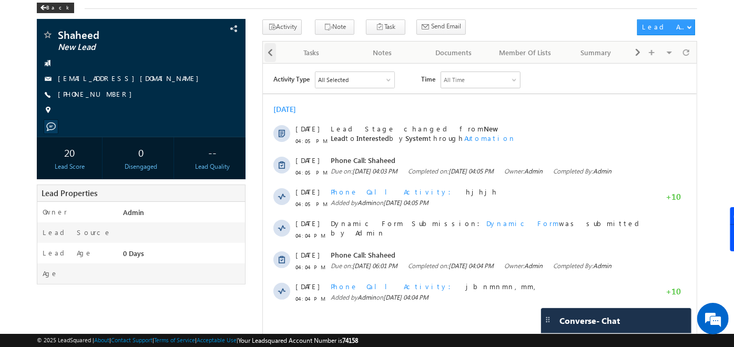
click at [269, 57] on span at bounding box center [270, 52] width 6 height 19
click at [388, 53] on div "Tasks" at bounding box center [381, 52] width 53 height 13
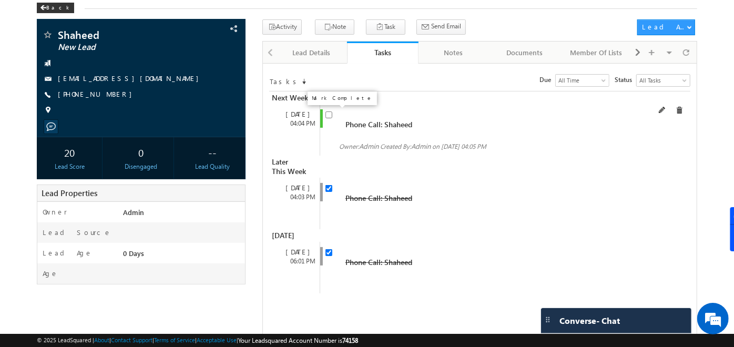
click at [328, 116] on input "checkbox" at bounding box center [328, 114] width 7 height 7
checkbox input "false"
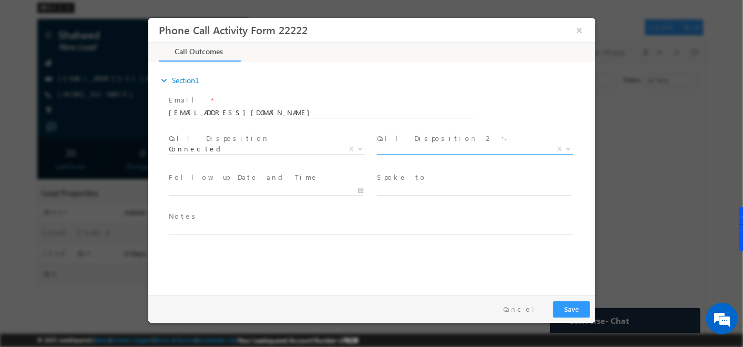
click at [420, 150] on span "X" at bounding box center [474, 149] width 196 height 11
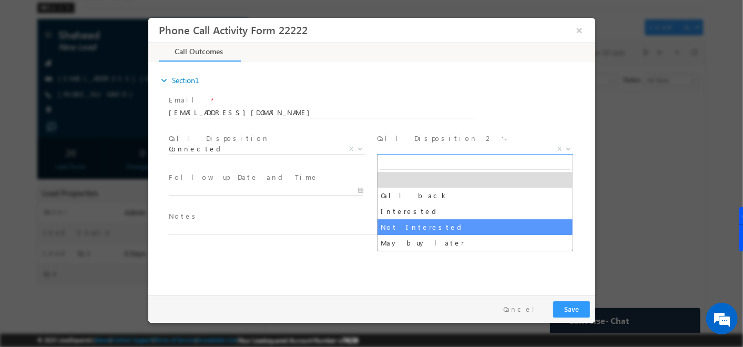
select select "Not Interested"
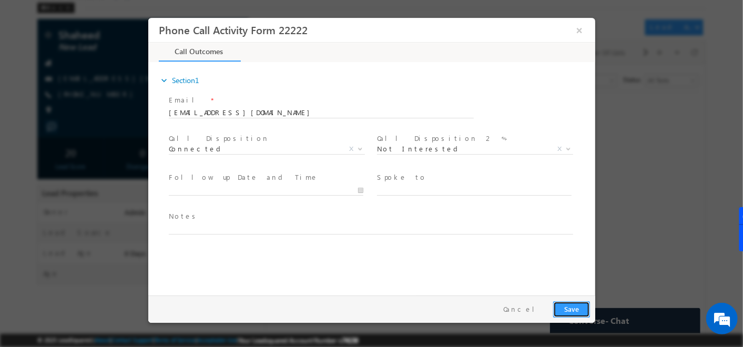
click at [563, 310] on button "Save" at bounding box center [570, 309] width 37 height 16
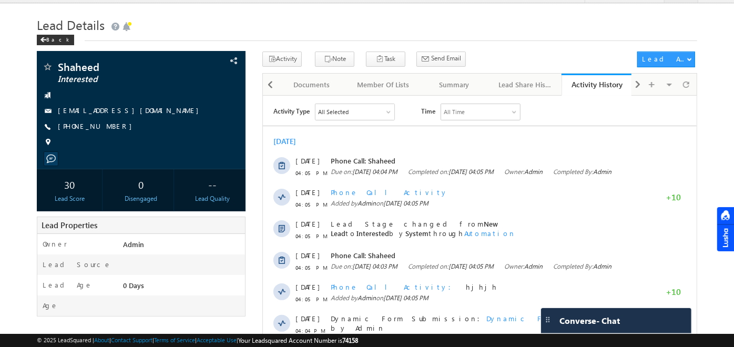
scroll to position [54, 0]
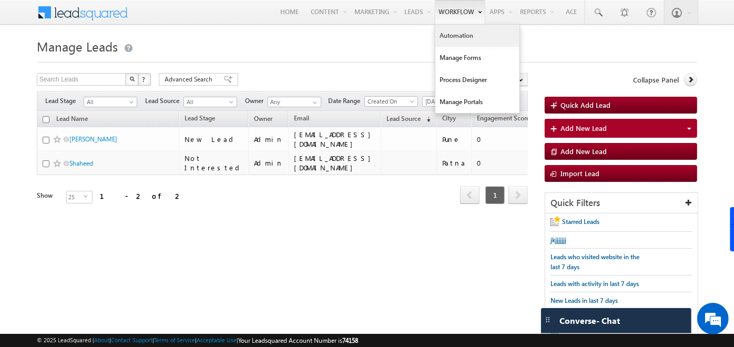
click at [453, 37] on link "Automation" at bounding box center [477, 36] width 84 height 22
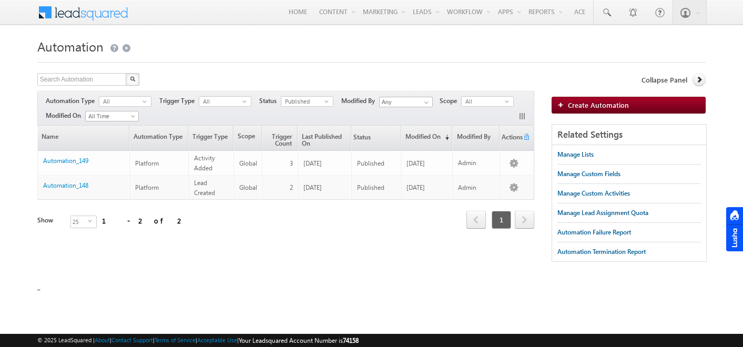
click at [570, 102] on span "Create Automation" at bounding box center [598, 104] width 61 height 9
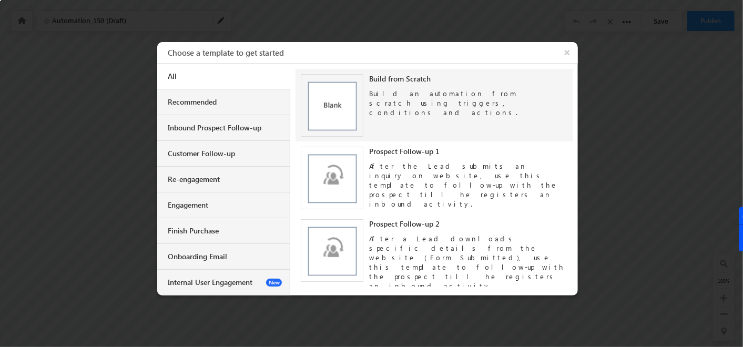
click at [350, 91] on img at bounding box center [332, 105] width 63 height 63
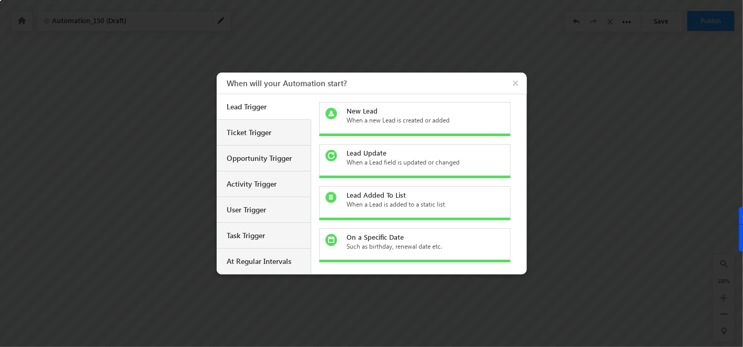
click at [372, 126] on div "New Lead When a new Lead is created or added" at bounding box center [414, 119] width 191 height 34
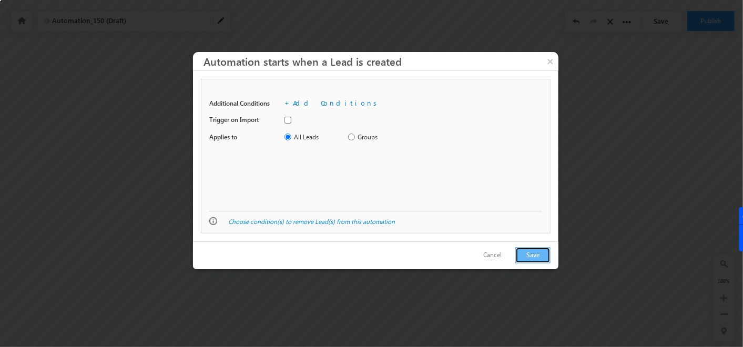
click at [519, 255] on button "Save" at bounding box center [532, 255] width 35 height 16
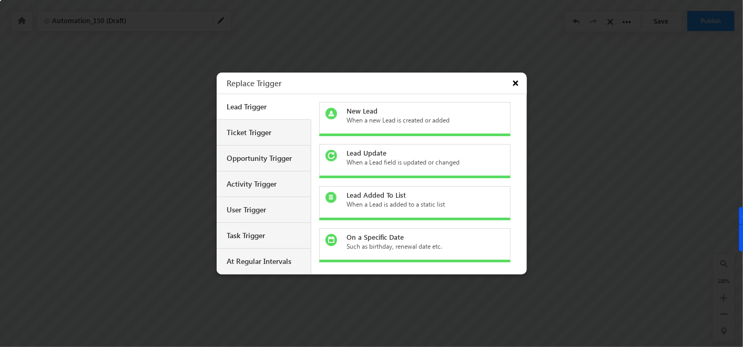
click at [515, 91] on button "×" at bounding box center [516, 83] width 19 height 21
